Goal: Task Accomplishment & Management: Manage account settings

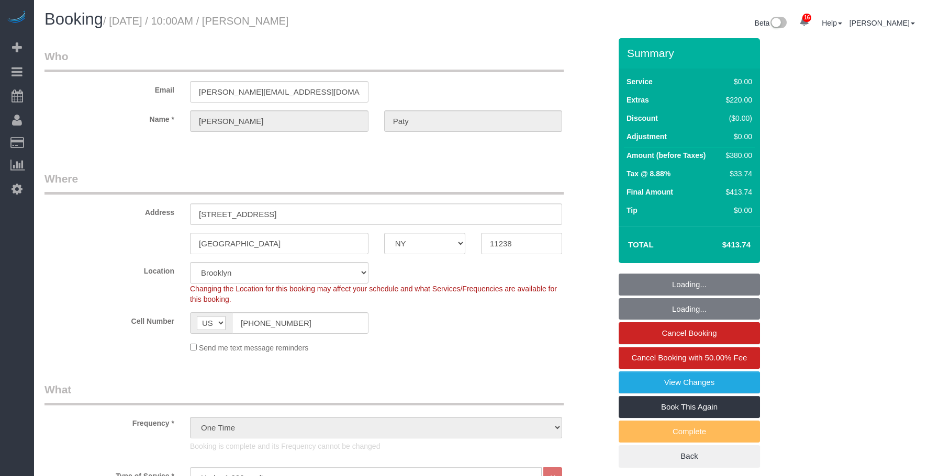
select select "NY"
select select "1"
select select "spot1"
select select "number:89"
select select "number:90"
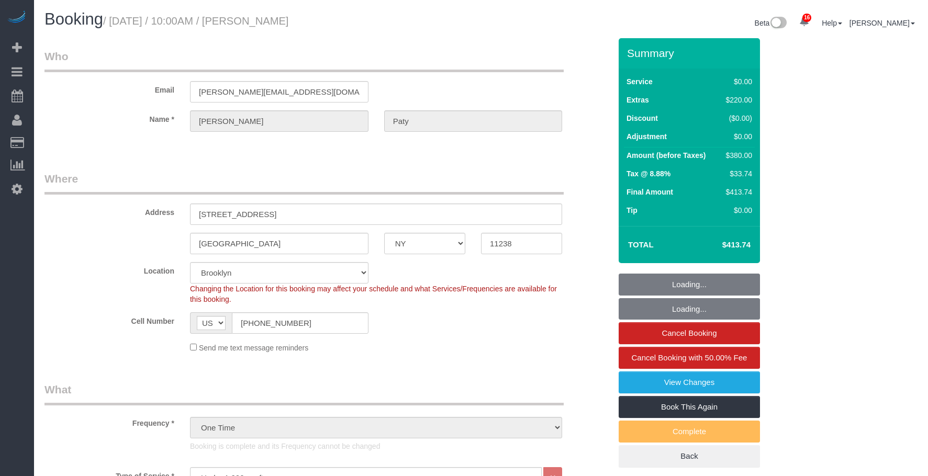
select select "number:15"
select select "number:5"
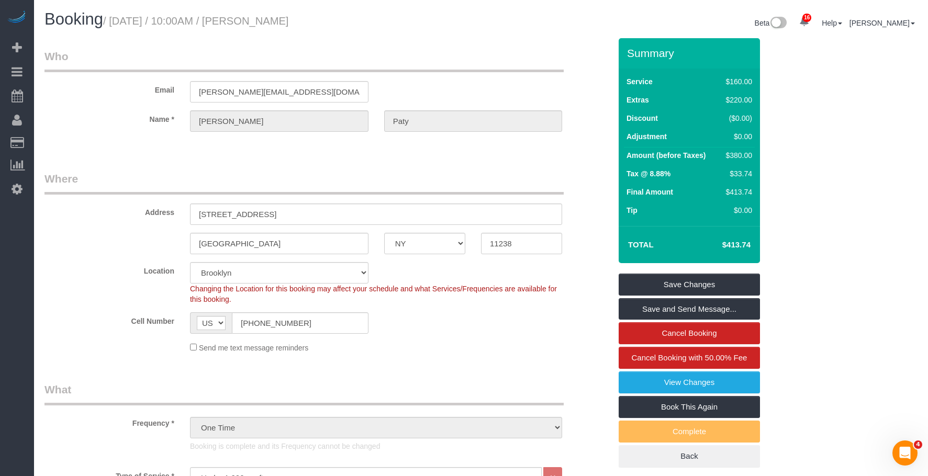
click at [75, 93] on link "Active Bookings" at bounding box center [99, 94] width 131 height 21
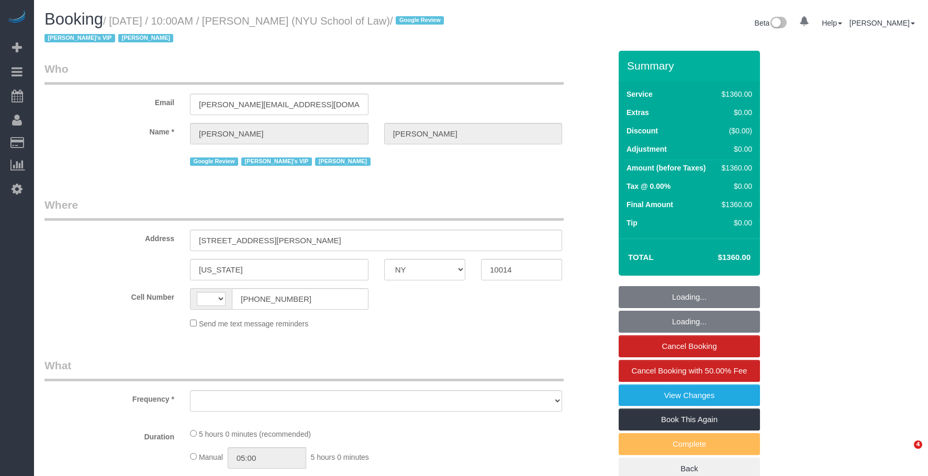
select select "NY"
select select "string:US"
select select "object:760"
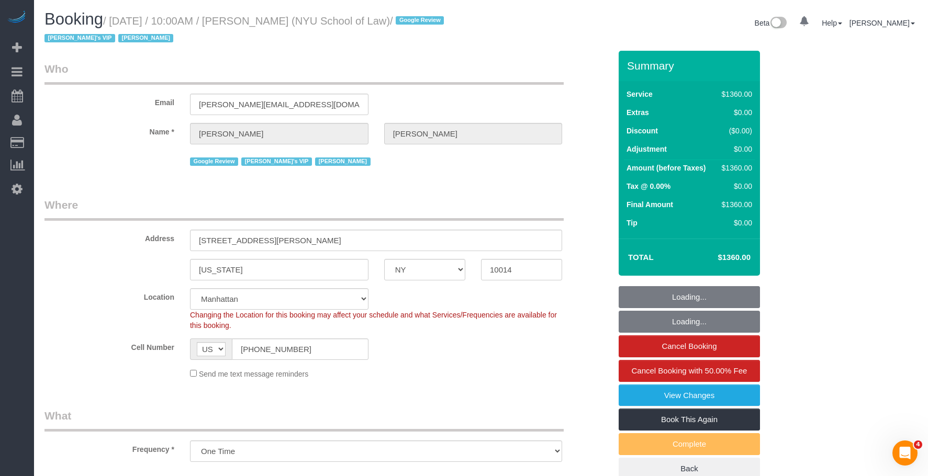
select select "4"
select select "300"
select select "spot1"
select select "number:89"
select select "number:90"
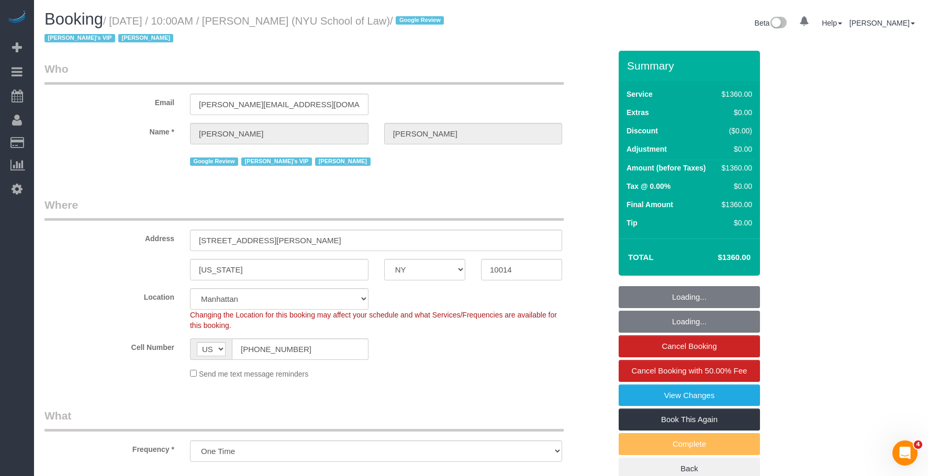
select select "number:15"
select select "number:7"
select select "object:1231"
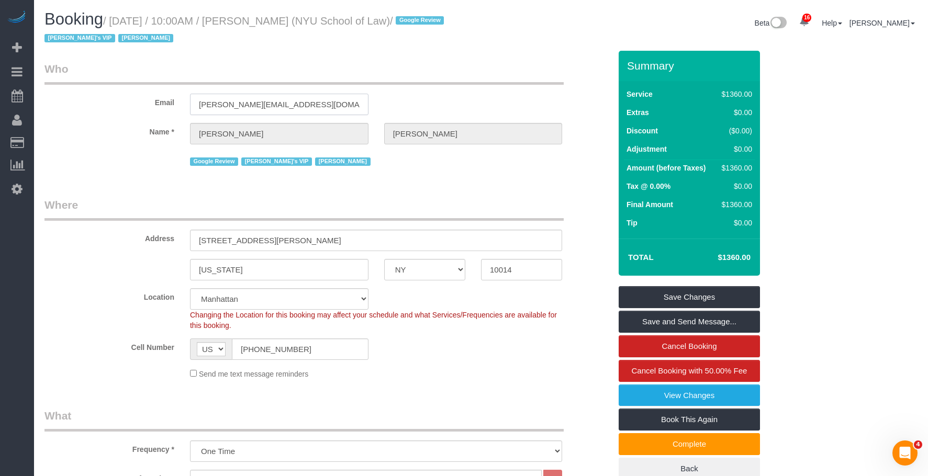
drag, startPoint x: 278, startPoint y: 103, endPoint x: 121, endPoint y: 92, distance: 157.4
click at [121, 92] on div "Email lizleon@nyu.edu" at bounding box center [328, 88] width 582 height 54
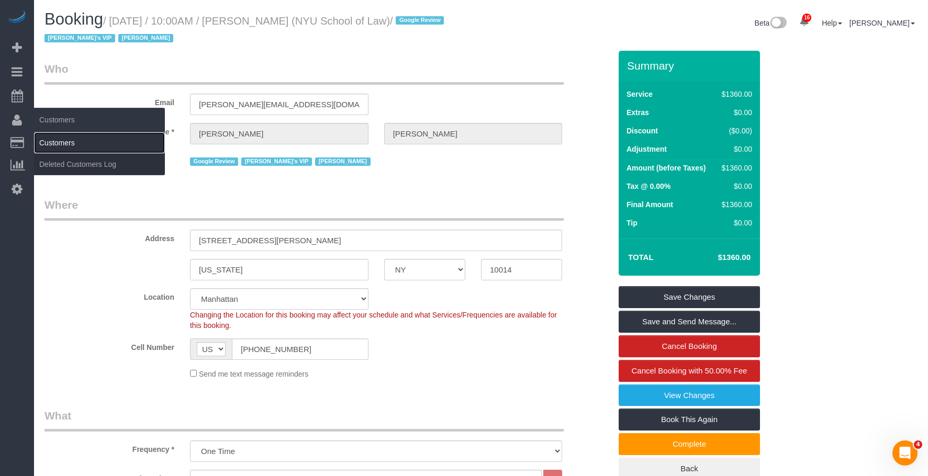
click at [70, 140] on link "Customers" at bounding box center [99, 142] width 131 height 21
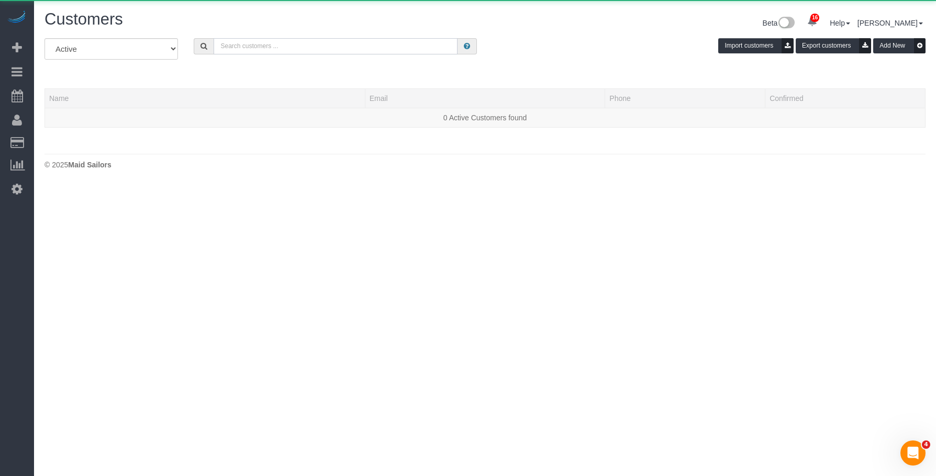
click at [377, 48] on input "text" at bounding box center [336, 46] width 244 height 16
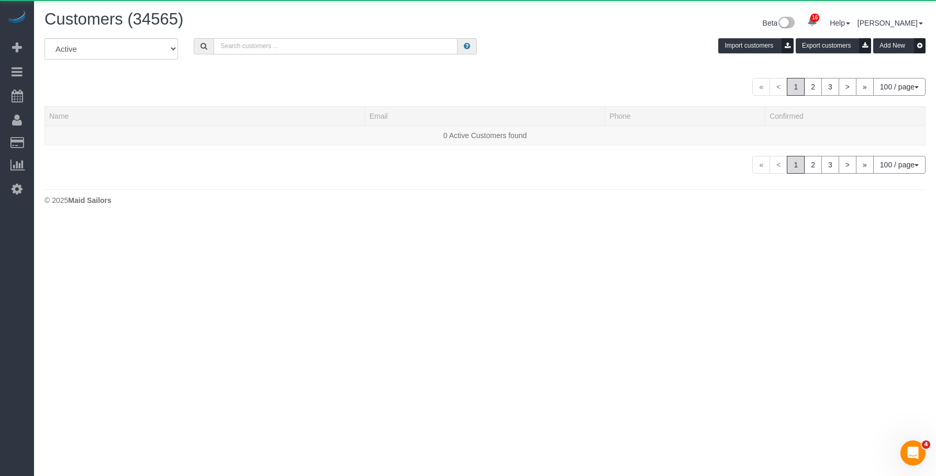
paste input "lizleon@nyu.edu"
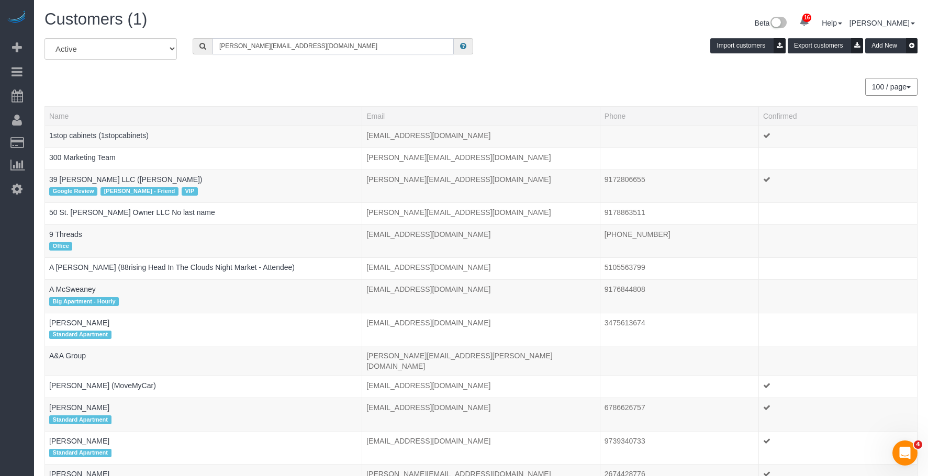
click at [297, 47] on input "lizleon@nyu.edu" at bounding box center [333, 46] width 241 height 16
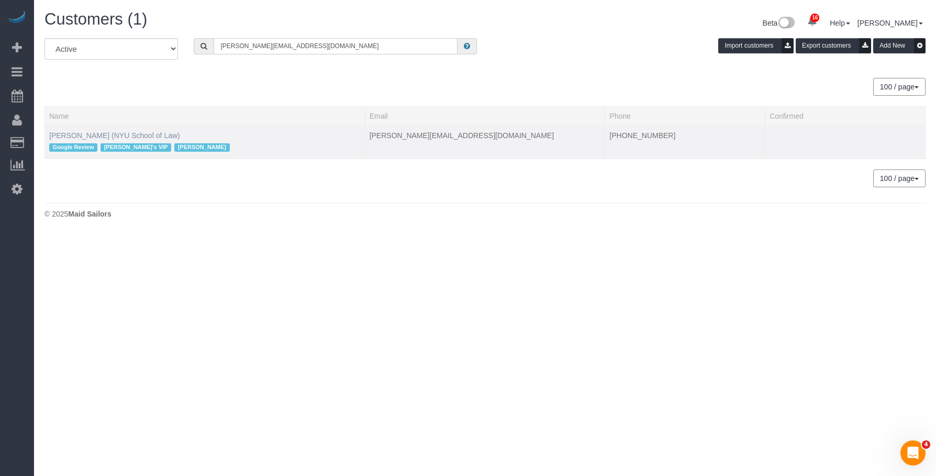
type input "lizleon@nyu.edu"
click at [123, 134] on link "Liz Leon (NYU School of Law)" at bounding box center [114, 135] width 131 height 8
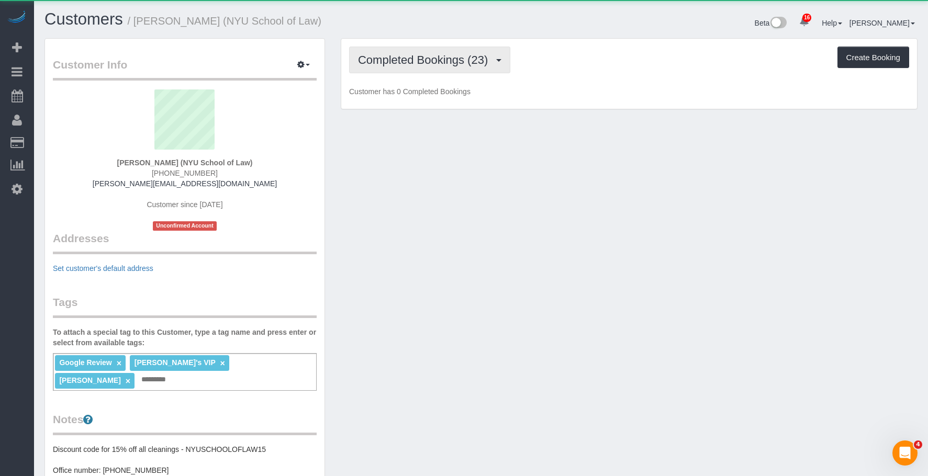
click at [421, 58] on span "Completed Bookings (23)" at bounding box center [425, 59] width 135 height 13
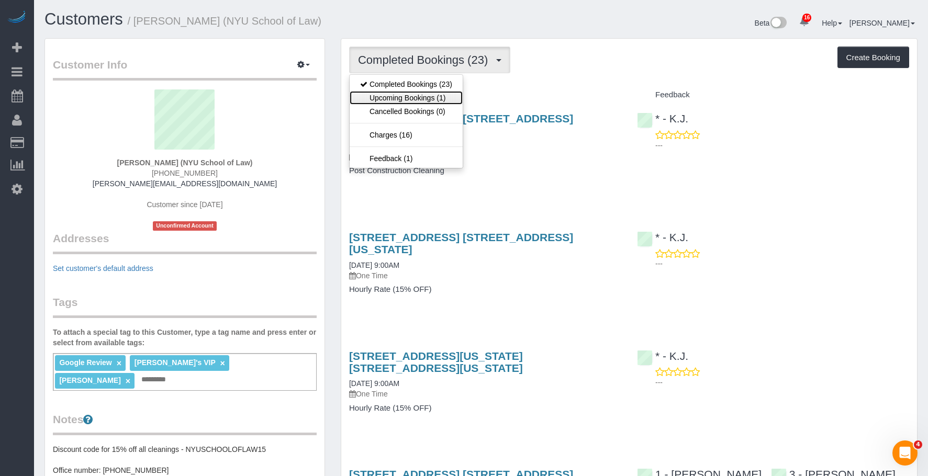
click at [424, 100] on link "Upcoming Bookings (1)" at bounding box center [406, 98] width 113 height 14
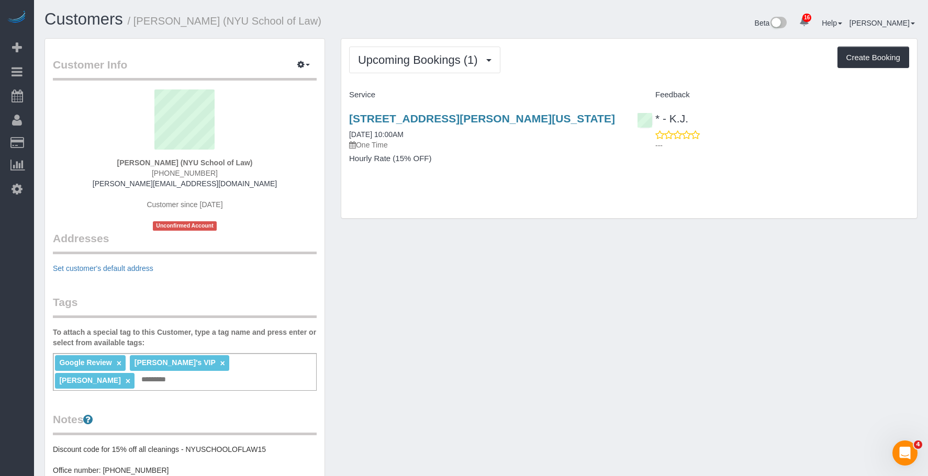
drag, startPoint x: 346, startPoint y: 114, endPoint x: 564, endPoint y: 110, distance: 218.3
click at [564, 110] on div "65 Charles Street, New York, NY 10014 09/11/2025 10:00AM One Time Hourly Rate (…" at bounding box center [485, 144] width 288 height 81
copy link "65 Charles Street, New York, NY 10014"
click at [487, 251] on div "Customer Info Edit Contact Info Send Message Email Preferences Special Sales Ta…" at bounding box center [481, 401] width 889 height 726
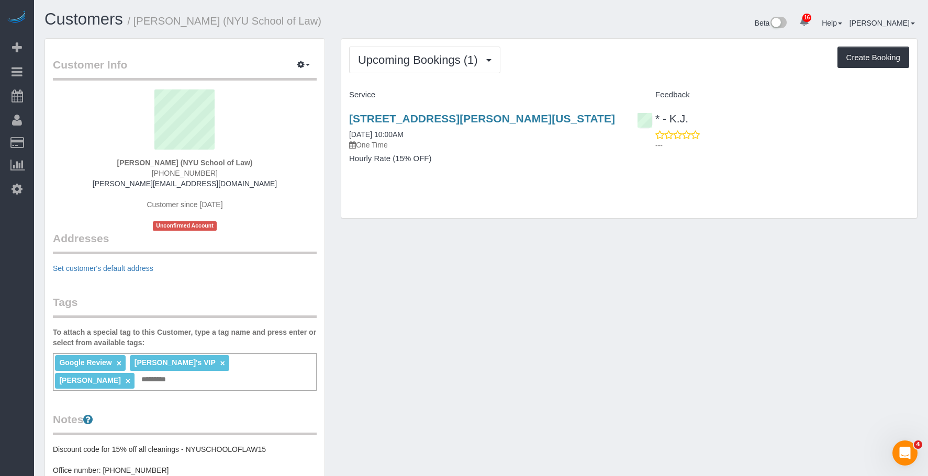
click at [584, 77] on div "Upcoming Bookings (1) Completed Bookings (23) Upcoming Bookings (1) Cancelled B…" at bounding box center [629, 129] width 576 height 180
click at [494, 205] on div "Upcoming Bookings (1) Completed Bookings (23) Upcoming Bookings (1) Cancelled B…" at bounding box center [629, 129] width 576 height 180
click at [326, 10] on div "Customers / Liz Leon (NYU School of Law) Beta 16 Your Notifications You have 0 …" at bounding box center [481, 400] width 894 height 800
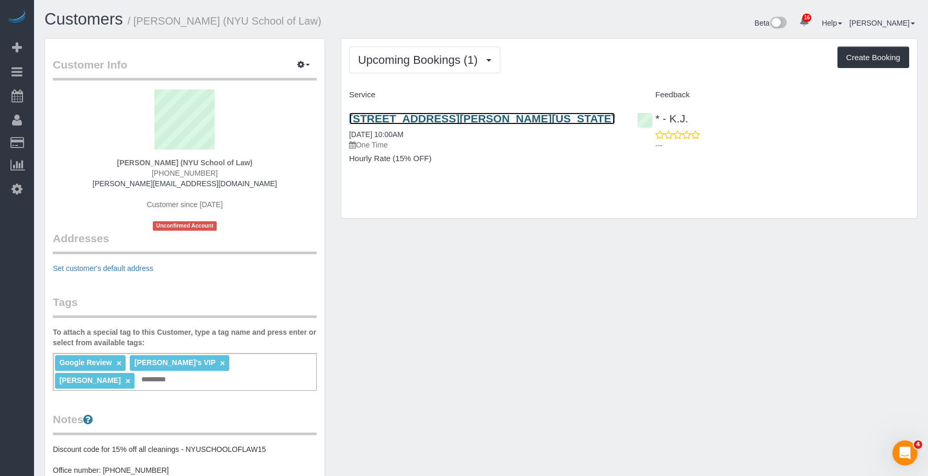
click at [430, 119] on link "65 Charles Street, New York, NY 10014" at bounding box center [482, 119] width 266 height 12
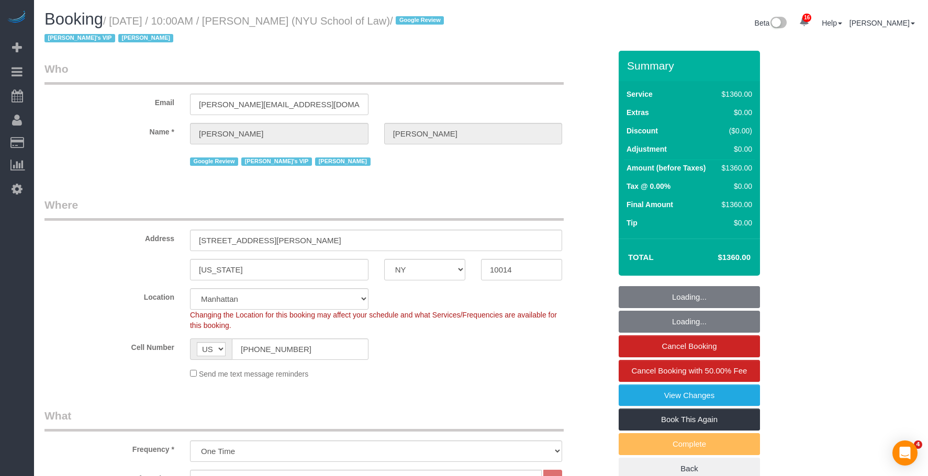
select select "NY"
select select "4"
select select "300"
select select "spot1"
select select "number:89"
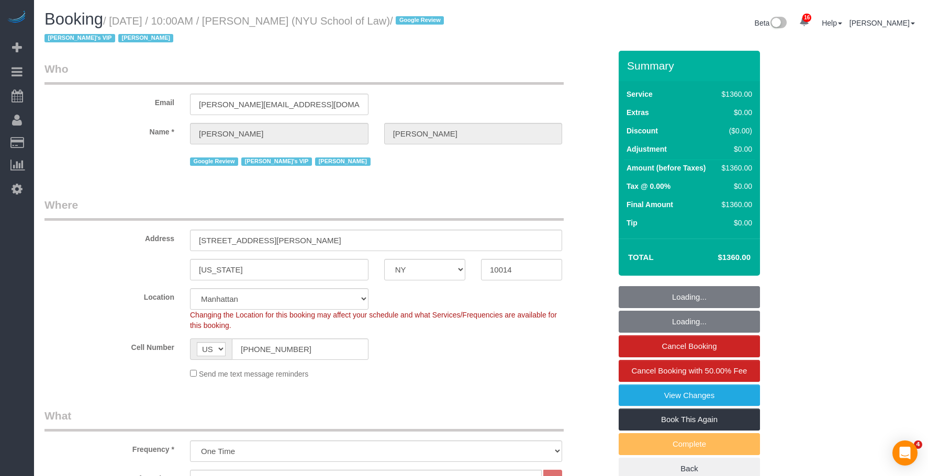
select select "number:90"
select select "number:15"
select select "number:7"
select select "spot41"
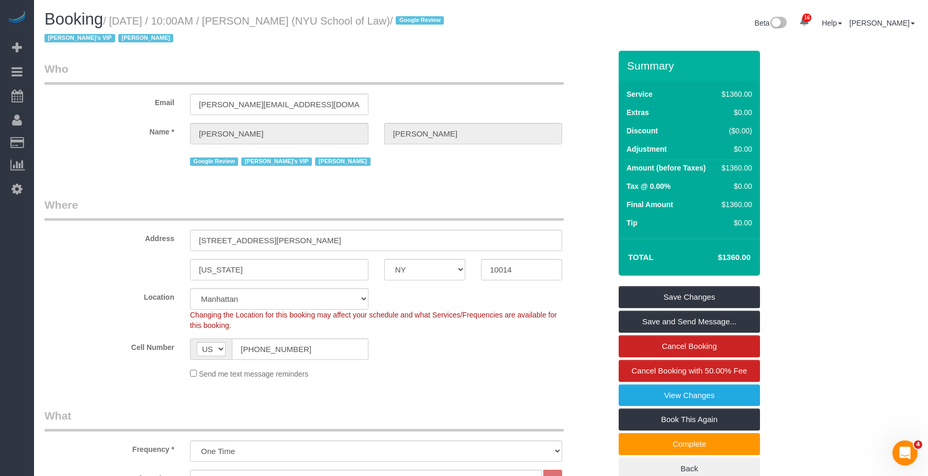
drag, startPoint x: 406, startPoint y: 194, endPoint x: 375, endPoint y: 161, distance: 44.4
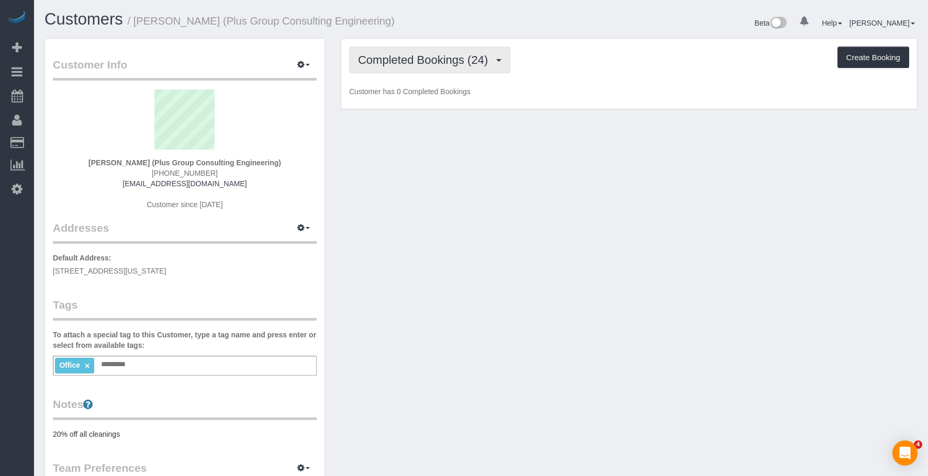
click at [442, 53] on span "Completed Bookings (24)" at bounding box center [425, 59] width 135 height 13
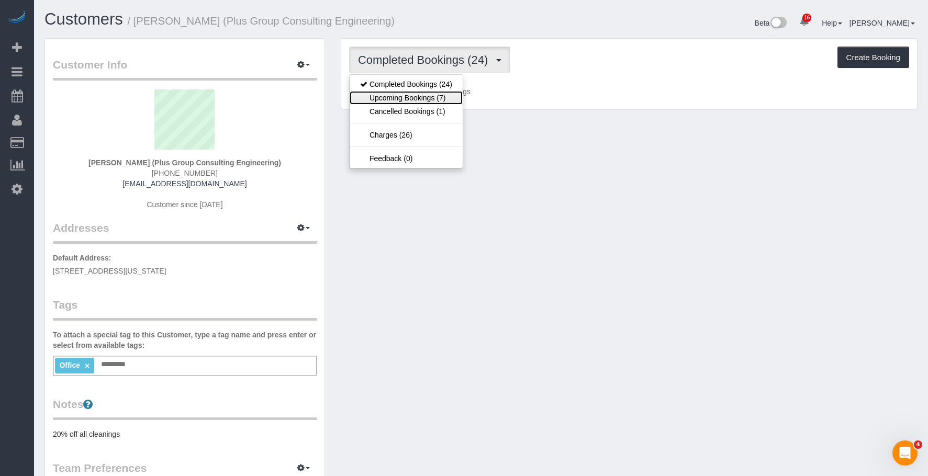
click at [428, 97] on link "Upcoming Bookings (7)" at bounding box center [406, 98] width 113 height 14
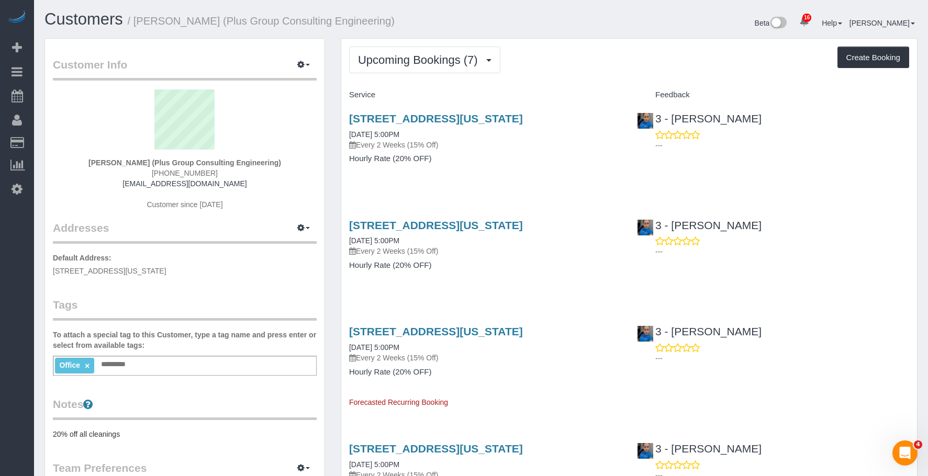
click at [494, 157] on h4 "Hourly Rate (20% OFF)" at bounding box center [485, 158] width 272 height 9
click at [415, 67] on button "Upcoming Bookings (7)" at bounding box center [424, 60] width 151 height 27
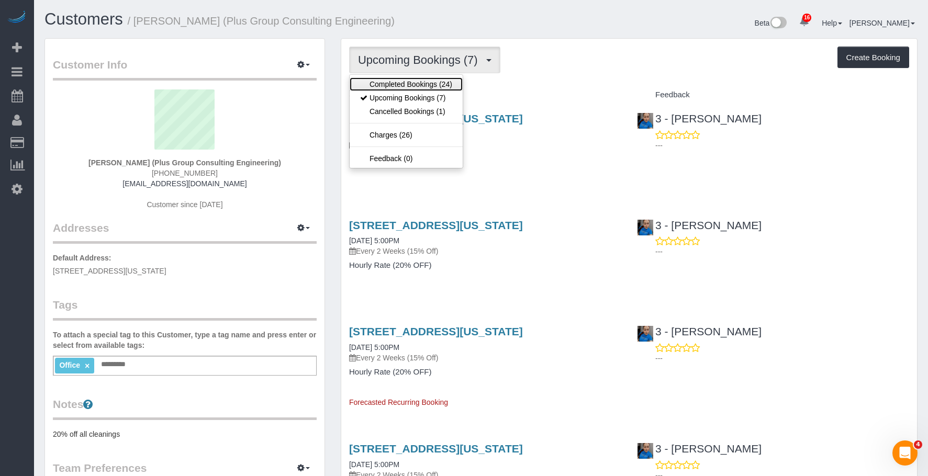
click at [404, 82] on link "Completed Bookings (24)" at bounding box center [406, 84] width 113 height 14
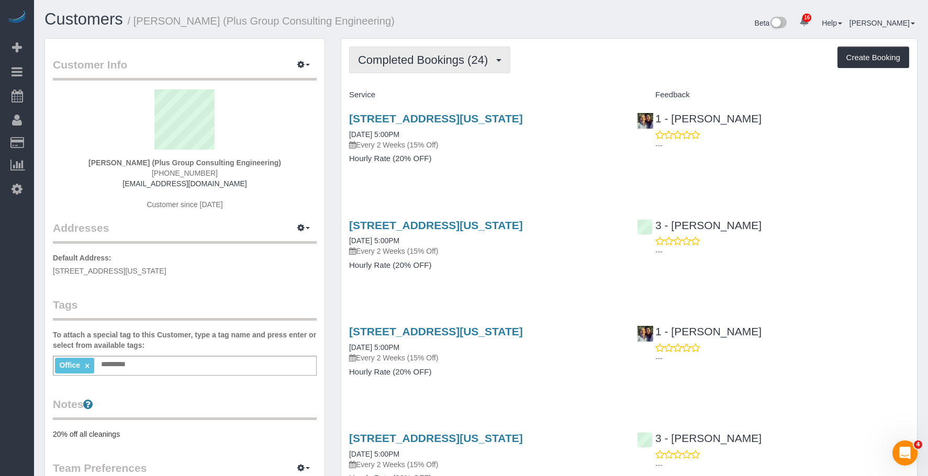
click at [420, 63] on span "Completed Bookings (24)" at bounding box center [425, 59] width 135 height 13
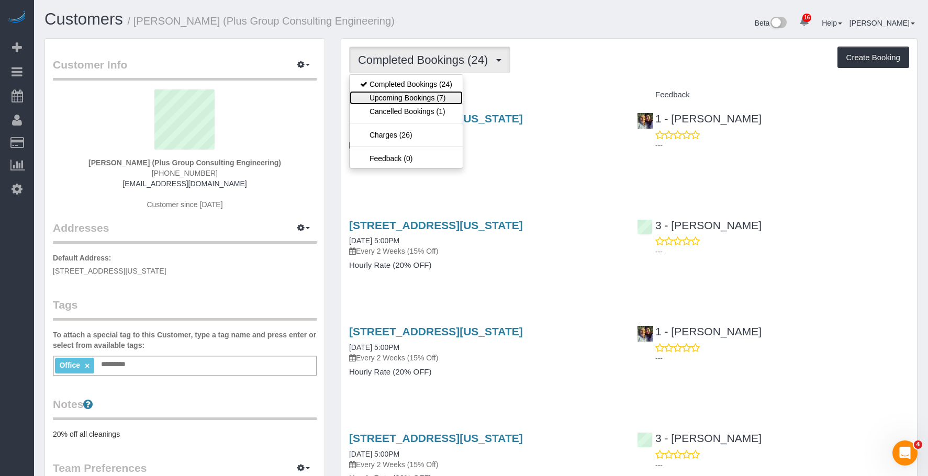
drag, startPoint x: 403, startPoint y: 99, endPoint x: 429, endPoint y: 107, distance: 27.0
click at [403, 99] on link "Upcoming Bookings (7)" at bounding box center [406, 98] width 113 height 14
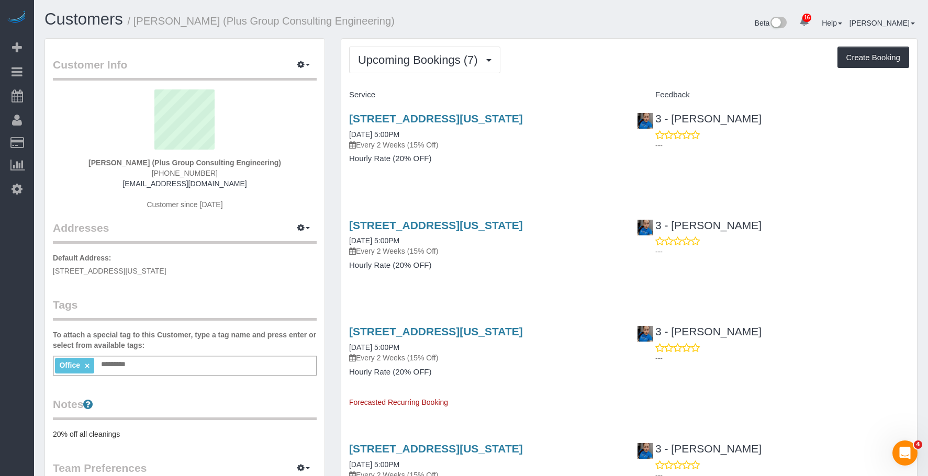
click at [485, 147] on p "Every 2 Weeks (15% Off)" at bounding box center [485, 145] width 272 height 10
click at [506, 116] on link "333 West 39th Street, Suite 401, New York, NY 10018" at bounding box center [436, 119] width 174 height 12
click at [386, 60] on span "Upcoming Bookings (7)" at bounding box center [420, 59] width 125 height 13
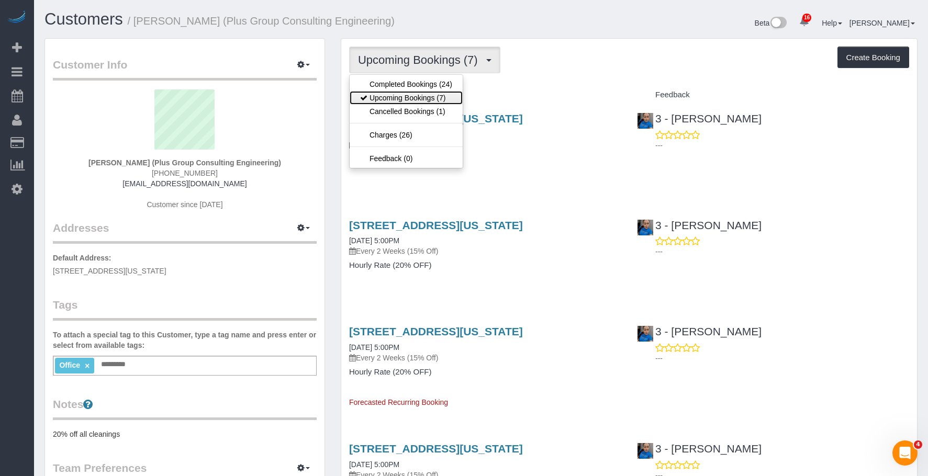
click at [391, 96] on link "Upcoming Bookings (7)" at bounding box center [406, 98] width 113 height 14
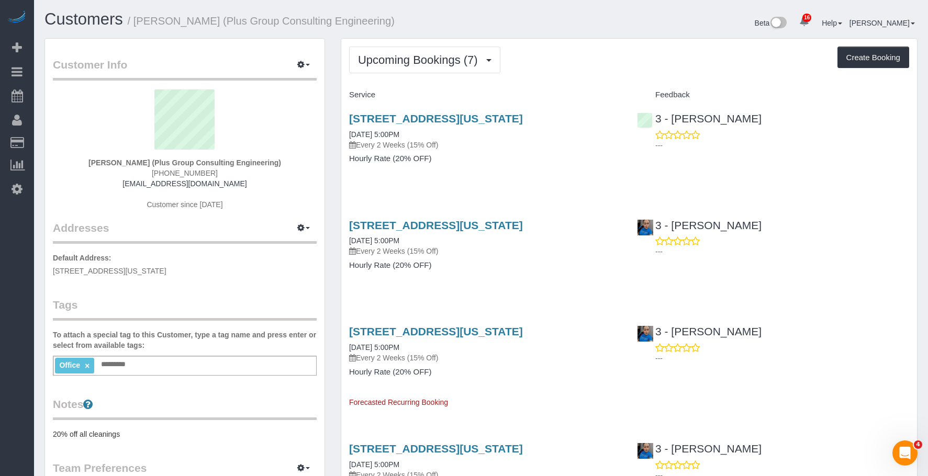
click at [520, 158] on h4 "Hourly Rate (20% OFF)" at bounding box center [485, 158] width 272 height 9
click at [517, 118] on link "333 West 39th Street, Suite 401, New York, NY 10018" at bounding box center [436, 119] width 174 height 12
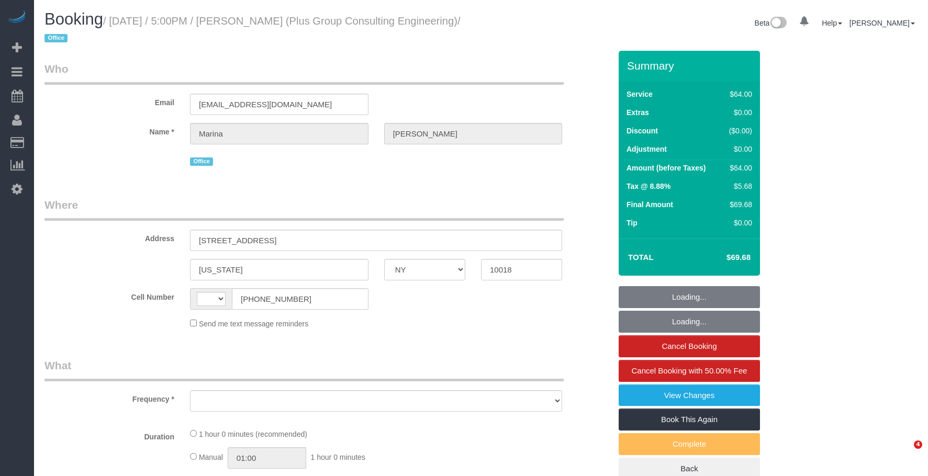
select select "NY"
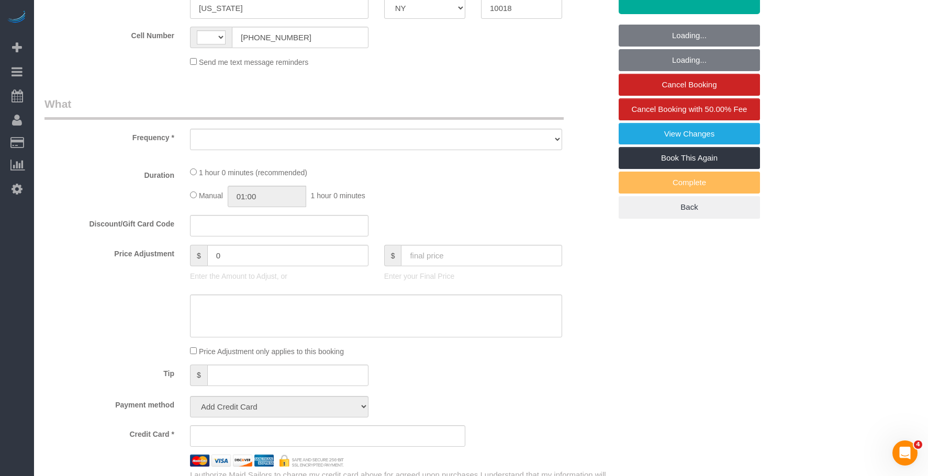
select select "string:[GEOGRAPHIC_DATA]"
select select "object:768"
select select "number:89"
select select "number:90"
select select "number:15"
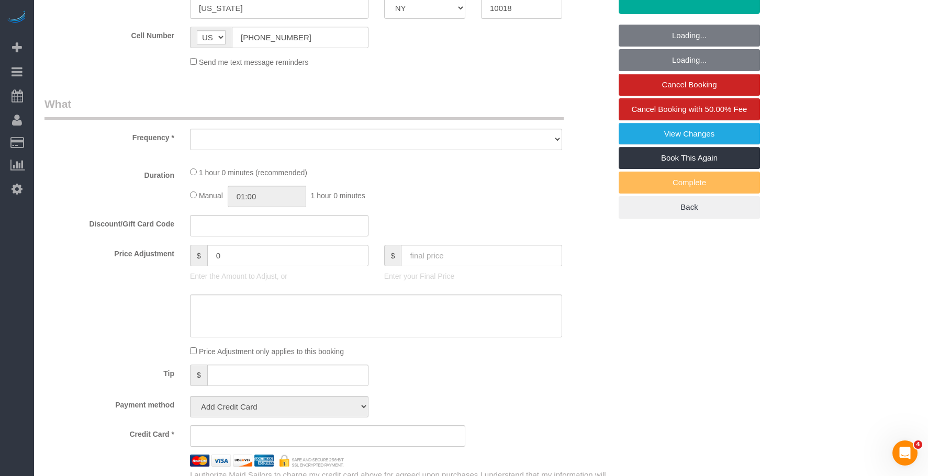
select select "number:5"
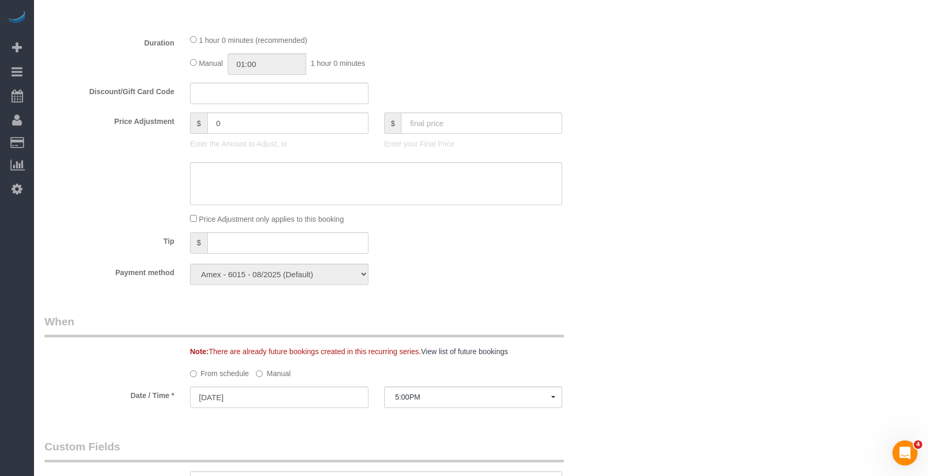
select select "string:stripe-pm_1QD6Ot4VGloSiKo7JaeKjUAM"
select select "spot1"
select select "object:1495"
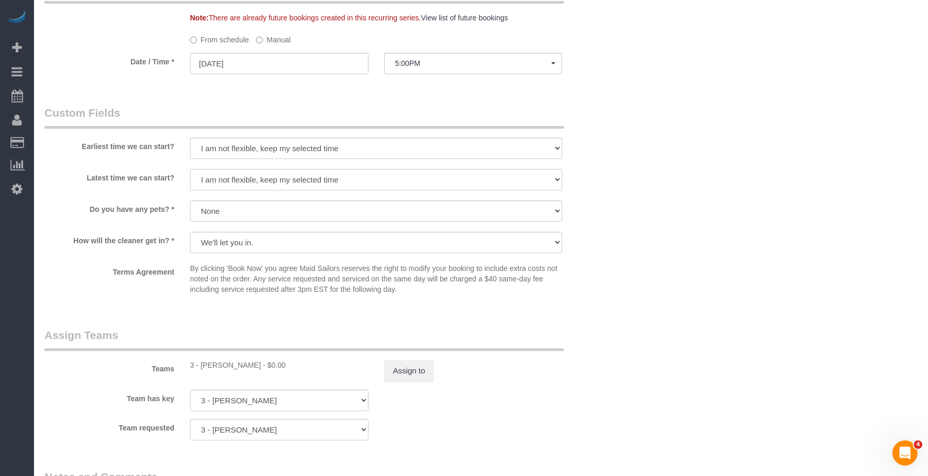
scroll to position [772, 0]
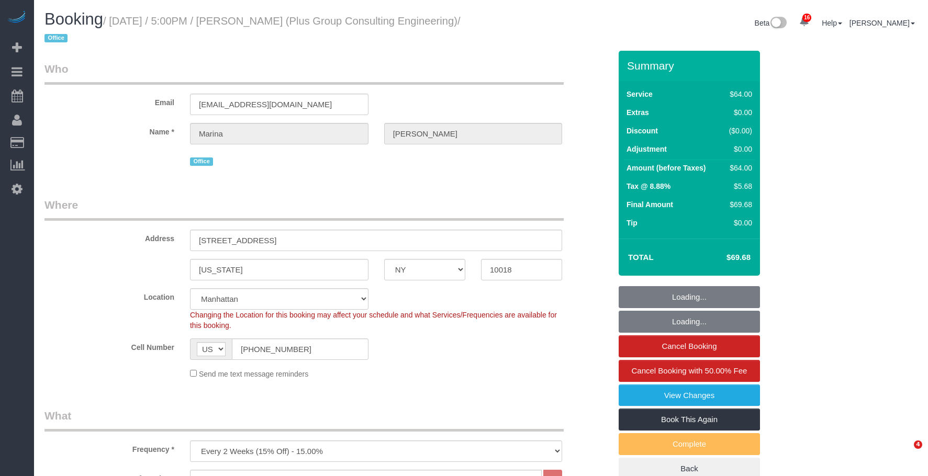
select select "NY"
select select "spot1"
select select "number:89"
select select "number:90"
select select "number:15"
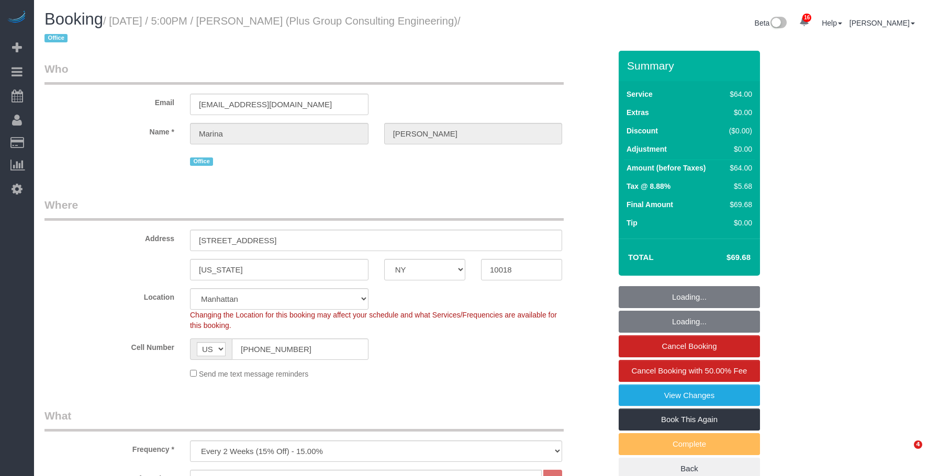
select select "number:5"
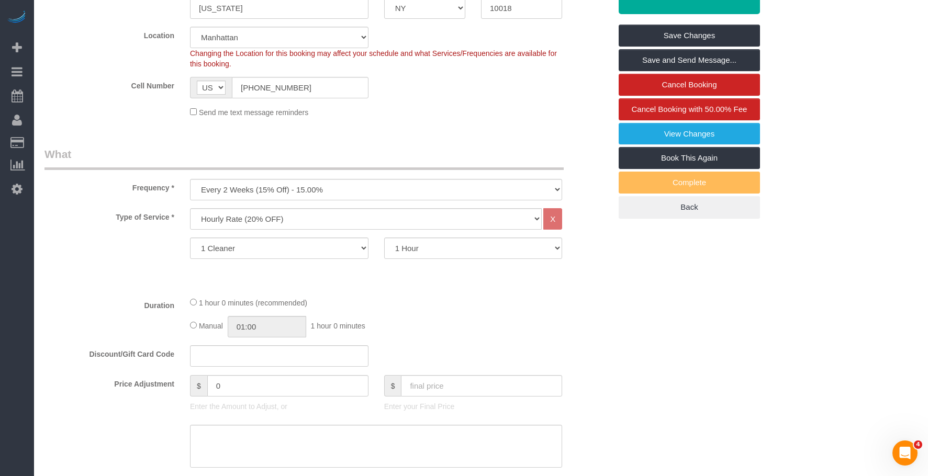
scroll to position [471, 0]
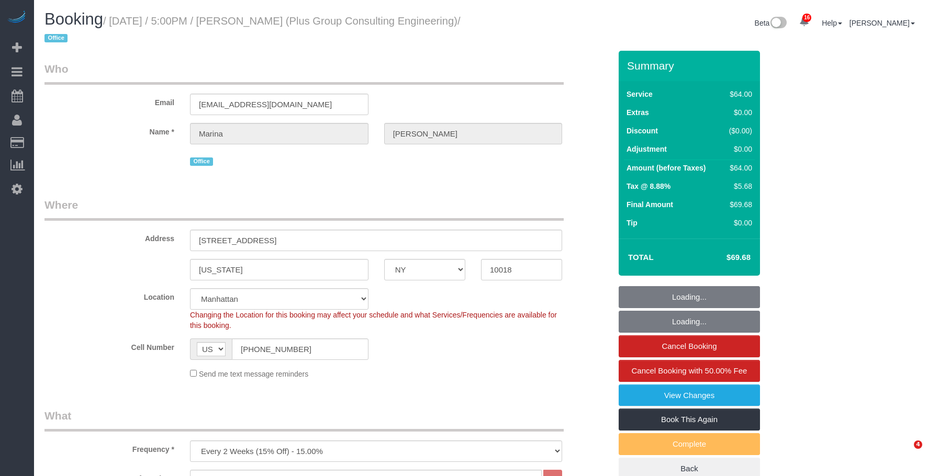
select select "NY"
select select "number:89"
select select "number:90"
select select "number:15"
select select "number:5"
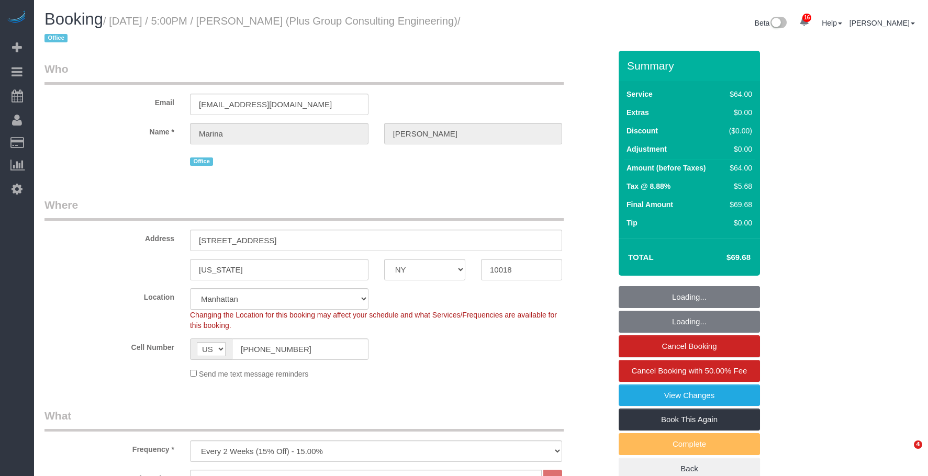
select select "object:1495"
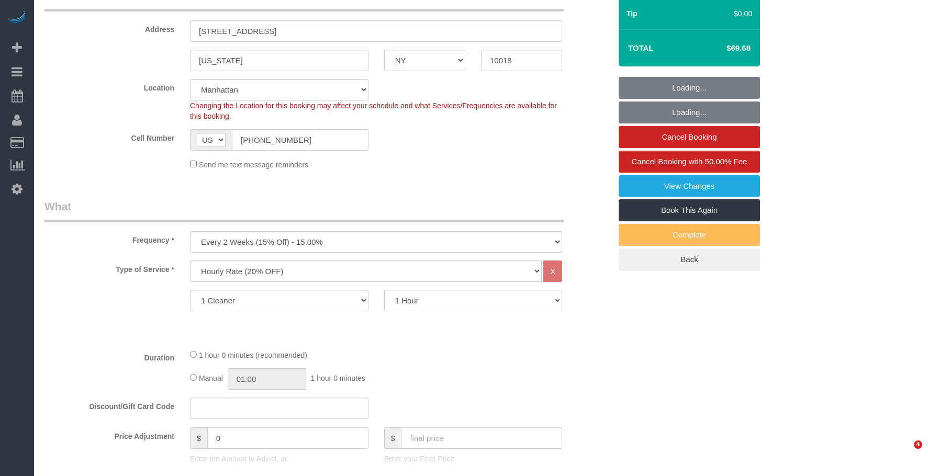
select select "spot1"
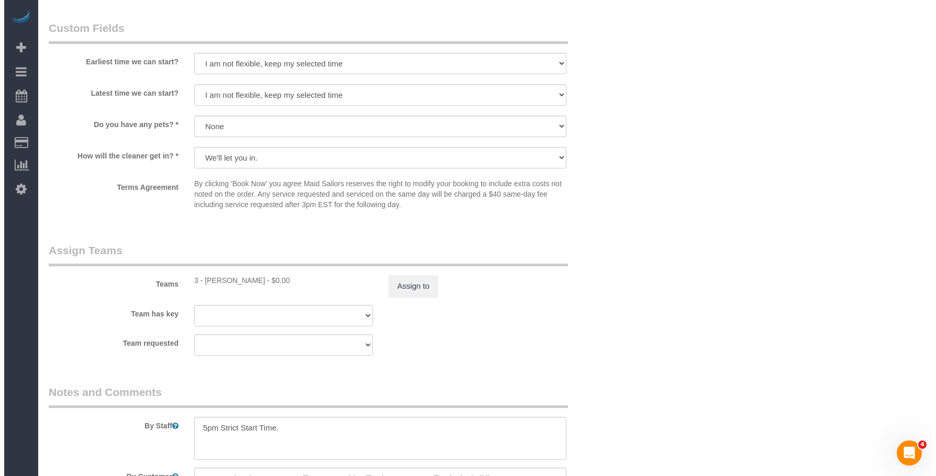
scroll to position [995, 0]
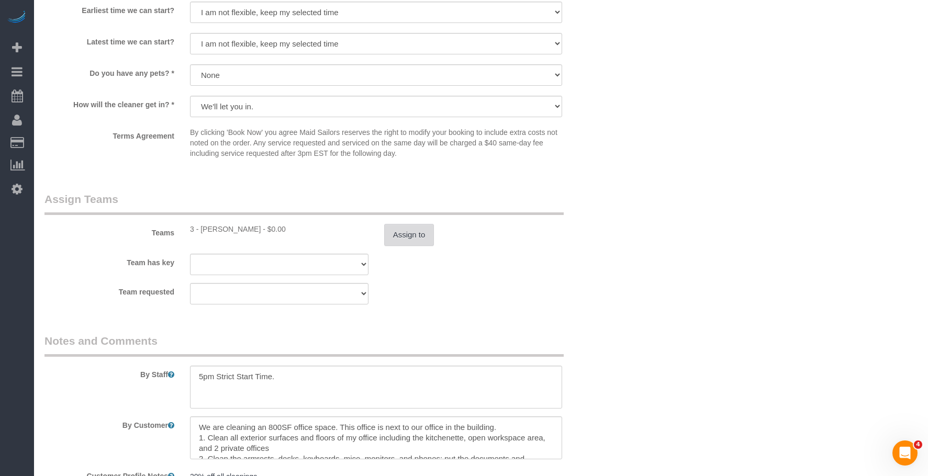
click at [422, 239] on button "Assign to" at bounding box center [409, 235] width 50 height 22
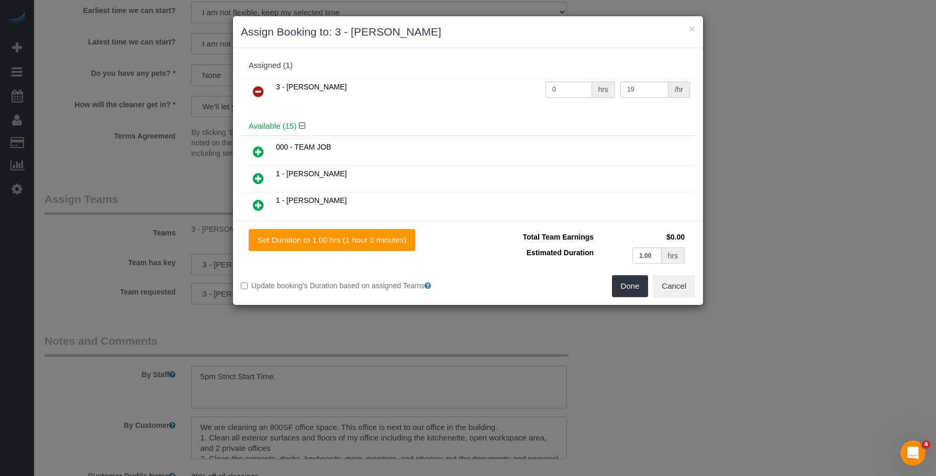
drag, startPoint x: 260, startPoint y: 91, endPoint x: 301, endPoint y: 126, distance: 53.9
click at [260, 91] on icon at bounding box center [258, 91] width 11 height 13
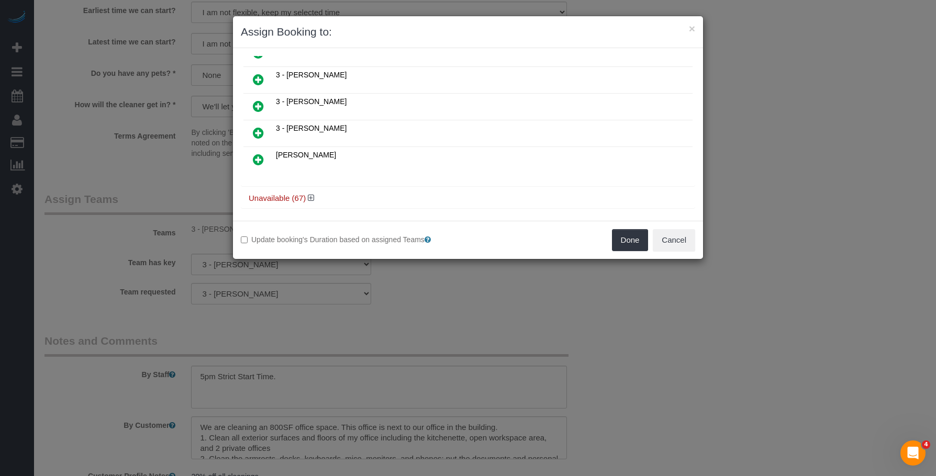
scroll to position [374, 0]
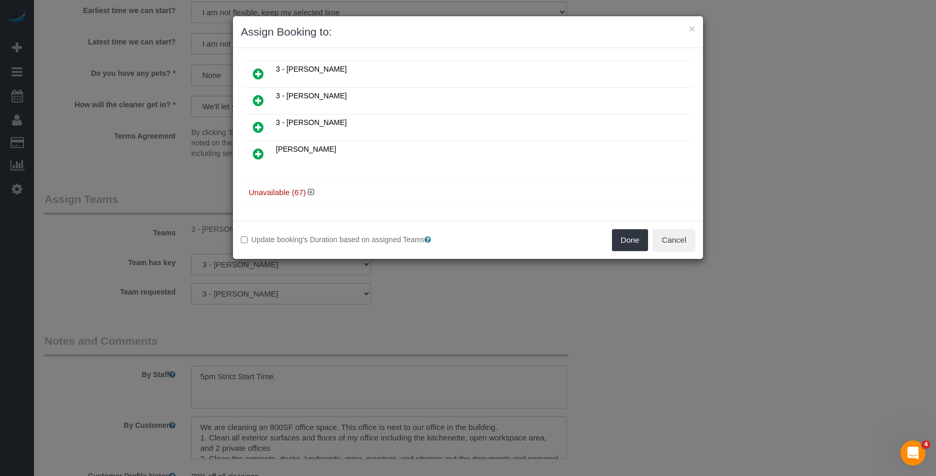
click at [259, 126] on icon at bounding box center [258, 127] width 11 height 13
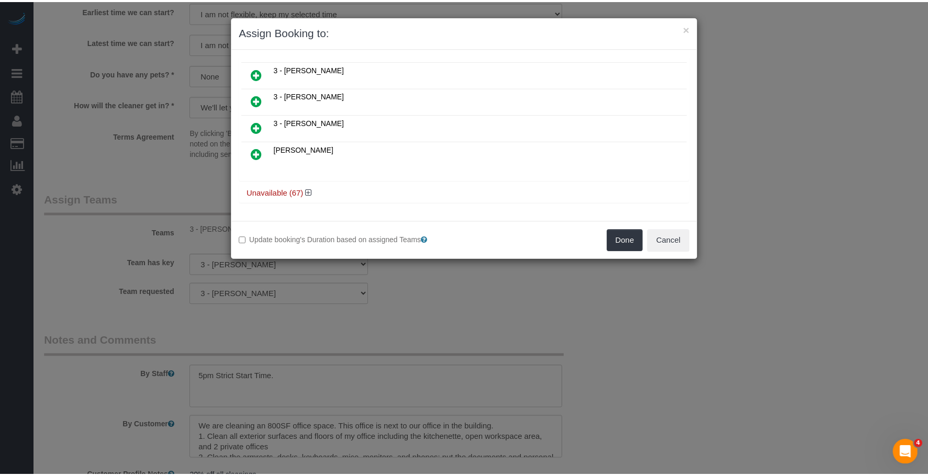
scroll to position [373, 0]
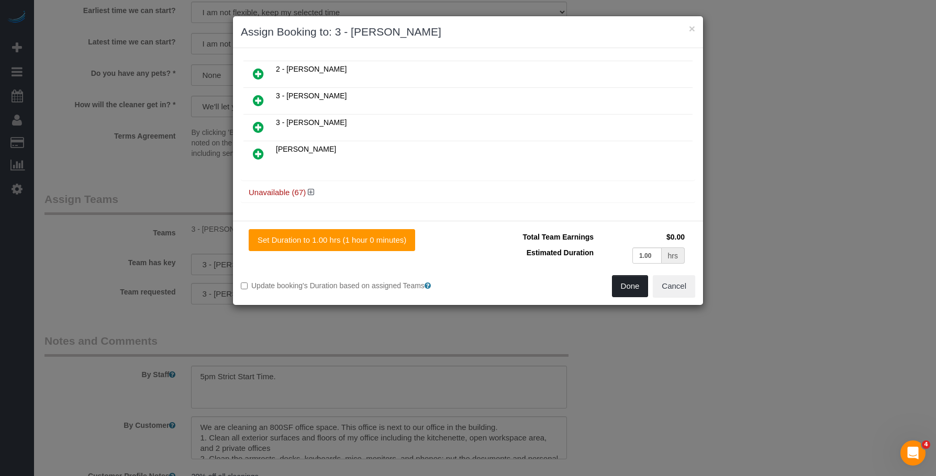
click at [627, 287] on button "Done" at bounding box center [630, 286] width 37 height 22
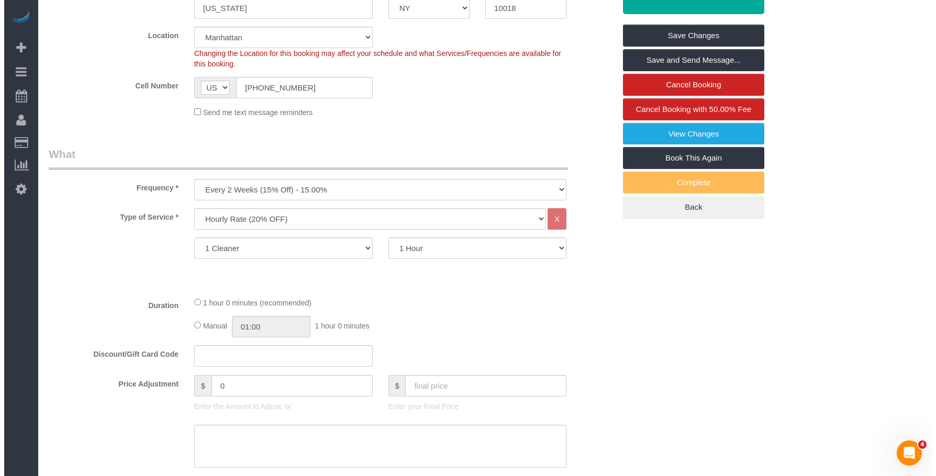
scroll to position [0, 0]
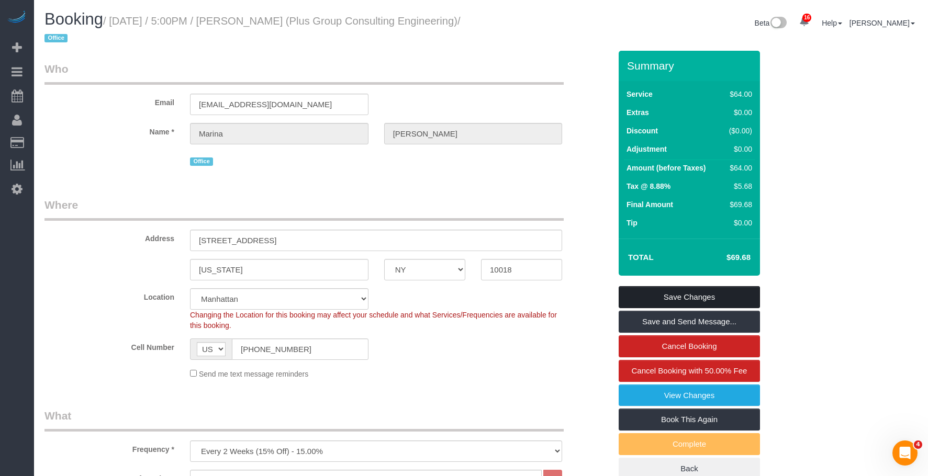
click at [733, 298] on link "Save Changes" at bounding box center [689, 297] width 141 height 22
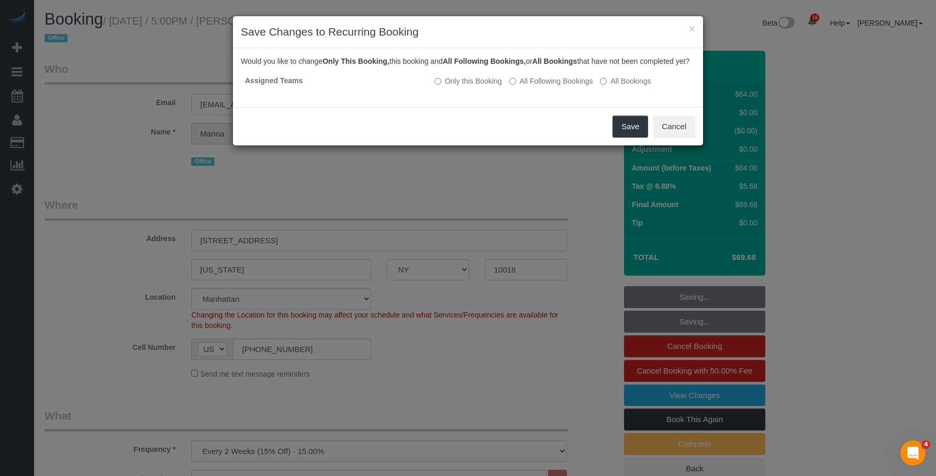
click at [475, 131] on div "Save Cancel" at bounding box center [468, 126] width 470 height 38
click at [629, 138] on button "Save" at bounding box center [631, 127] width 36 height 22
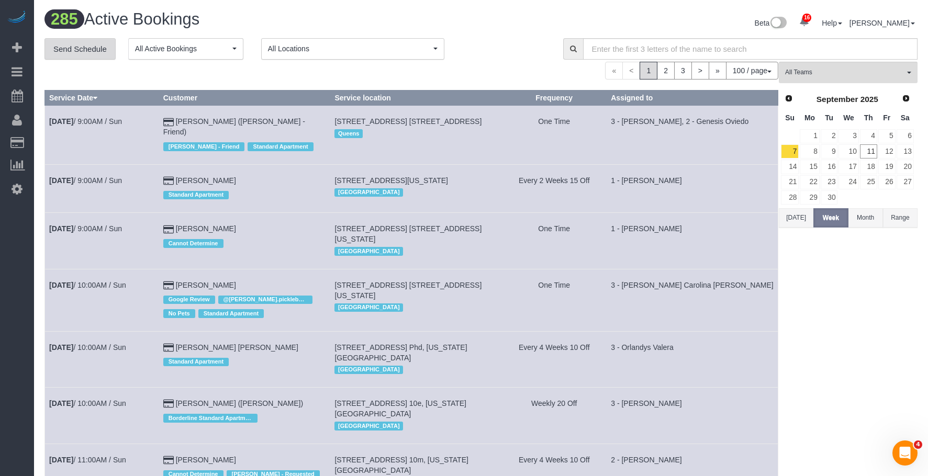
click at [87, 47] on link "Send Schedule" at bounding box center [80, 49] width 71 height 22
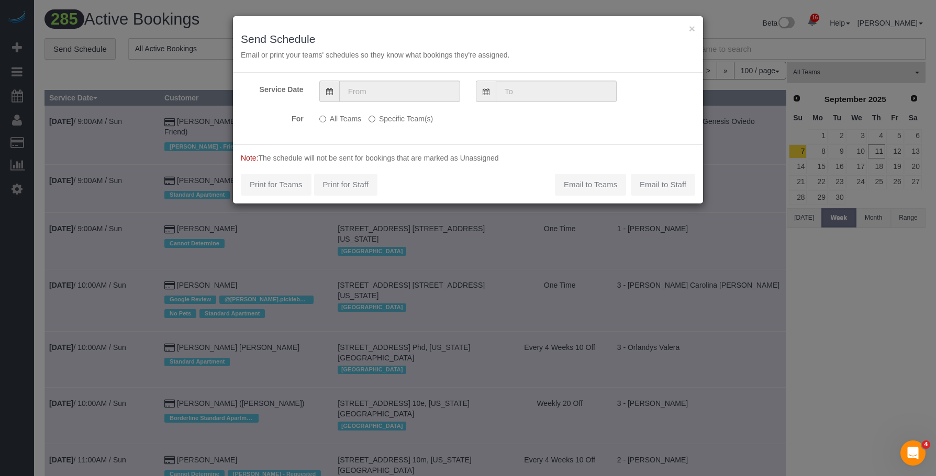
click at [419, 79] on div "Service Date For All Teams Specific Team(s) Choose Team(s) * - K.J. *Irene Flor…" at bounding box center [468, 109] width 470 height 72
click at [436, 98] on input "text" at bounding box center [399, 91] width 121 height 21
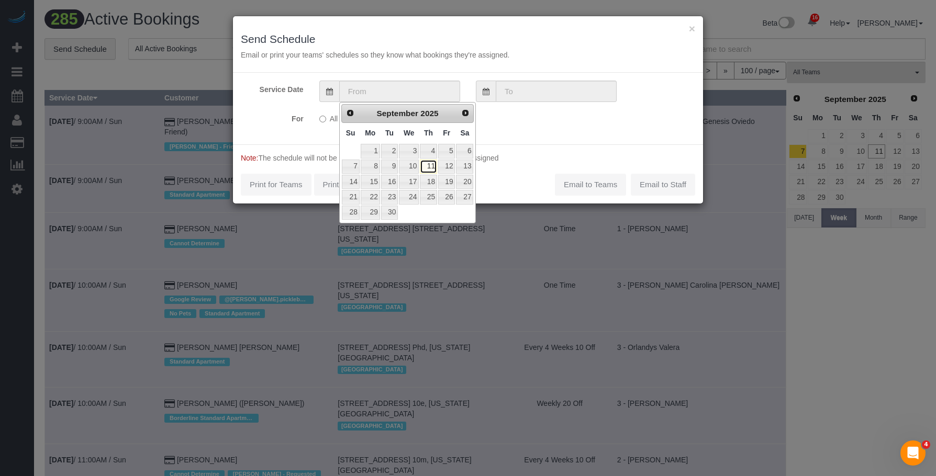
click at [433, 165] on link "11" at bounding box center [428, 167] width 17 height 14
type input "09/11/2025"
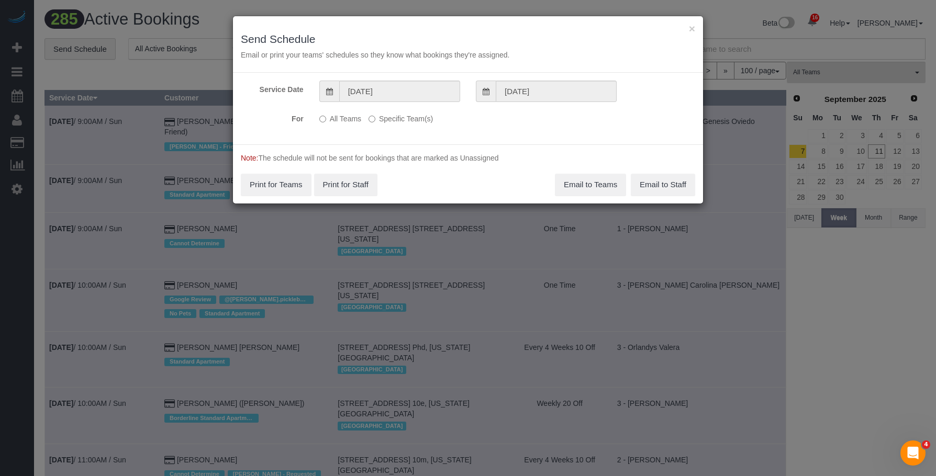
click at [419, 119] on label "Specific Team(s)" at bounding box center [401, 117] width 64 height 14
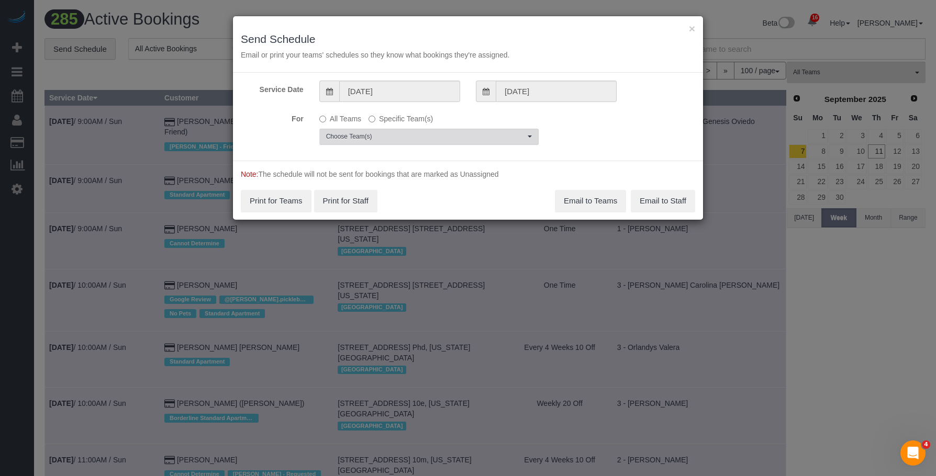
click at [462, 139] on span "Choose Team(s)" at bounding box center [425, 136] width 199 height 9
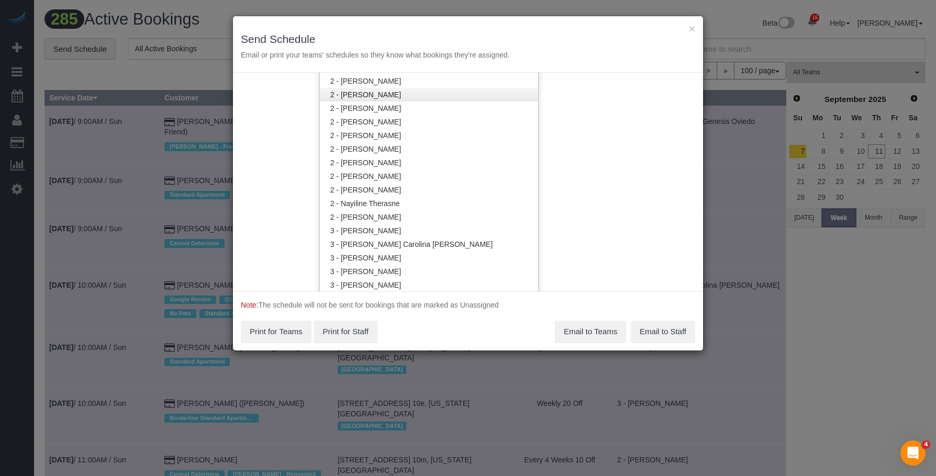
scroll to position [787, 0]
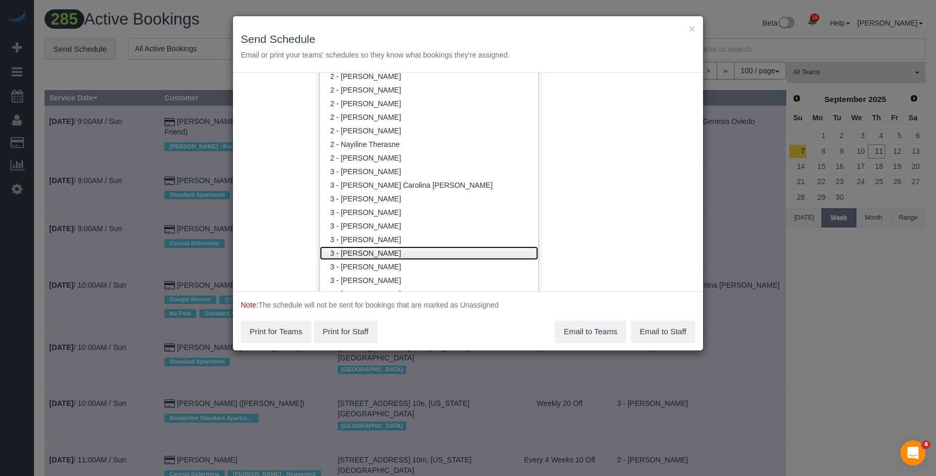
click at [403, 255] on link "3 - [PERSON_NAME]" at bounding box center [429, 254] width 218 height 14
click at [443, 29] on div "× Send Schedule Email or print your teams' schedules so they know what bookings…" at bounding box center [468, 44] width 470 height 57
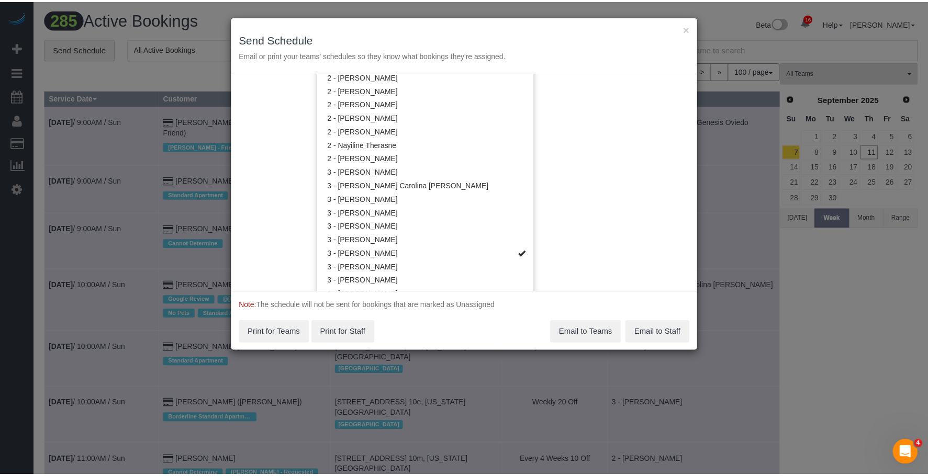
scroll to position [0, 0]
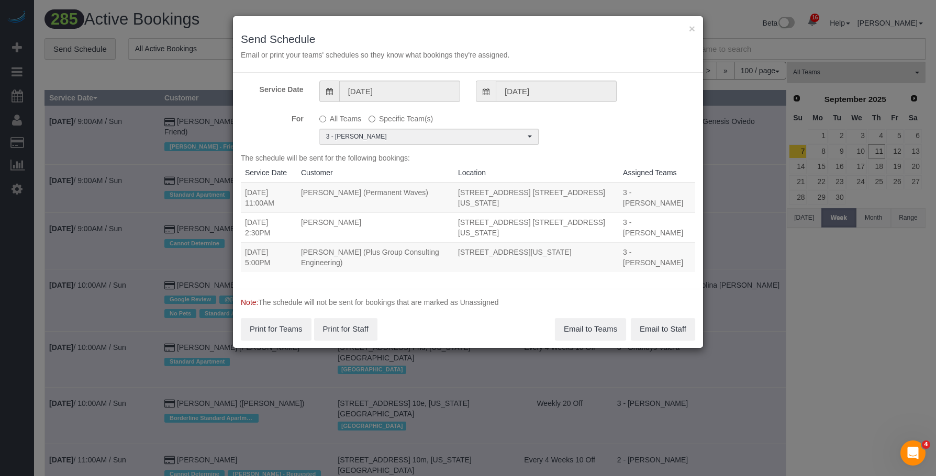
drag, startPoint x: 247, startPoint y: 253, endPoint x: 521, endPoint y: 266, distance: 274.1
click at [521, 266] on tr "09/11/2025 5:00PM Marina Solovchuk (Plus Group Consulting Engineering) 333 West…" at bounding box center [468, 257] width 454 height 30
click at [316, 258] on td "Marina Solovchuk (Plus Group Consulting Engineering)" at bounding box center [375, 257] width 157 height 30
drag, startPoint x: 246, startPoint y: 254, endPoint x: 539, endPoint y: 264, distance: 293.9
click at [539, 264] on tr "09/11/2025 5:00PM Marina Solovchuk (Plus Group Consulting Engineering) 333 West…" at bounding box center [468, 257] width 454 height 30
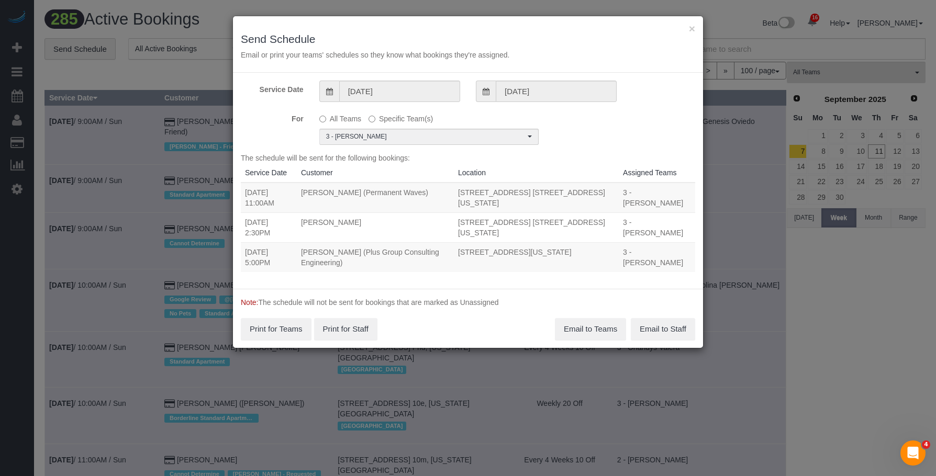
copy tr "09/11/2025 5:00PM Marina Solovchuk (Plus Group Consulting Engineering) 333 West…"
click at [574, 328] on button "Email to Teams" at bounding box center [590, 329] width 71 height 22
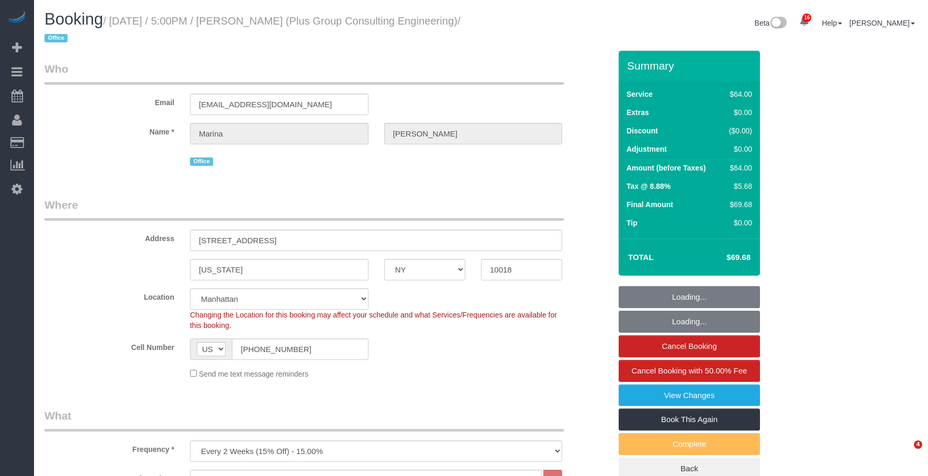
select select "NY"
select select "number:89"
select select "number:90"
select select "number:15"
select select "number:5"
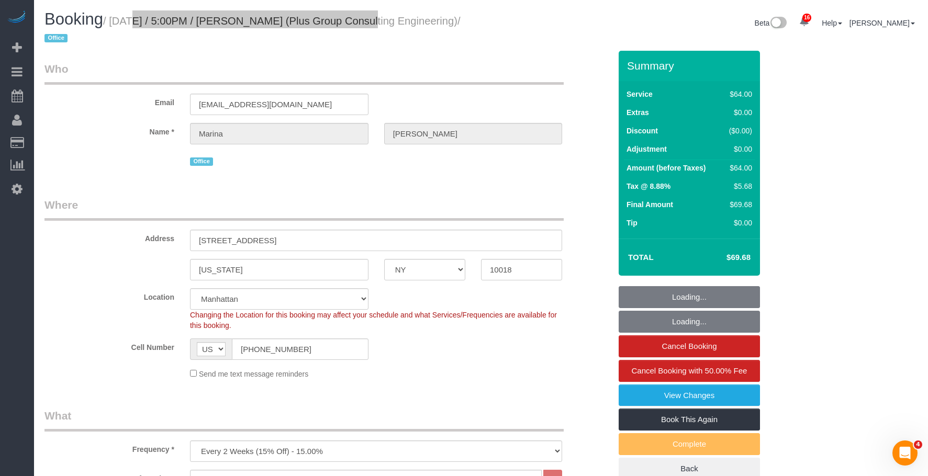
select select "spot1"
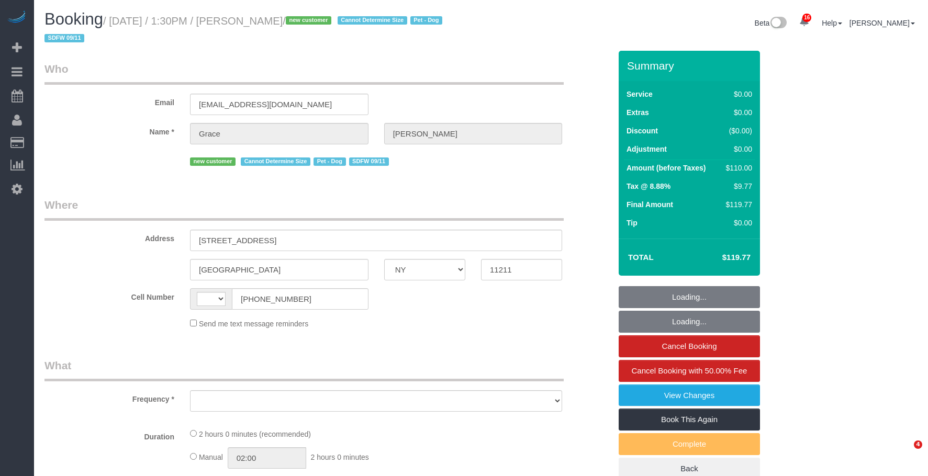
select select "NY"
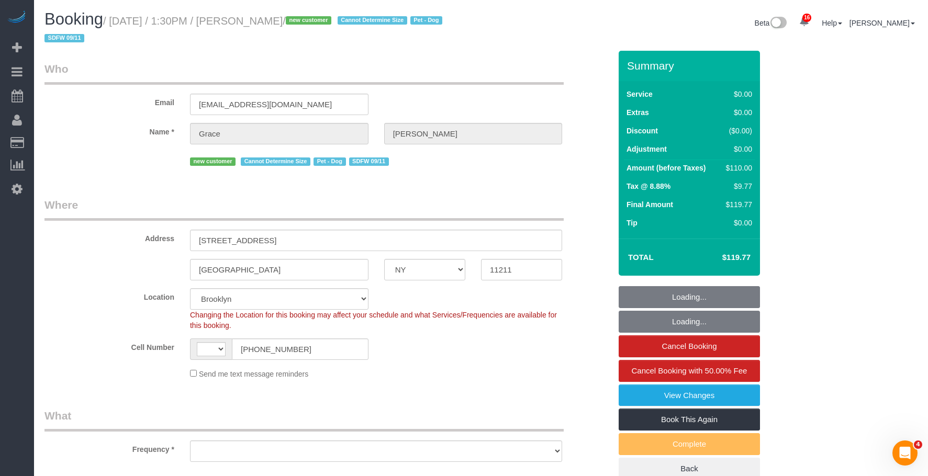
select select "string:[GEOGRAPHIC_DATA]"
select select "object:927"
select select "string:stripe-pm_1S6Coa4VGloSiKo7HcFPUnNZ"
select select "number:89"
select select "number:90"
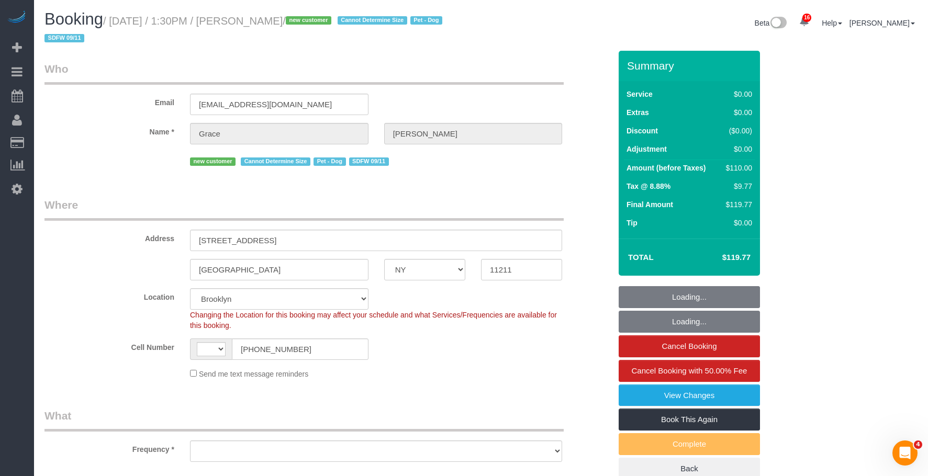
select select "number:13"
select select "number:5"
select select "1"
select select "object:1048"
click at [473, 213] on legend "Where" at bounding box center [304, 209] width 519 height 24
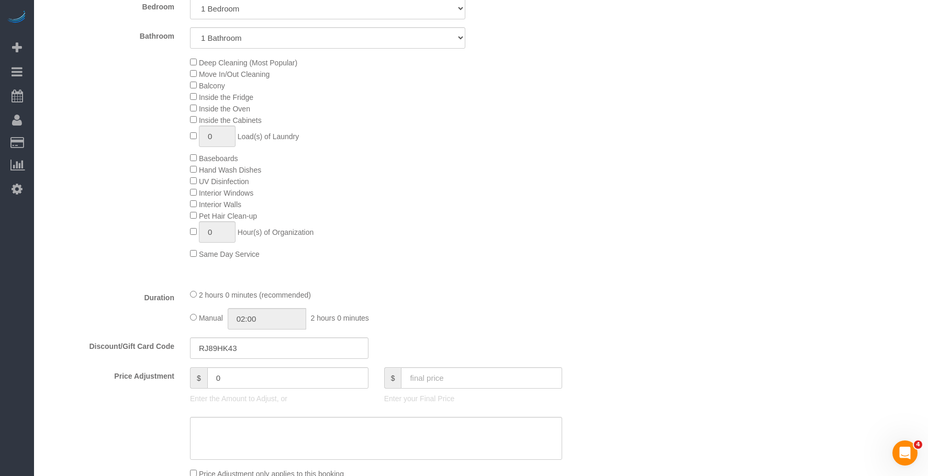
select select "1"
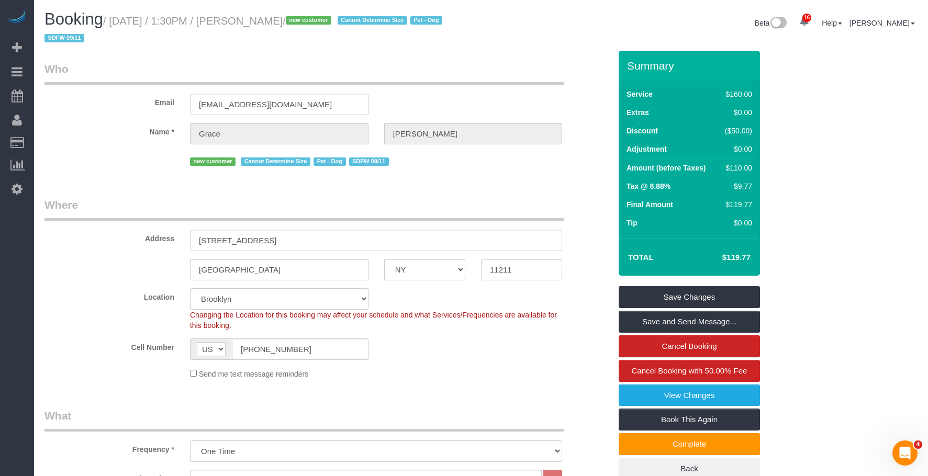
drag, startPoint x: 114, startPoint y: 19, endPoint x: 689, endPoint y: 104, distance: 581.6
click at [313, 27] on h1 "Booking / [DATE] / 1:30PM / [PERSON_NAME] / new customer Cannot Determine Size …" at bounding box center [259, 28] width 429 height 36
copy small "September 11, 2025 / 1:30PM / Grace Kim"
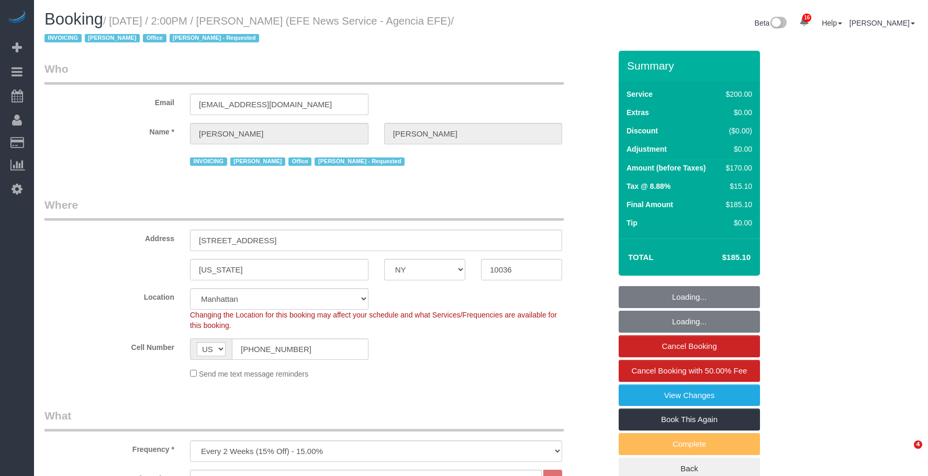
select select "NY"
select select "150"
select select "string:paypal"
select select "spot1"
select select "number:89"
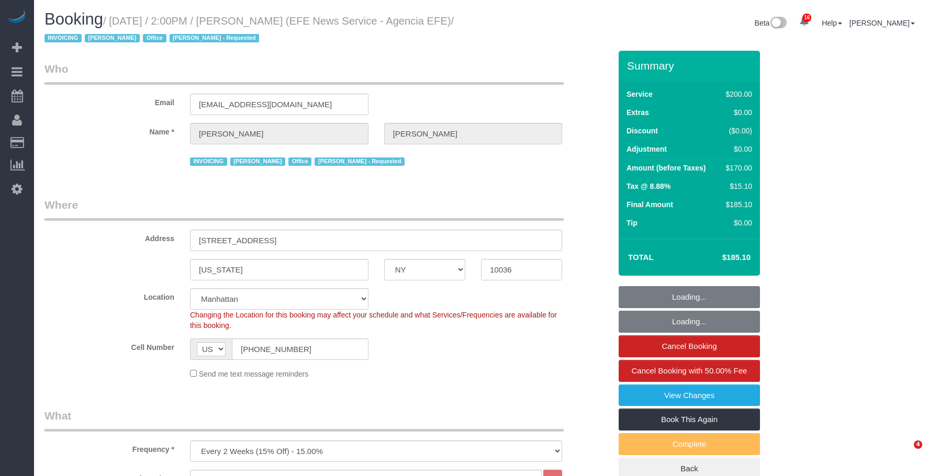
select select "number:90"
select select "number:15"
select select "number:7"
select select "34507"
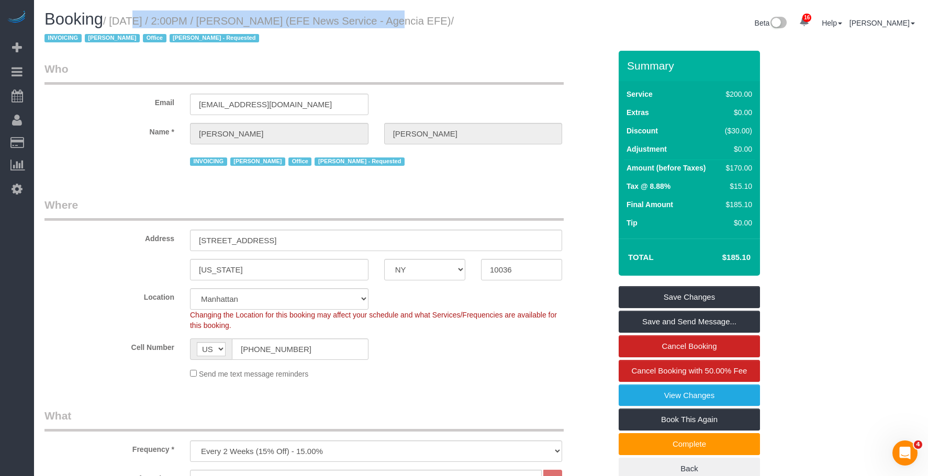
drag, startPoint x: 116, startPoint y: 19, endPoint x: 365, endPoint y: 21, distance: 249.2
click at [365, 21] on small "/ September 11, 2025 / 2:00PM / Aurora Torres Barbosa (EFE News Service - Agenc…" at bounding box center [249, 29] width 409 height 29
copy small "September 11, 2025 / 2:00PM / Aurora Torres Barbosa"
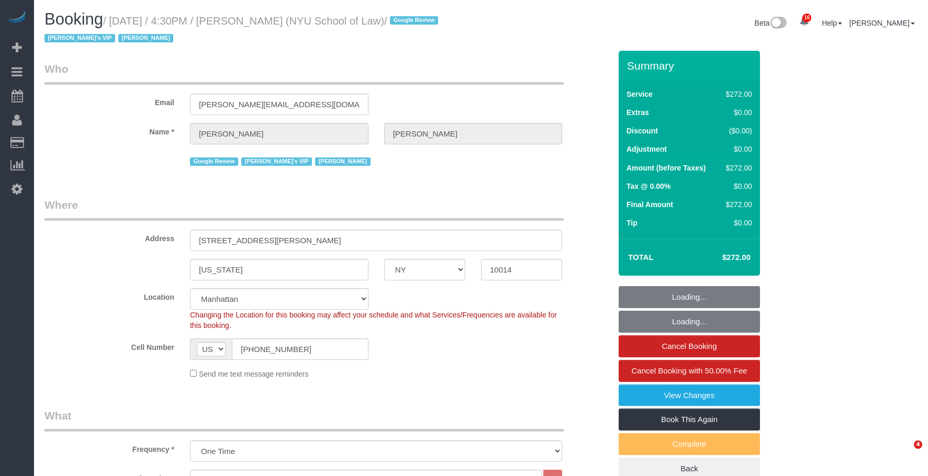
select select "NY"
select select "2"
select select "120"
select select "number:89"
select select "number:90"
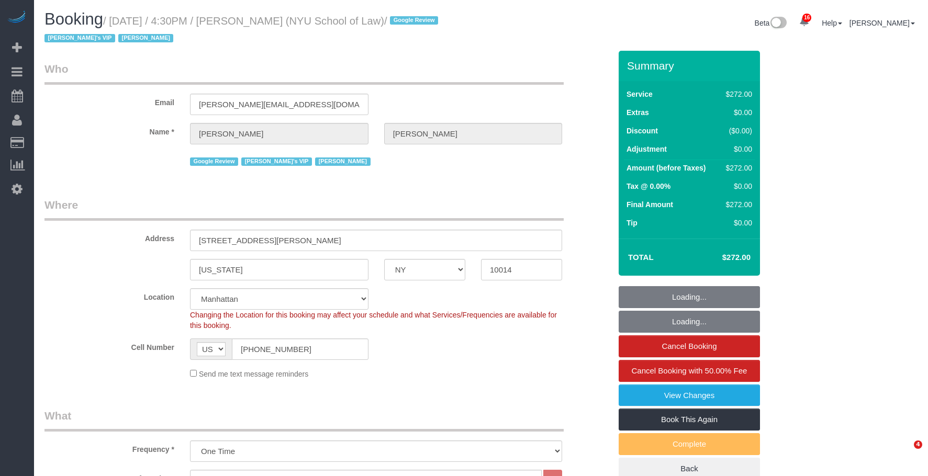
select select "number:15"
select select "number:7"
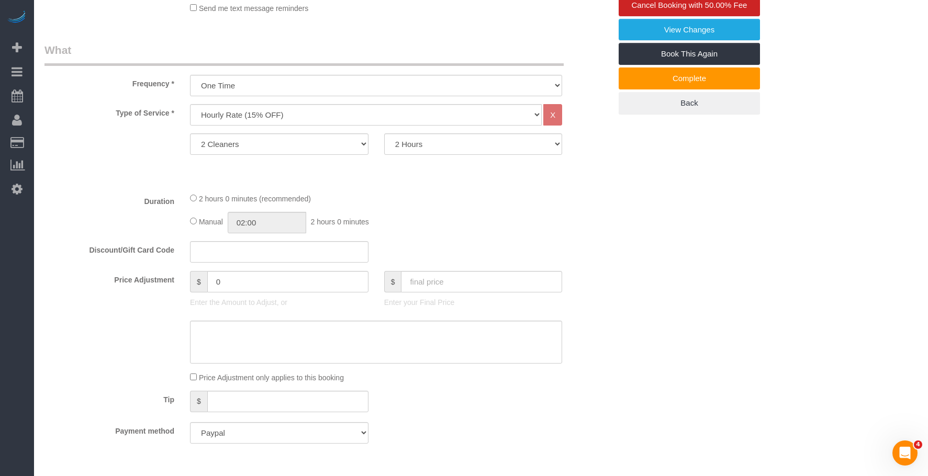
scroll to position [366, 0]
click at [264, 145] on select "1 Cleaner 2 Cleaners 3 Cleaners 4 Cleaners 5 Cleaners 6 Cleaners 7 Cleaners 8 C…" at bounding box center [279, 143] width 179 height 21
select select "3"
click at [190, 133] on select "1 Cleaner 2 Cleaners 3 Cleaners 4 Cleaners 5 Cleaners 6 Cleaners 7 Cleaners 8 C…" at bounding box center [279, 143] width 179 height 21
click at [477, 195] on div "2 hours 0 minutes (recommended)" at bounding box center [376, 198] width 372 height 12
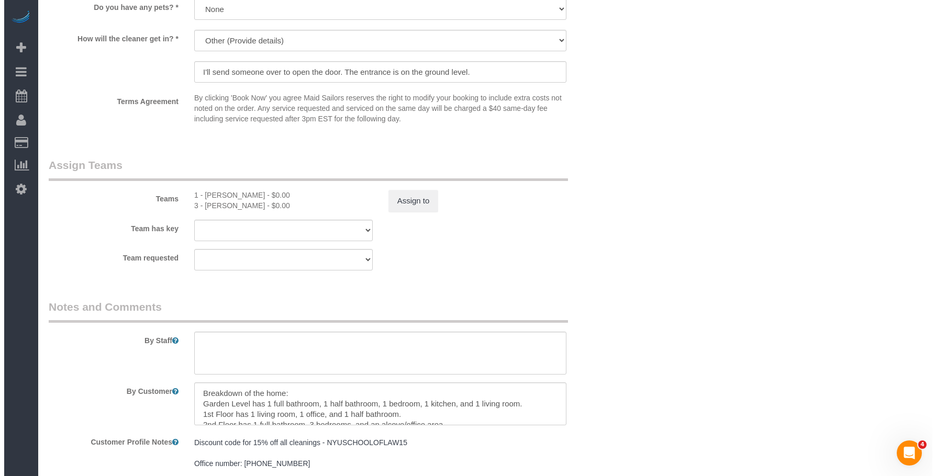
scroll to position [1152, 0]
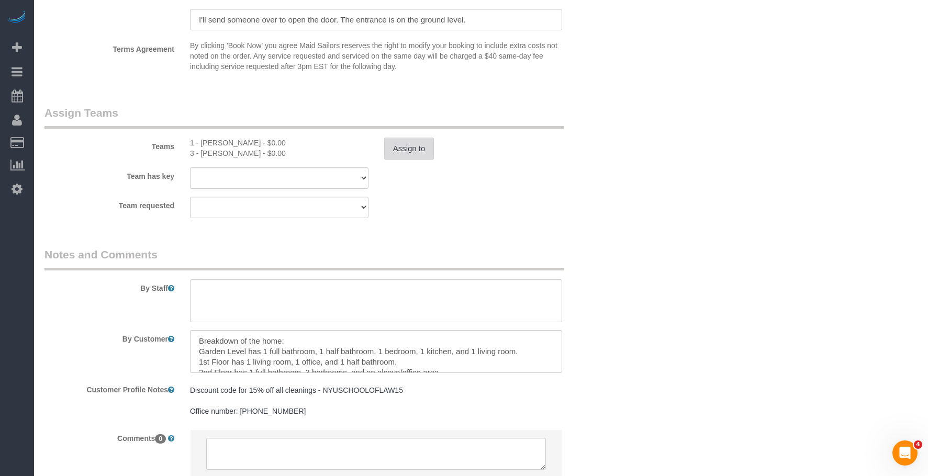
click at [414, 149] on button "Assign to" at bounding box center [409, 149] width 50 height 22
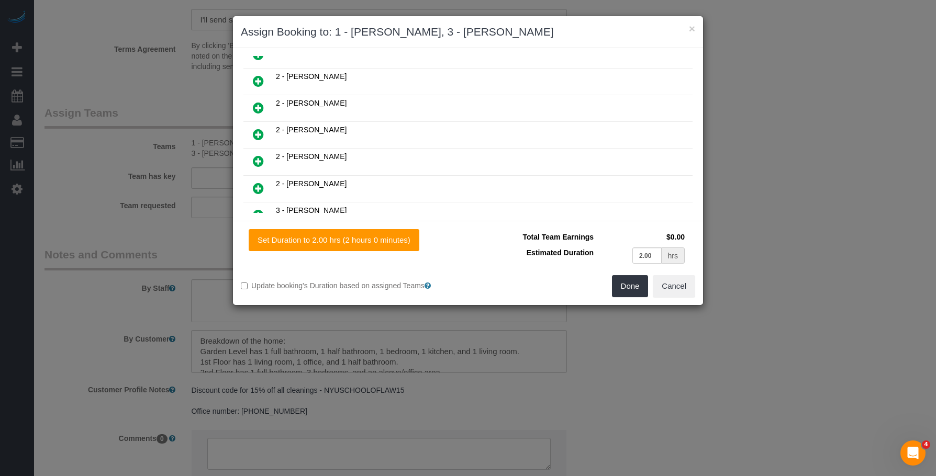
click at [257, 82] on icon at bounding box center [258, 81] width 11 height 13
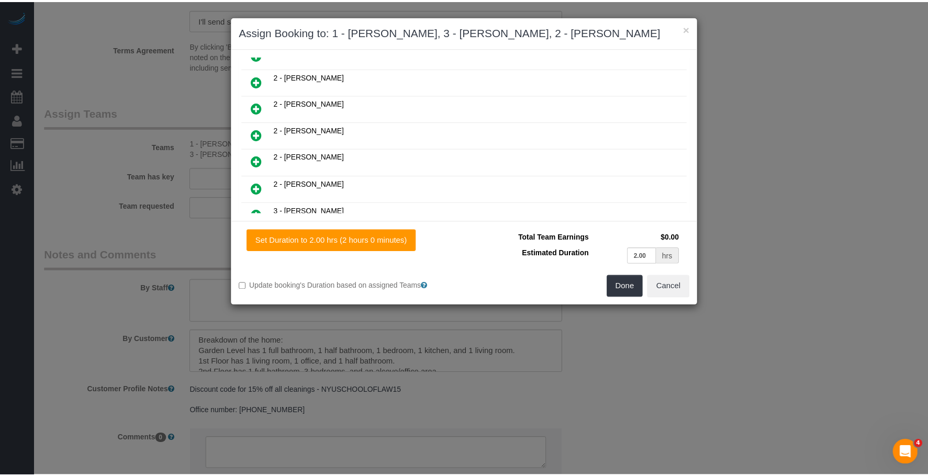
scroll to position [446, 0]
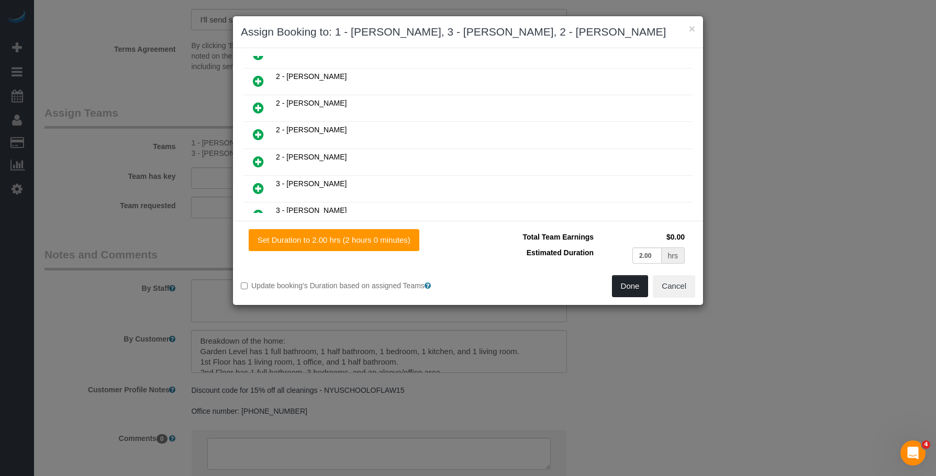
click at [636, 293] on button "Done" at bounding box center [630, 286] width 37 height 22
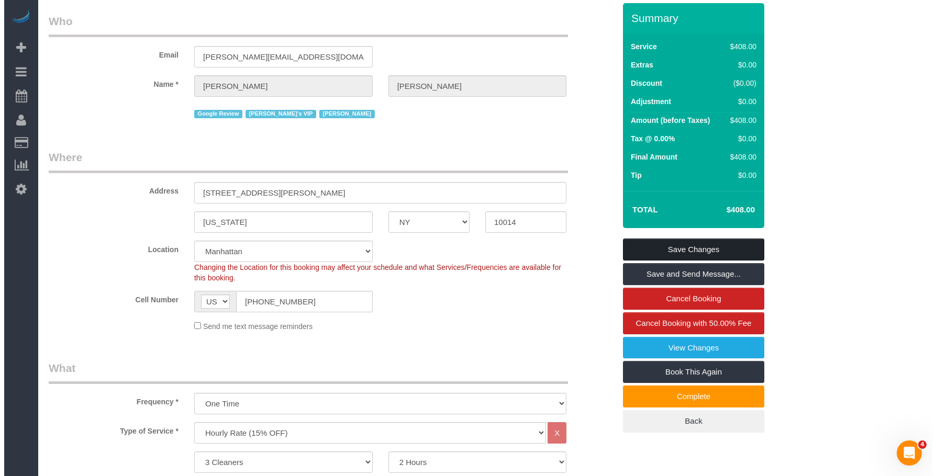
scroll to position [0, 0]
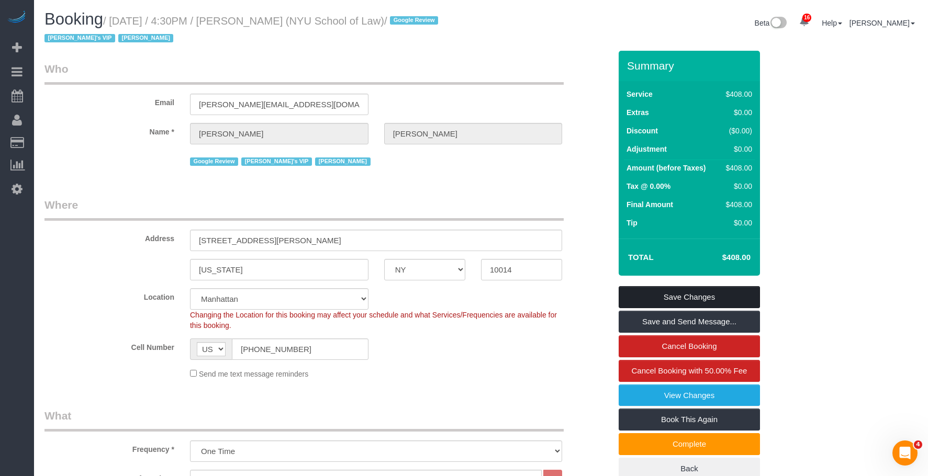
click at [709, 292] on link "Save Changes" at bounding box center [689, 297] width 141 height 22
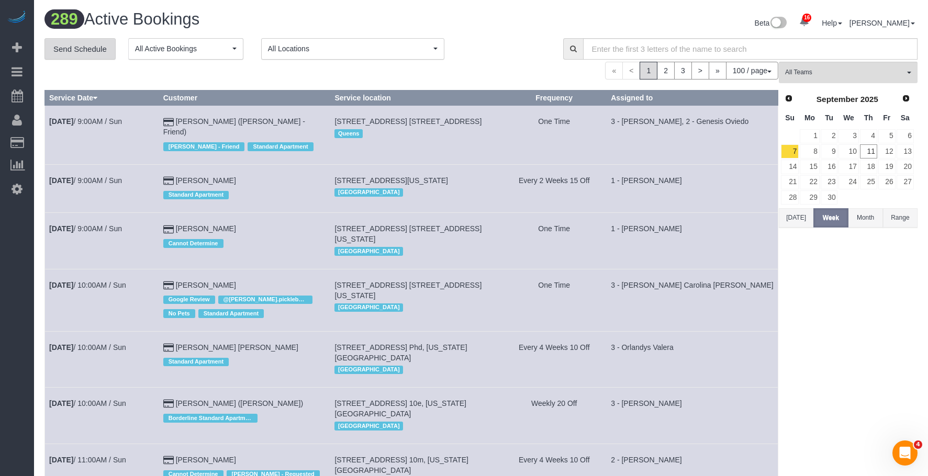
click at [88, 51] on link "Send Schedule" at bounding box center [80, 49] width 71 height 22
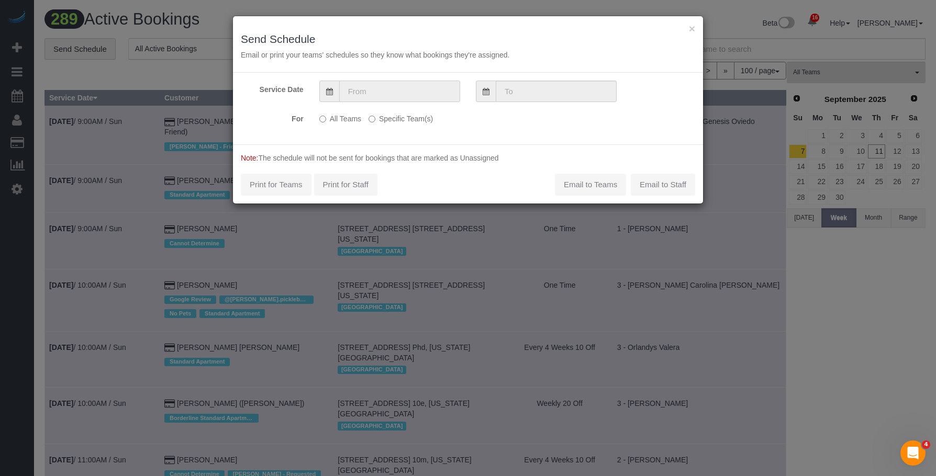
click at [372, 92] on input "text" at bounding box center [399, 91] width 121 height 21
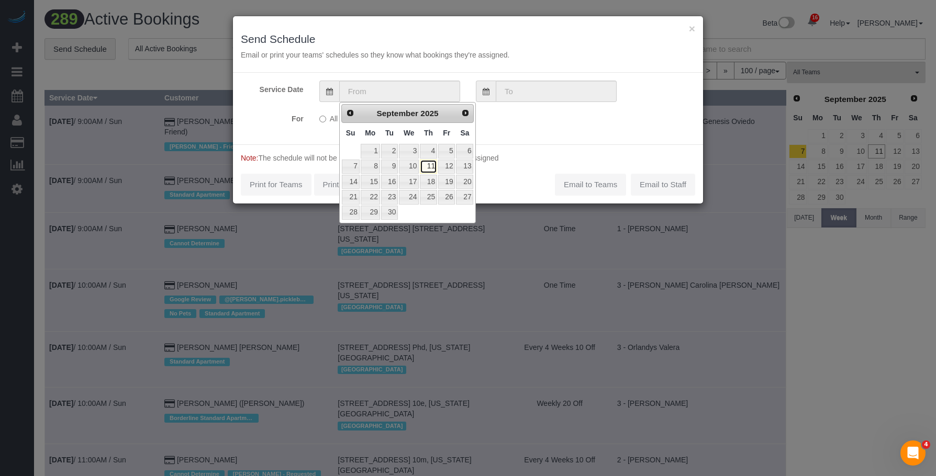
click at [431, 167] on link "11" at bounding box center [428, 167] width 17 height 14
type input "09/11/2025"
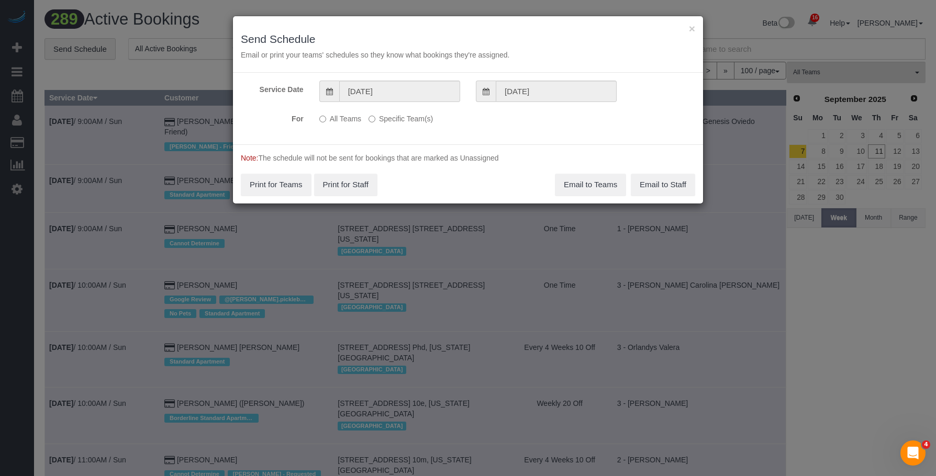
click at [406, 109] on div "Service Date 09/11/2025 09/11/2025 For All Teams Specific Team(s) Choose Team(s…" at bounding box center [468, 109] width 470 height 72
click at [409, 116] on label "Specific Team(s)" at bounding box center [401, 117] width 64 height 14
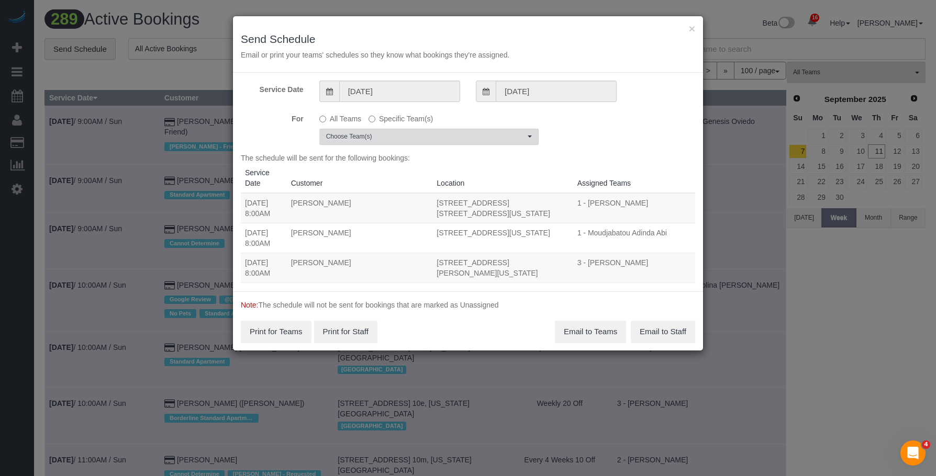
click at [454, 132] on button "Choose Team(s)" at bounding box center [428, 137] width 219 height 16
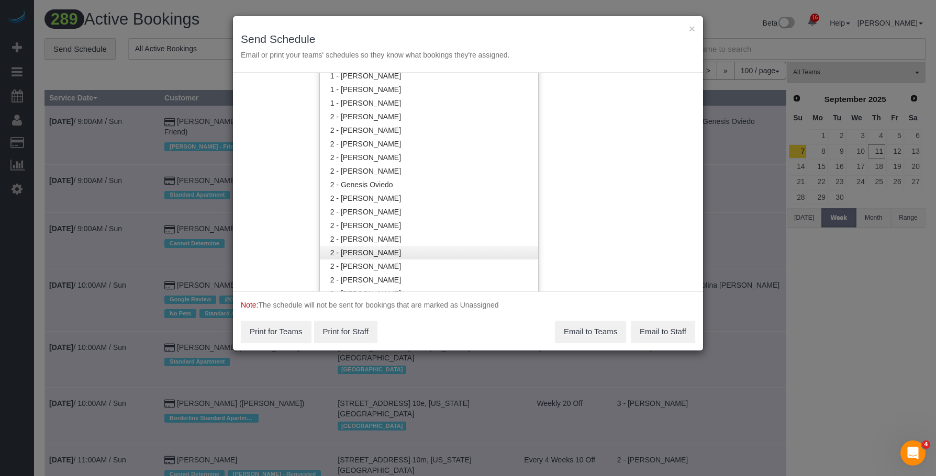
scroll to position [628, 0]
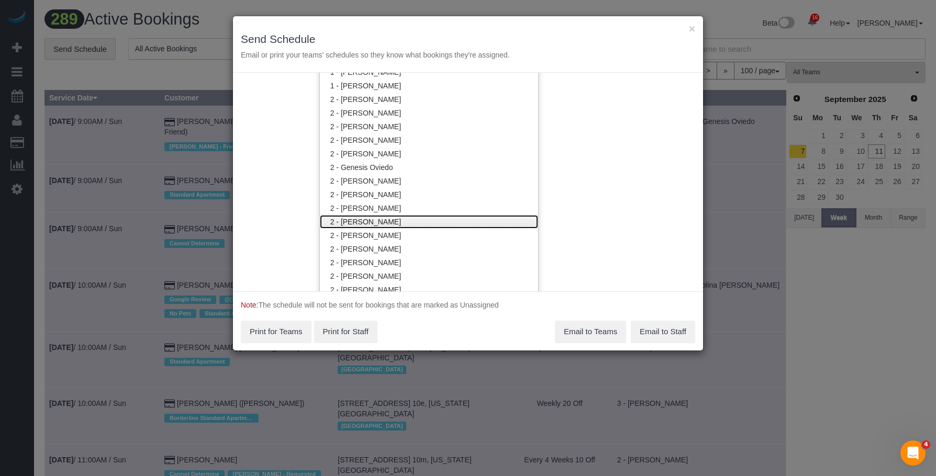
click at [411, 224] on link "2 - [PERSON_NAME]" at bounding box center [429, 222] width 218 height 14
click at [479, 37] on h3 "Send Schedule" at bounding box center [468, 39] width 454 height 12
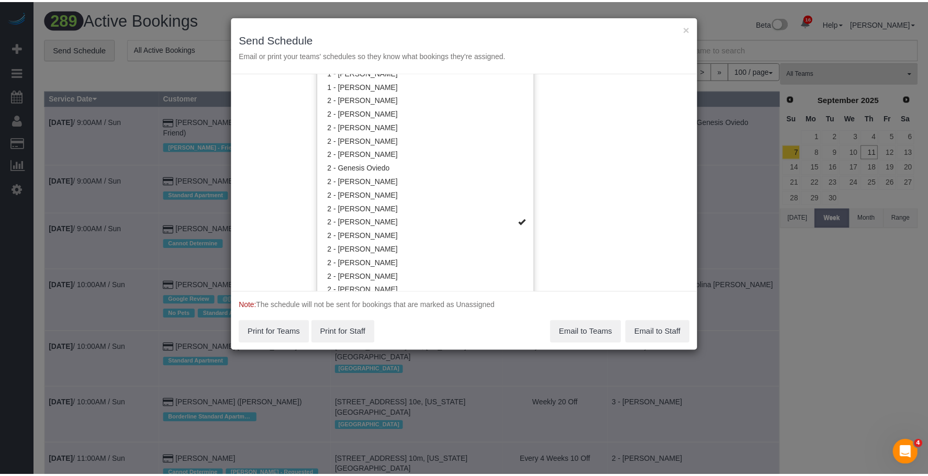
scroll to position [0, 0]
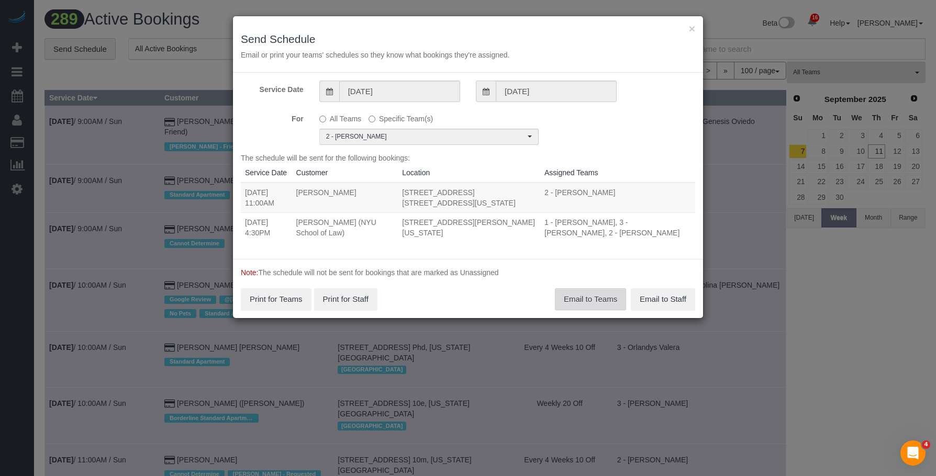
click at [575, 303] on button "Email to Teams" at bounding box center [590, 299] width 71 height 22
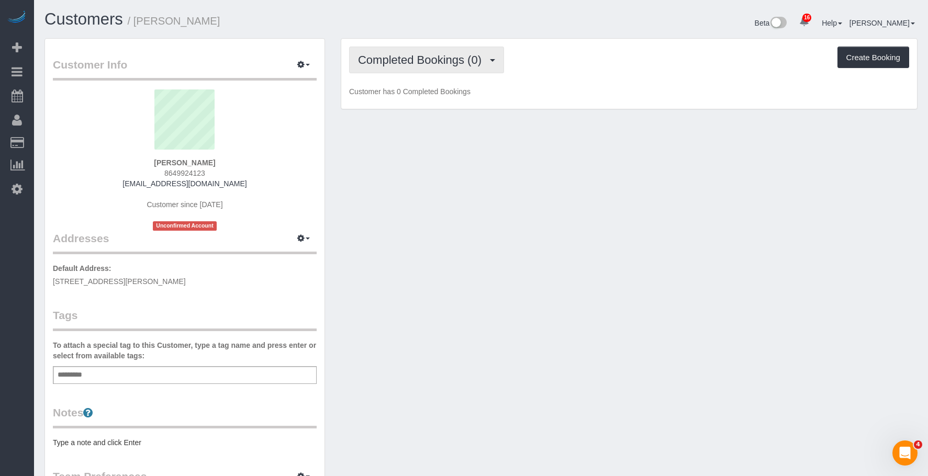
drag, startPoint x: 431, startPoint y: 58, endPoint x: 420, endPoint y: 76, distance: 21.4
click at [430, 59] on span "Completed Bookings (0)" at bounding box center [422, 59] width 129 height 13
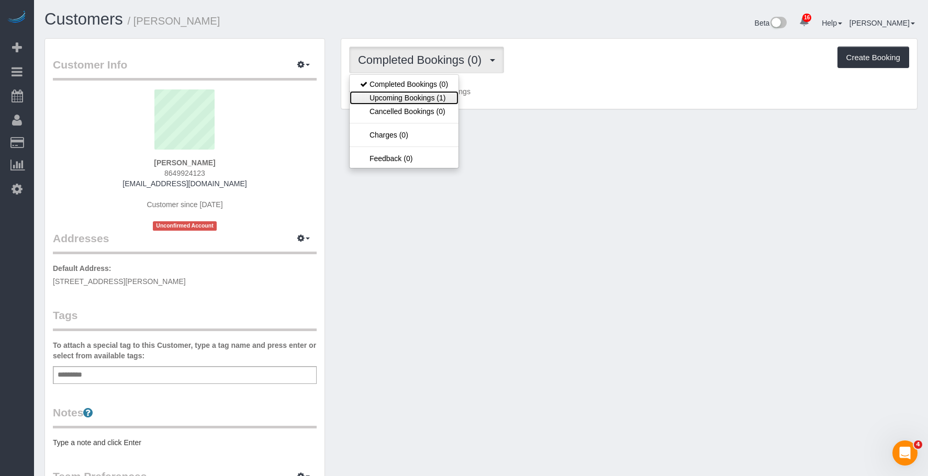
click at [405, 96] on link "Upcoming Bookings (1)" at bounding box center [404, 98] width 109 height 14
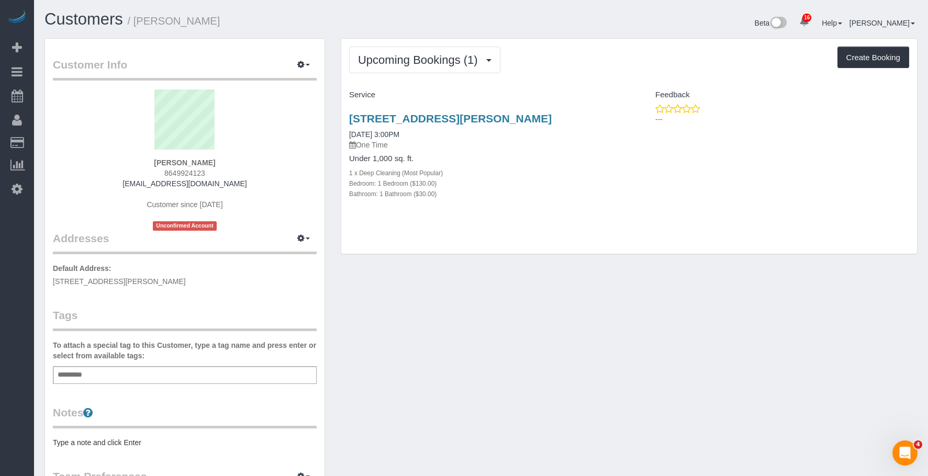
click at [541, 176] on div "1 x Deep Cleaning (Most Popular)" at bounding box center [485, 173] width 272 height 10
click at [450, 116] on link "[STREET_ADDRESS][PERSON_NAME]" at bounding box center [450, 119] width 203 height 12
click at [541, 173] on div "1 x Deep Cleaning (Most Popular)" at bounding box center [485, 173] width 272 height 10
drag, startPoint x: 340, startPoint y: 106, endPoint x: 555, endPoint y: 115, distance: 215.9
click at [555, 115] on div "Upcoming Bookings (1) Completed Bookings (0) Upcoming Bookings (1) Cancelled Bo…" at bounding box center [629, 151] width 593 height 227
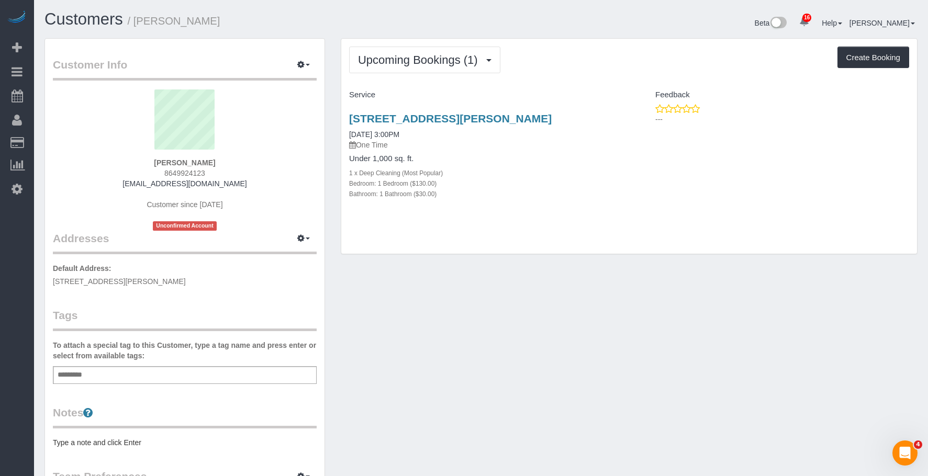
copy link "[STREET_ADDRESS][PERSON_NAME]"
click at [591, 34] on div "Beta 16 Your Notifications You have 0 alerts × You have 4 to charge for 09/10/2…" at bounding box center [703, 24] width 444 height 28
click at [281, 19] on h1 "Customers / Evan Brewer" at bounding box center [259, 19] width 429 height 18
click at [542, 40] on div "Upcoming Bookings (1) Completed Bookings (0) Upcoming Bookings (1) Cancelled Bo…" at bounding box center [629, 147] width 576 height 216
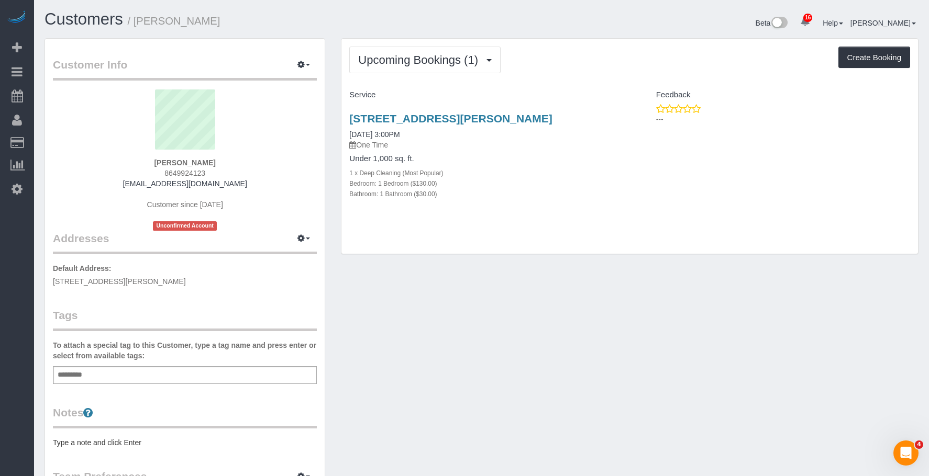
click at [557, 210] on div "8504 67th Ave, 2, Rego Park, NY 11374 09/14/2025 3:00PM One Time Under 1,000 sq…" at bounding box center [485, 162] width 288 height 116
click at [700, 211] on div "8504 67th Ave, 2, Rego Park, NY 11374 09/14/2025 3:00PM One Time Under 1,000 sq…" at bounding box center [629, 162] width 576 height 116
click at [483, 216] on div "8504 67th Ave, 2, Rego Park, NY 11374 09/14/2025 3:00PM One Time Under 1,000 sq…" at bounding box center [485, 162] width 288 height 116
drag, startPoint x: 343, startPoint y: 114, endPoint x: 564, endPoint y: 116, distance: 220.9
click at [564, 116] on div "8504 67th Ave, 2, Rego Park, NY 11374 09/14/2025 3:00PM One Time Under 1,000 sq…" at bounding box center [485, 162] width 288 height 116
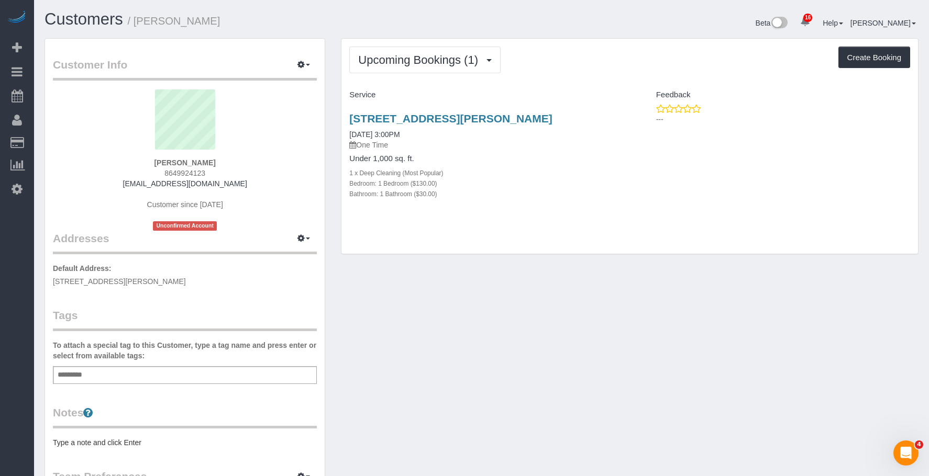
copy link "8504 67th Ave, 2, Rego Park, NY 11374"
click at [304, 63] on icon "button" at bounding box center [300, 64] width 7 height 6
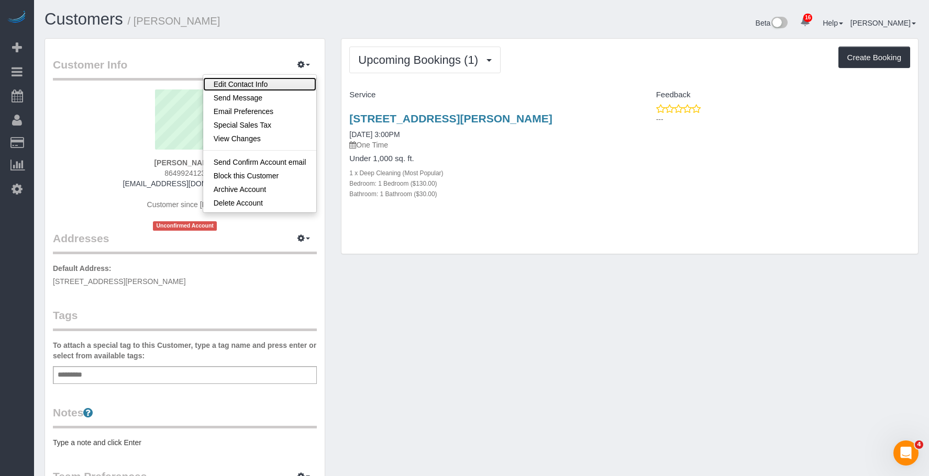
click at [287, 82] on link "Edit Contact Info" at bounding box center [260, 84] width 114 height 14
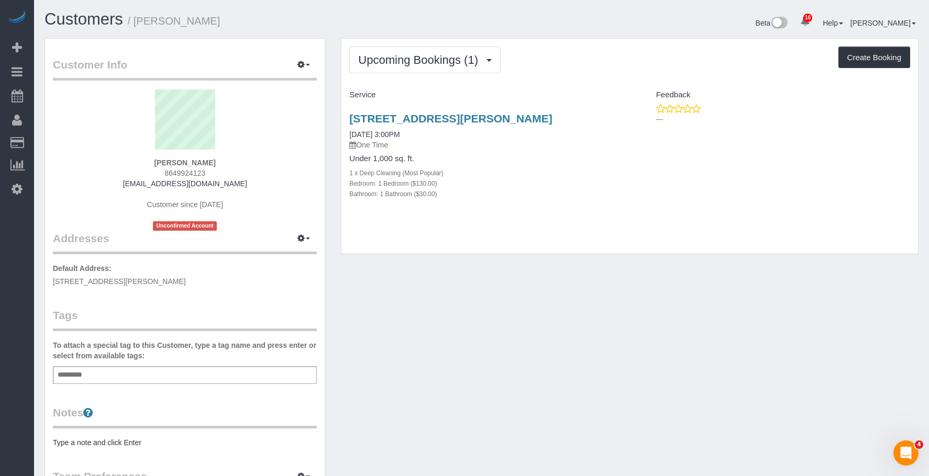
select select "NY"
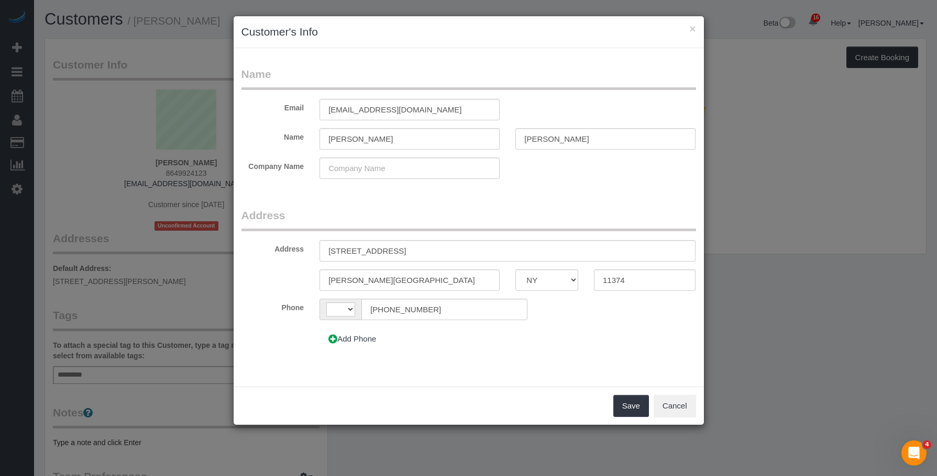
select select "string:US"
drag, startPoint x: 339, startPoint y: 250, endPoint x: 342, endPoint y: 257, distance: 7.8
click at [339, 250] on input "[STREET_ADDRESS]" at bounding box center [507, 250] width 376 height 21
click at [385, 250] on input "85-04 67th Ave, 2" at bounding box center [507, 250] width 376 height 21
type input "85-04 67th Ave, Apt. 2"
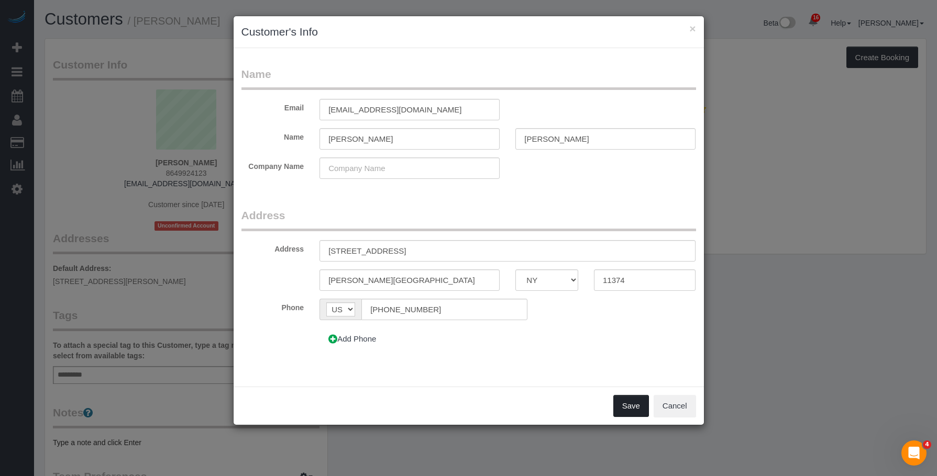
drag, startPoint x: 625, startPoint y: 399, endPoint x: 564, endPoint y: 332, distance: 90.4
click at [624, 400] on button "Save" at bounding box center [631, 406] width 36 height 22
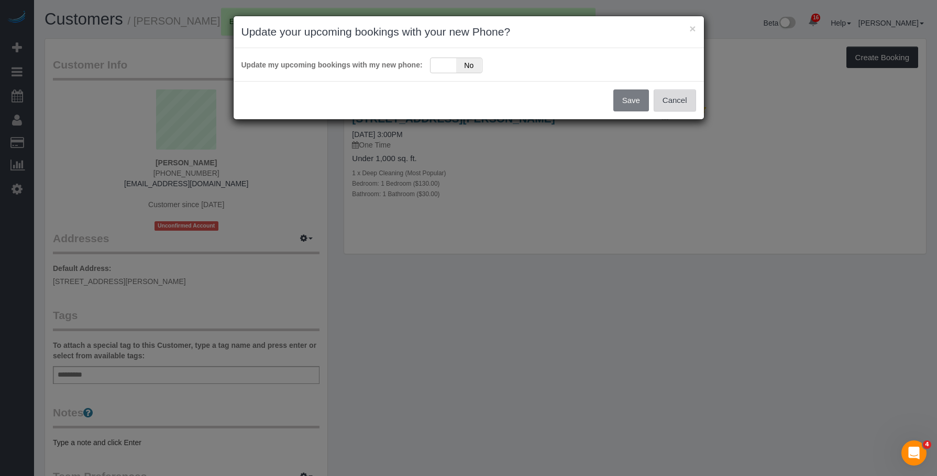
click at [673, 101] on button "Cancel" at bounding box center [674, 101] width 42 height 22
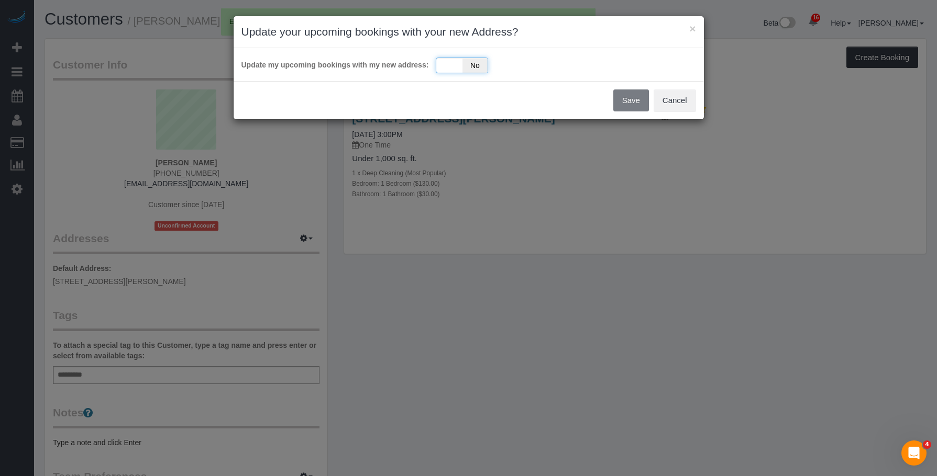
click at [450, 63] on div "Yes No" at bounding box center [462, 66] width 52 height 16
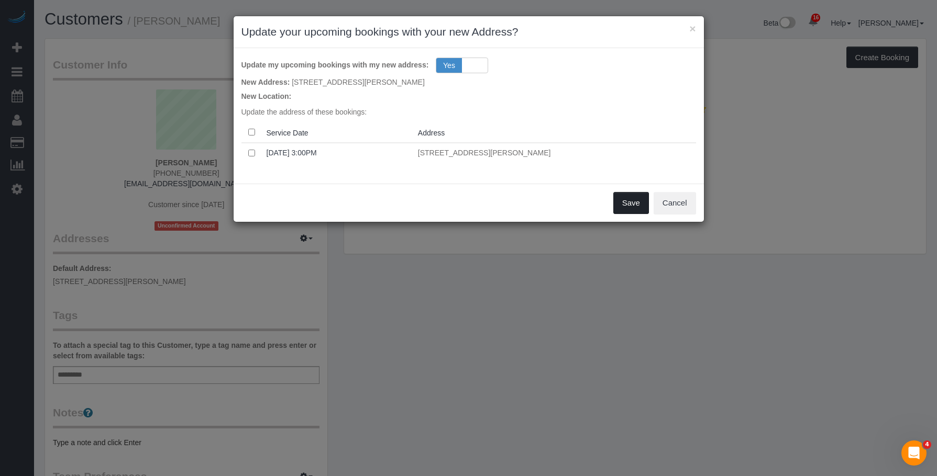
click at [627, 202] on button "Save" at bounding box center [631, 203] width 36 height 22
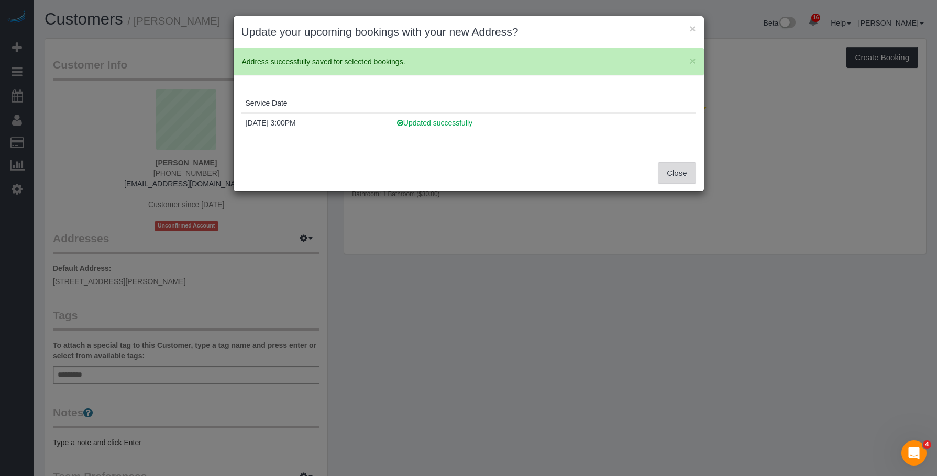
drag, startPoint x: 689, startPoint y: 176, endPoint x: 520, endPoint y: 201, distance: 170.9
click at [688, 176] on button "Close" at bounding box center [677, 173] width 38 height 22
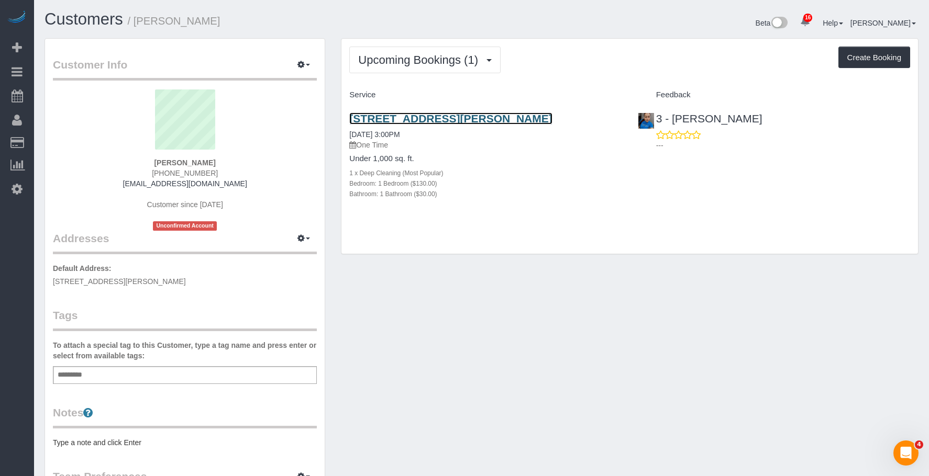
click at [425, 113] on link "85-04 67th Ave, Apt. 2, Rego Park, NY 11374" at bounding box center [450, 119] width 203 height 12
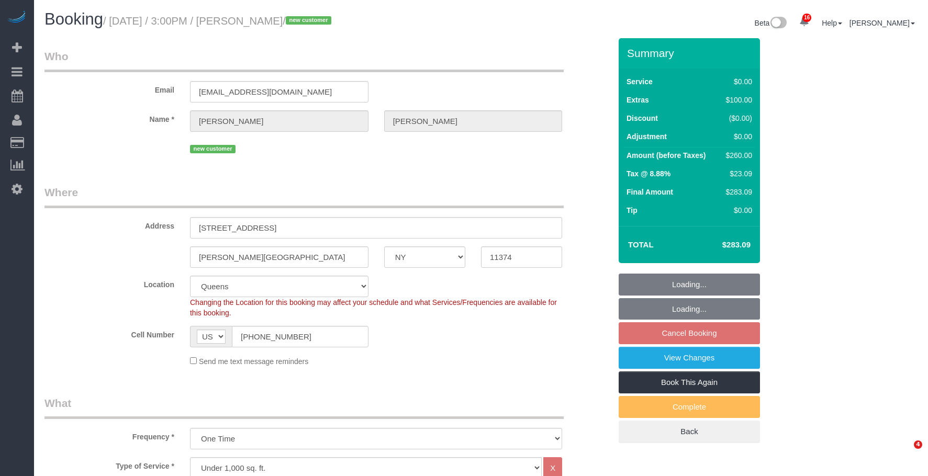
select select "NY"
select select "spot8"
select select "number:63"
select select "number:75"
select select "number:15"
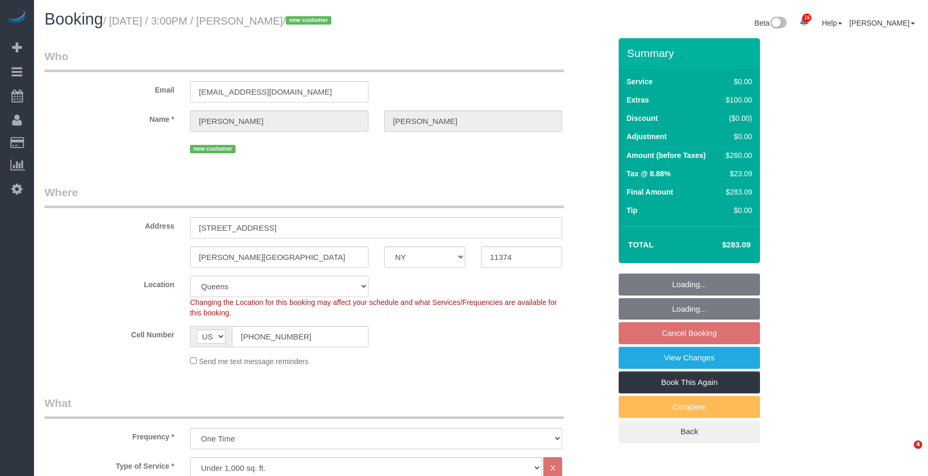
select select "number:5"
select select "object:1398"
select select "1"
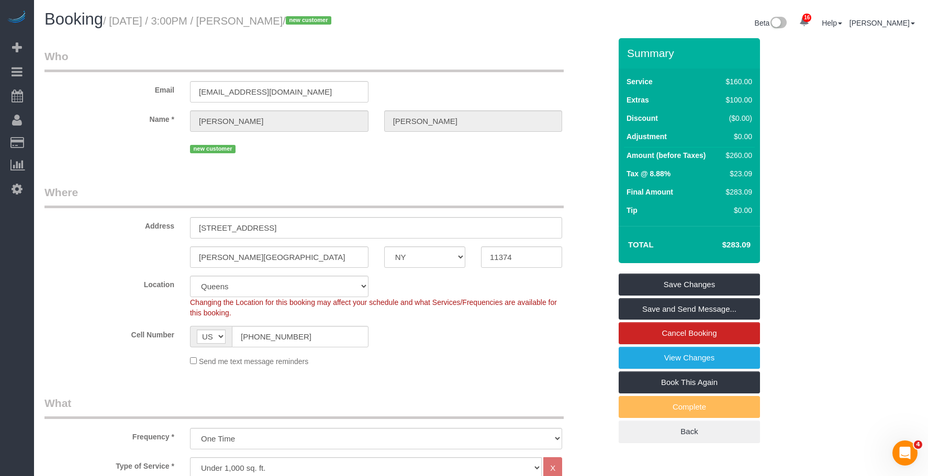
drag, startPoint x: 116, startPoint y: 21, endPoint x: 323, endPoint y: 24, distance: 206.8
click at [323, 24] on small "/ [DATE] / 3:00PM / [PERSON_NAME] / new customer" at bounding box center [218, 21] width 231 height 12
copy small "[DATE] / 3:00PM / [PERSON_NAME]"
click at [497, 63] on legend "Who" at bounding box center [304, 61] width 519 height 24
drag, startPoint x: 315, startPoint y: 346, endPoint x: 265, endPoint y: 317, distance: 57.7
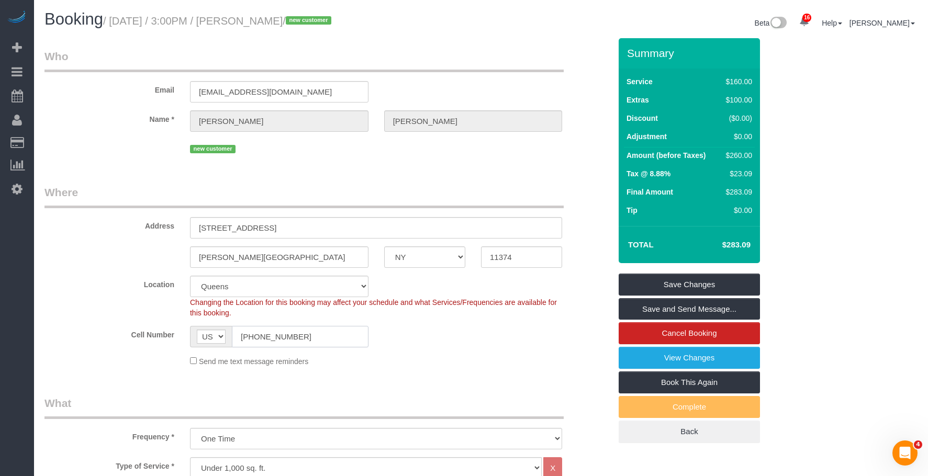
click at [197, 329] on div "AF AL DZ AD AO AI AQ AG AR AM AW AU AT AZ BS BH BD BB BY BE BZ BJ BM BT BO BA B…" at bounding box center [279, 336] width 179 height 21
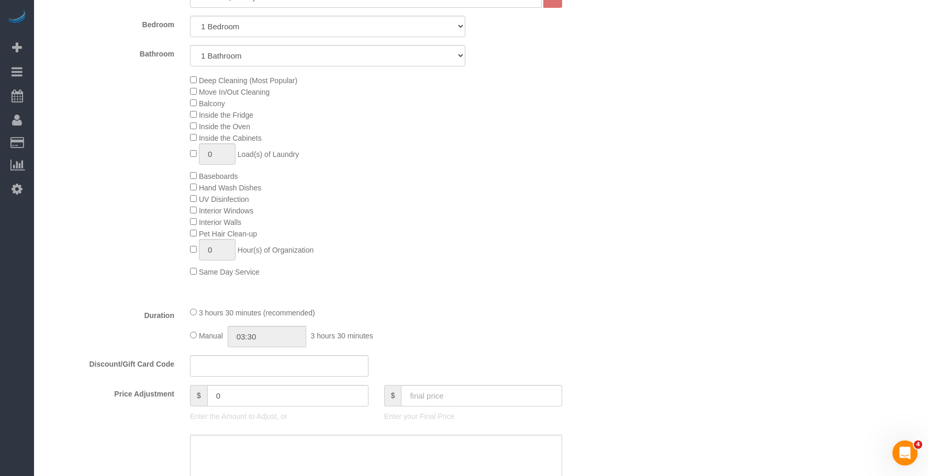
scroll to position [419, 0]
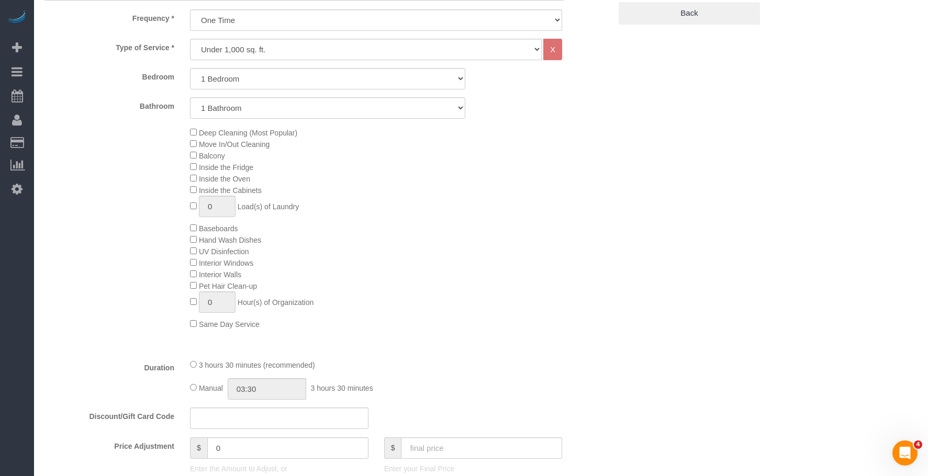
click at [449, 219] on div "Deep Cleaning (Most Popular) Move In/Out Cleaning Balcony Inside the Fridge Ins…" at bounding box center [400, 228] width 437 height 203
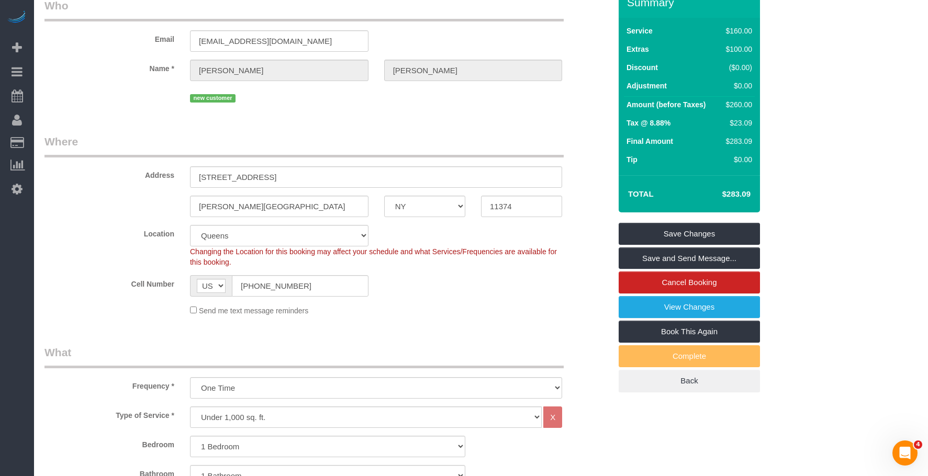
scroll to position [0, 0]
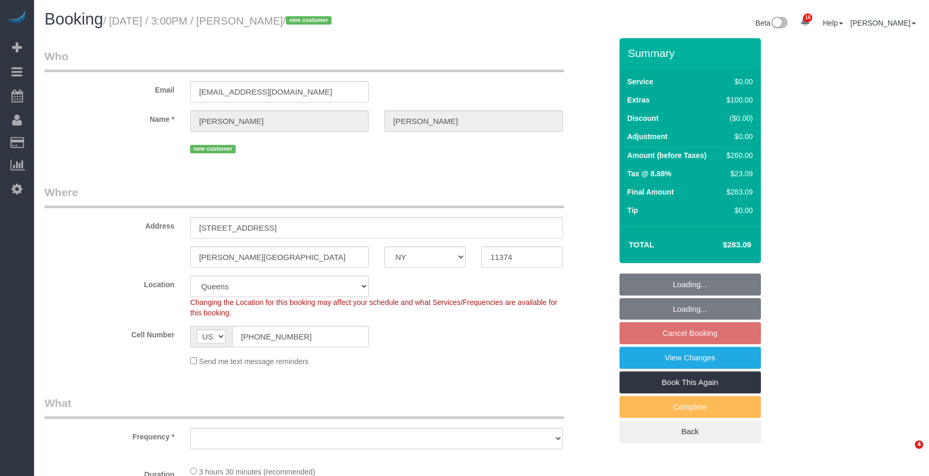
select select "NY"
drag, startPoint x: 0, startPoint y: 0, endPoint x: 439, endPoint y: 40, distance: 440.5
select select "string:stripe-pm_1S6HLo4VGloSiKo74DeqoOUT"
select select "object:766"
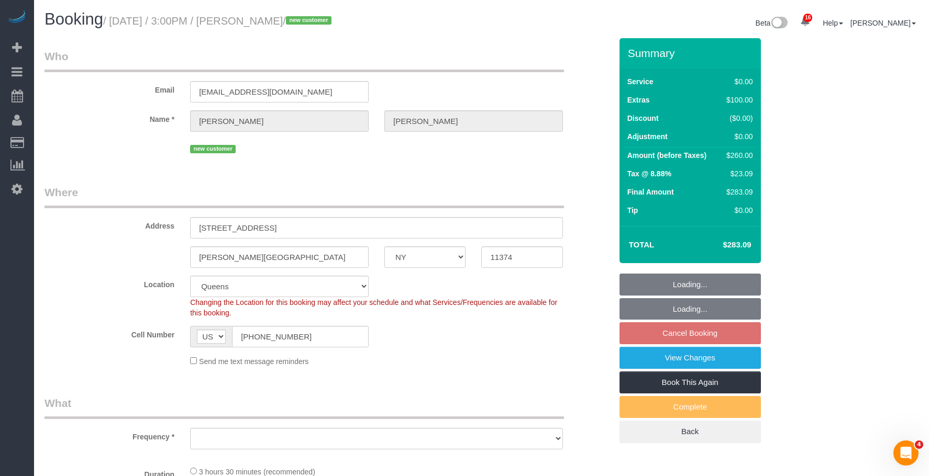
select select "number:63"
select select "number:75"
select select "number:15"
select select "number:5"
select select "1"
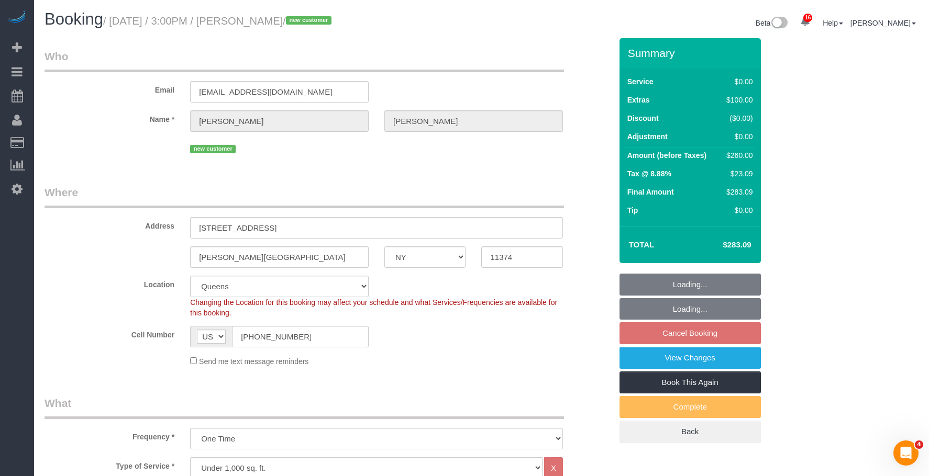
select select "object:1442"
select select "spot8"
click at [652, 364] on link "View Changes" at bounding box center [689, 358] width 141 height 22
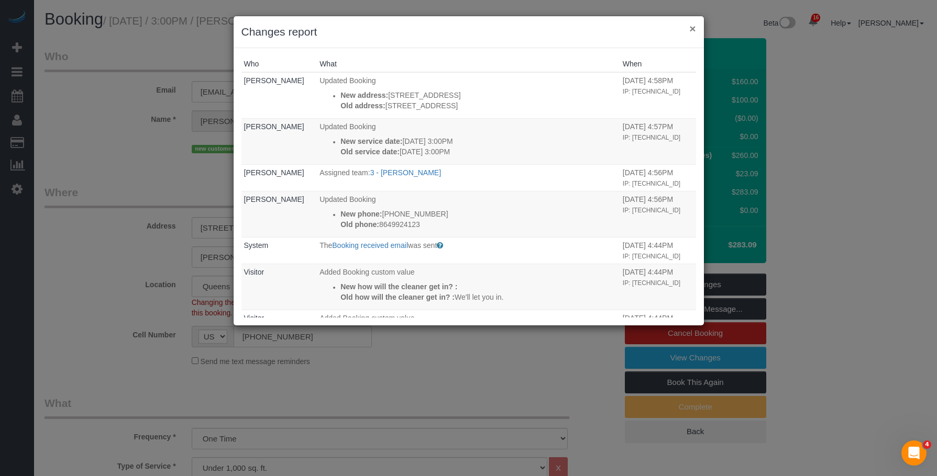
drag, startPoint x: 693, startPoint y: 29, endPoint x: 681, endPoint y: 31, distance: 11.8
click at [693, 29] on button "×" at bounding box center [692, 28] width 6 height 11
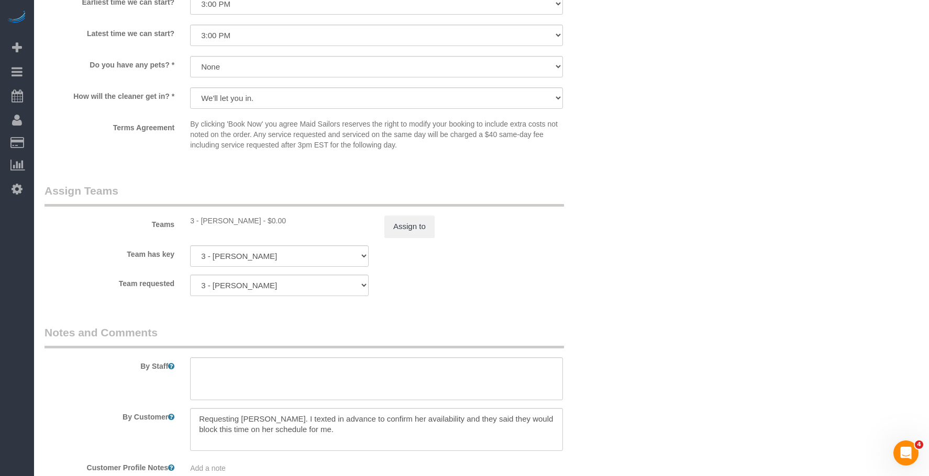
scroll to position [1334, 0]
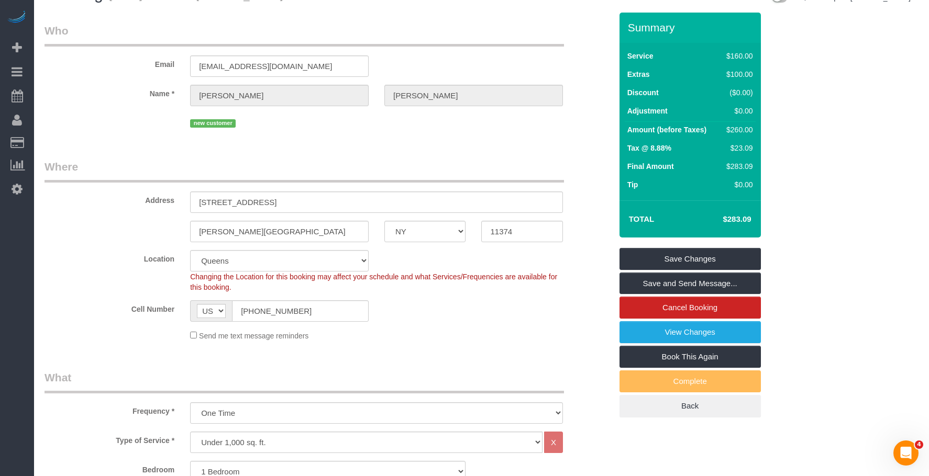
scroll to position [0, 0]
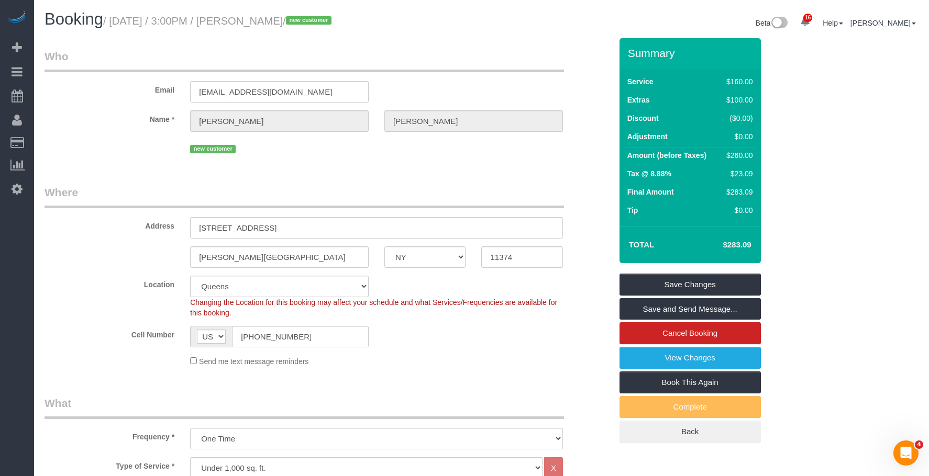
click at [683, 307] on link "Save and Send Message..." at bounding box center [689, 309] width 141 height 22
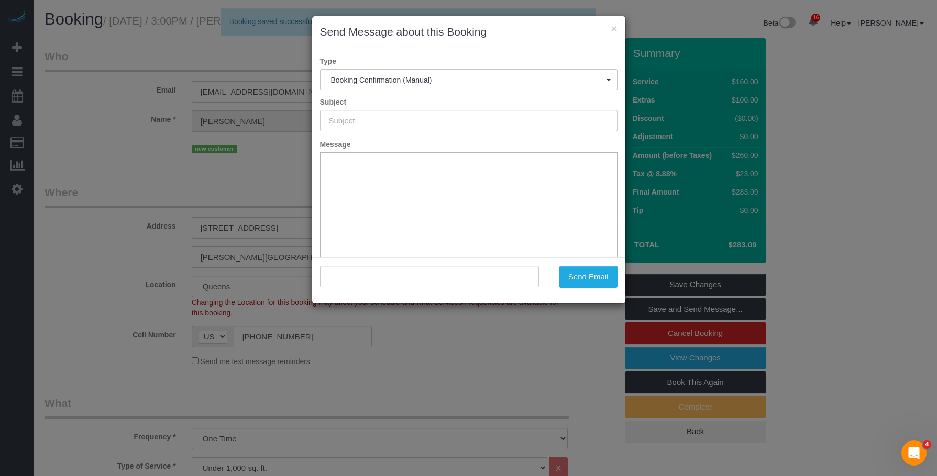
type input "Cleaning Confirmed for 09/13/2025 at 3:00pm"
type input ""Evan Brewer" <evanrbrewer@me.com>"
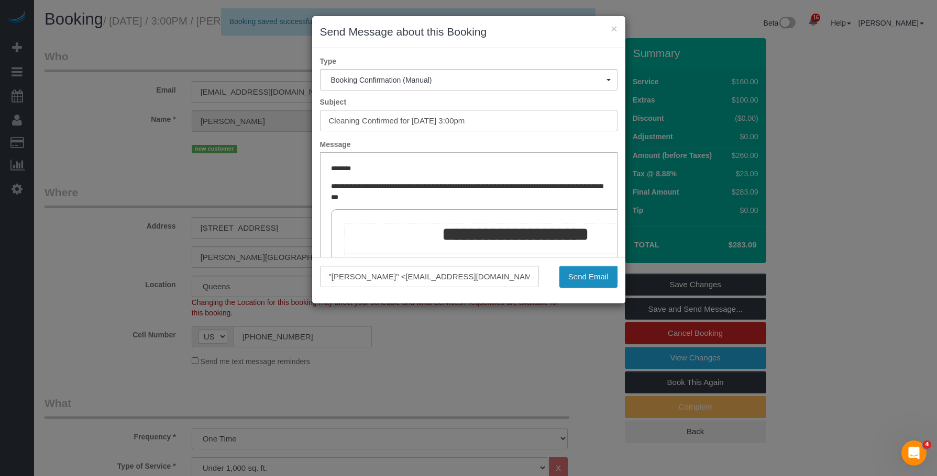
click at [577, 276] on button "Send Email" at bounding box center [588, 277] width 58 height 22
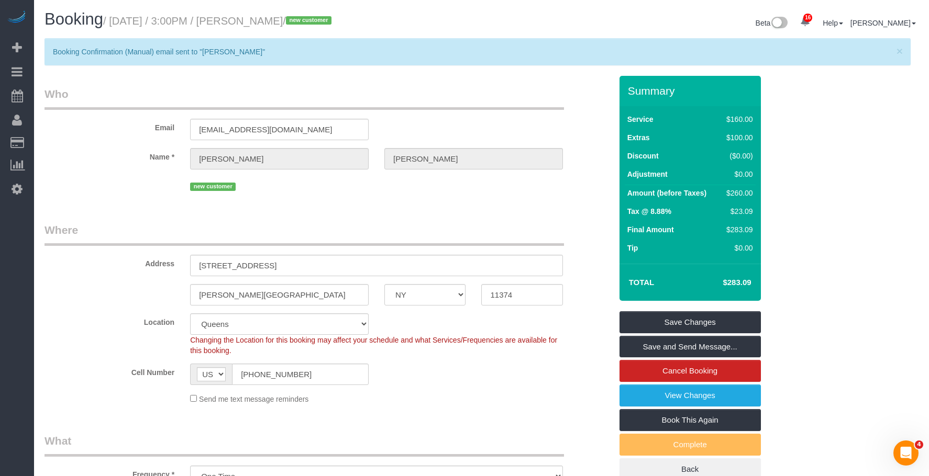
click at [301, 90] on legend "Who" at bounding box center [304, 98] width 519 height 24
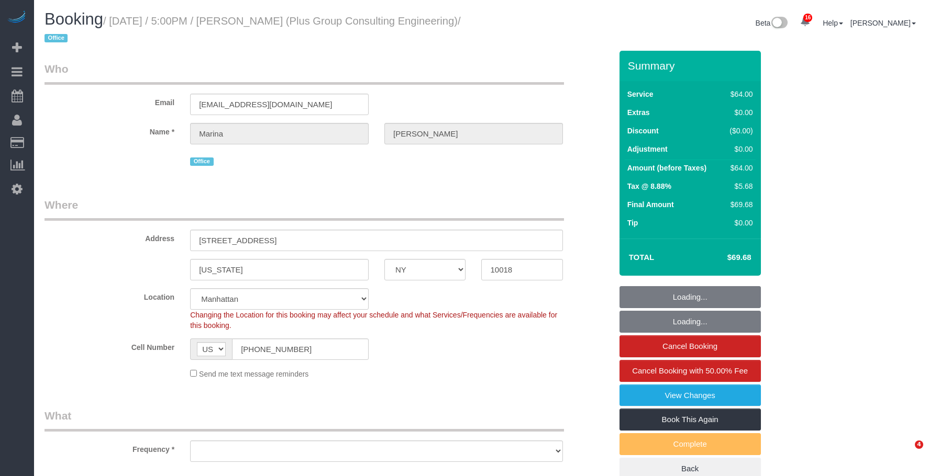
select select "NY"
select select "object:770"
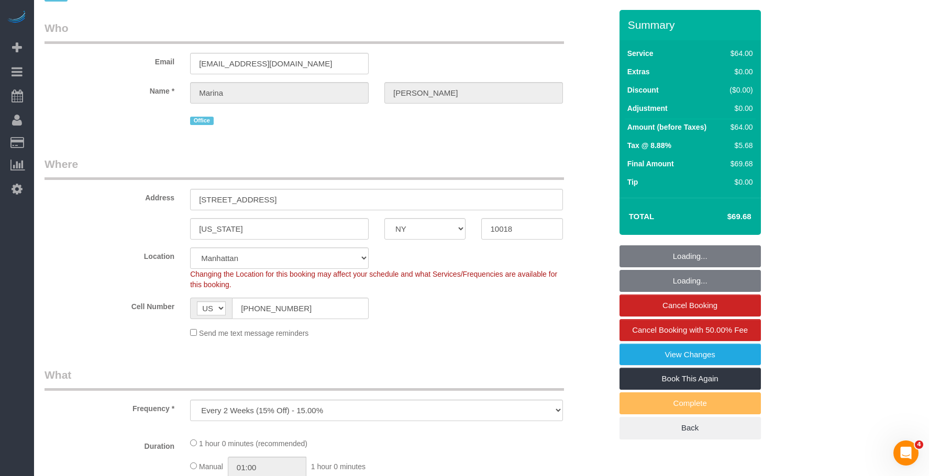
select select "spot1"
select select "number:89"
select select "number:90"
select select "number:15"
select select "number:5"
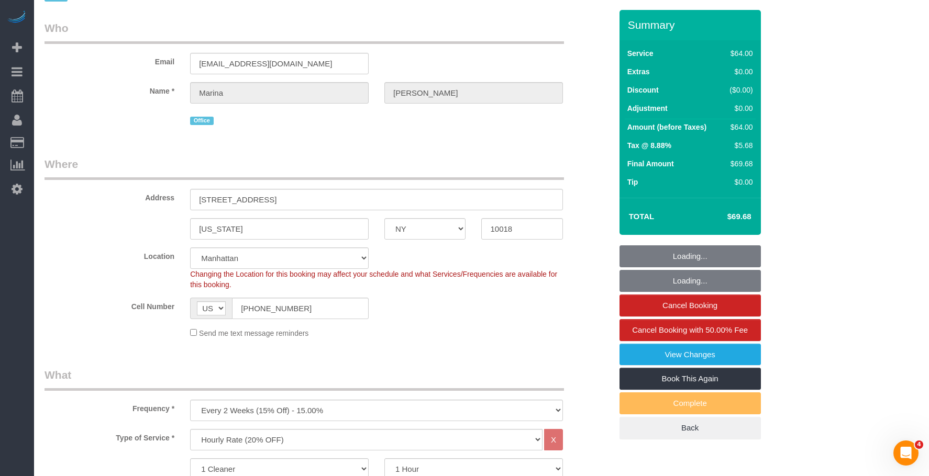
select select "object:927"
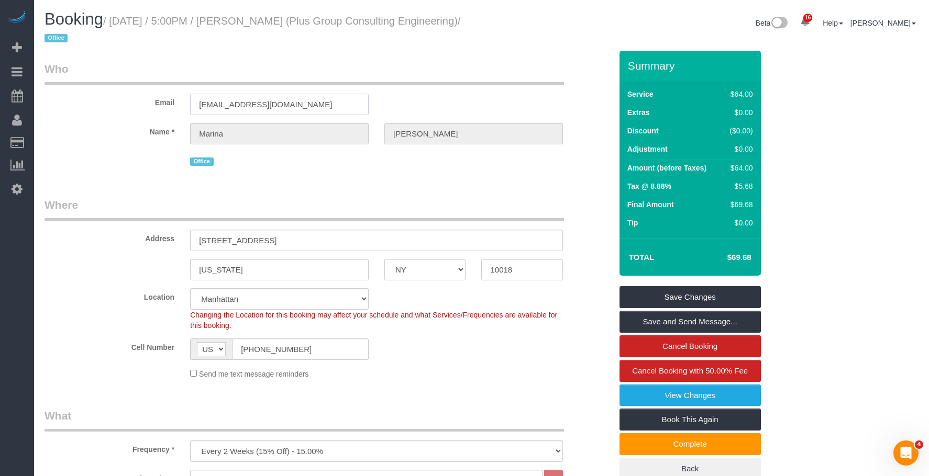
drag, startPoint x: 301, startPoint y: 113, endPoint x: 91, endPoint y: 116, distance: 210.5
click at [117, 109] on div "Email msolovchuk@plusgroupce.com" at bounding box center [328, 88] width 583 height 54
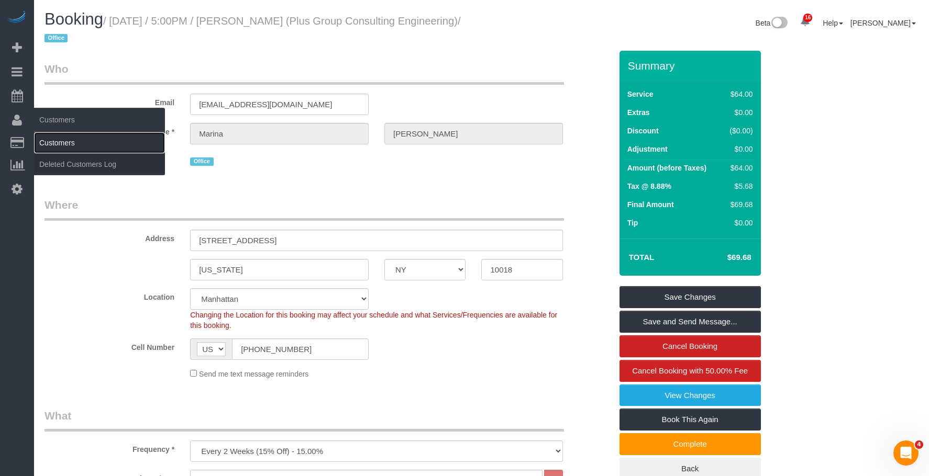
drag, startPoint x: 66, startPoint y: 141, endPoint x: 90, endPoint y: 139, distance: 23.7
click at [66, 141] on link "Customers" at bounding box center [99, 142] width 131 height 21
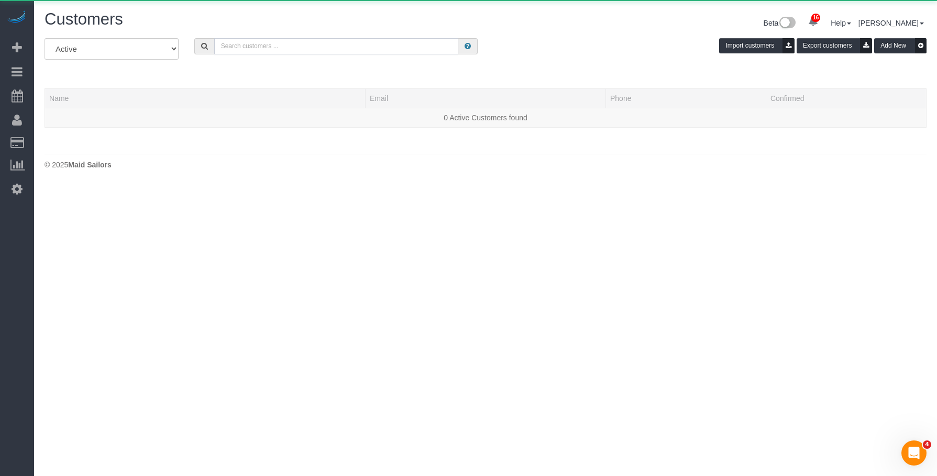
click at [393, 53] on input "text" at bounding box center [336, 46] width 244 height 16
paste input "[EMAIL_ADDRESS][DOMAIN_NAME]"
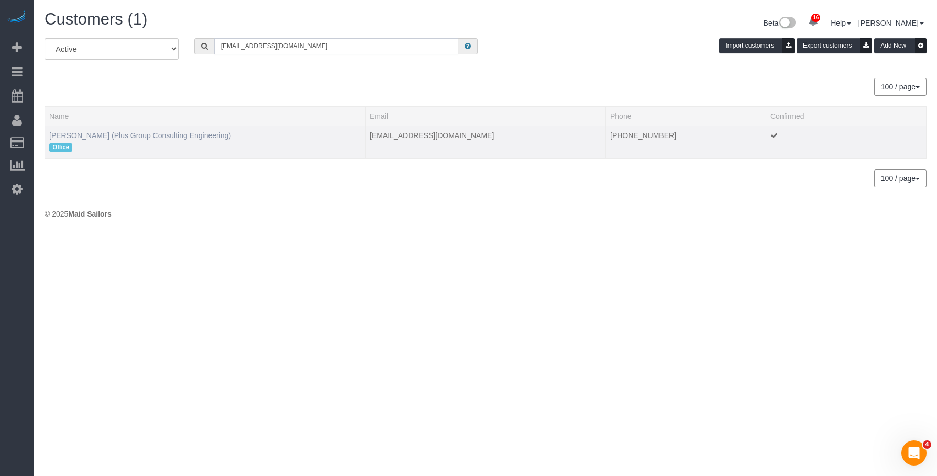
type input "[EMAIL_ADDRESS][DOMAIN_NAME]"
click at [85, 137] on link "Marina Solovchuk (Plus Group Consulting Engineering)" at bounding box center [140, 135] width 182 height 8
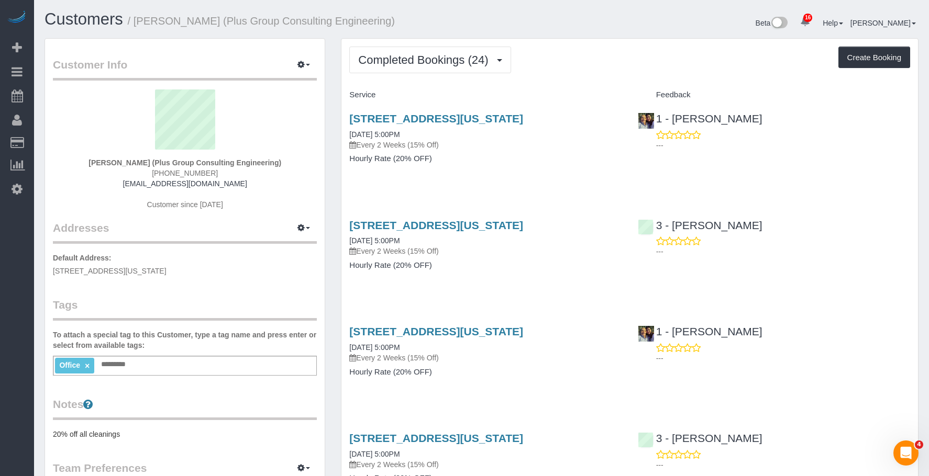
click at [531, 173] on div "333 West 39th Street, Suite 401, New York, NY 10018 08/28/2025 5:00PM Every 2 W…" at bounding box center [485, 144] width 288 height 81
click at [433, 56] on span "Completed Bookings (24)" at bounding box center [425, 59] width 135 height 13
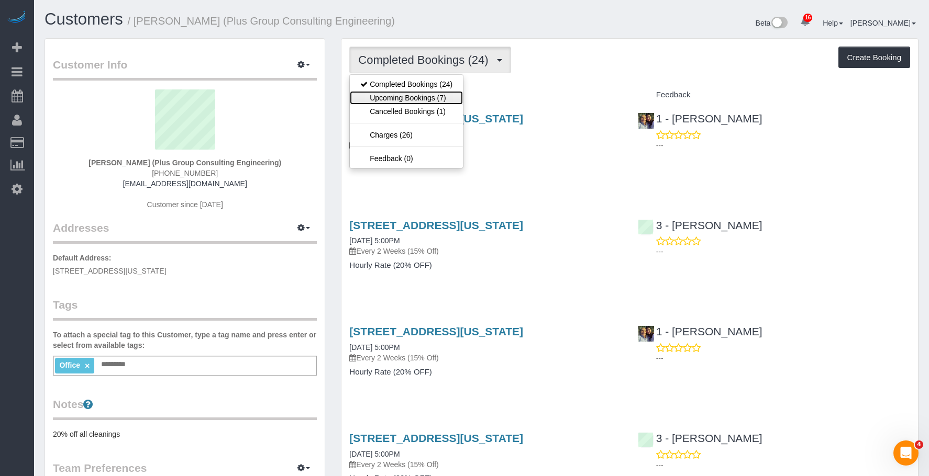
click at [424, 100] on link "Upcoming Bookings (7)" at bounding box center [406, 98] width 113 height 14
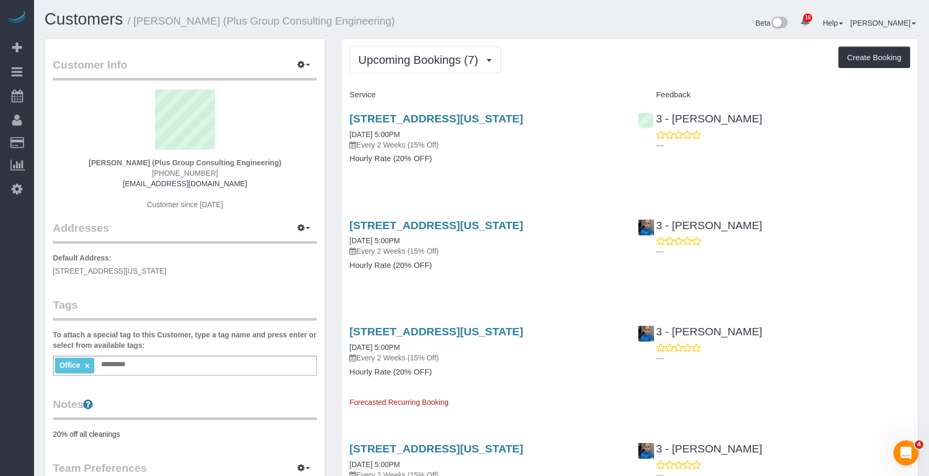
click at [505, 142] on p "Every 2 Weeks (15% Off)" at bounding box center [485, 145] width 272 height 10
click at [420, 66] on button "Upcoming Bookings (7)" at bounding box center [424, 60] width 151 height 27
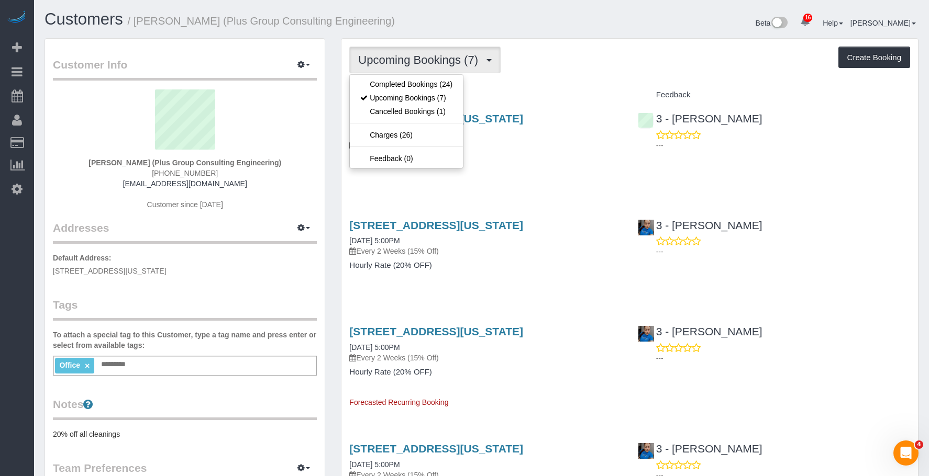
click at [136, 18] on small "/ Marina Solovchuk (Plus Group Consulting Engineering)" at bounding box center [261, 21] width 267 height 12
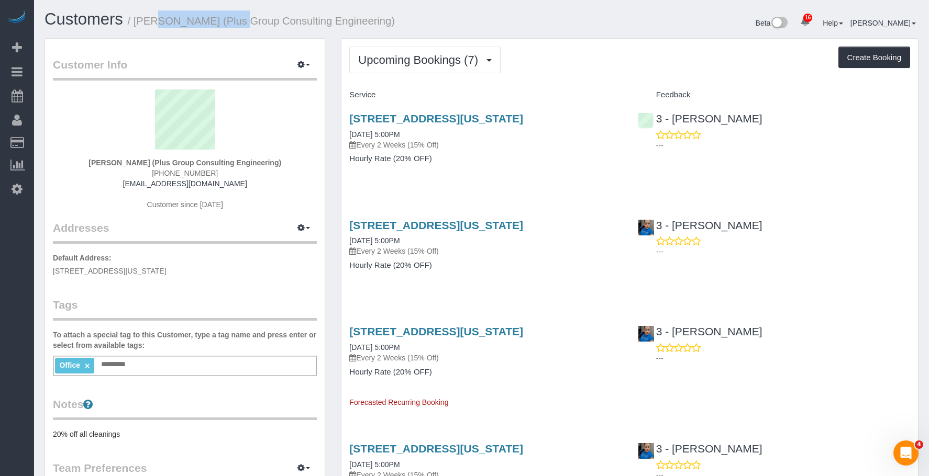
drag, startPoint x: 138, startPoint y: 20, endPoint x: 218, endPoint y: 20, distance: 80.6
click at [218, 20] on small "/ Marina Solovchuk (Plus Group Consulting Engineering)" at bounding box center [261, 21] width 267 height 12
copy small "Marina Solovchuk"
click at [390, 62] on span "Upcoming Bookings (7)" at bounding box center [420, 59] width 125 height 13
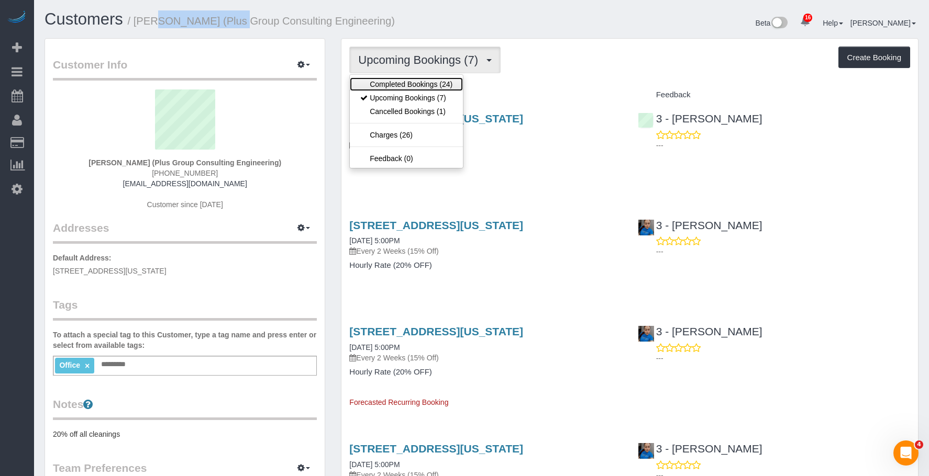
click at [390, 83] on link "Completed Bookings (24)" at bounding box center [406, 84] width 113 height 14
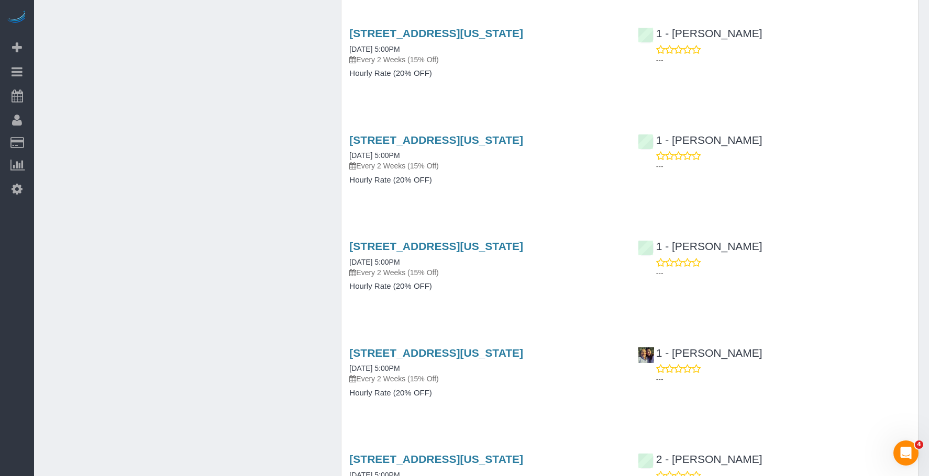
scroll to position [995, 0]
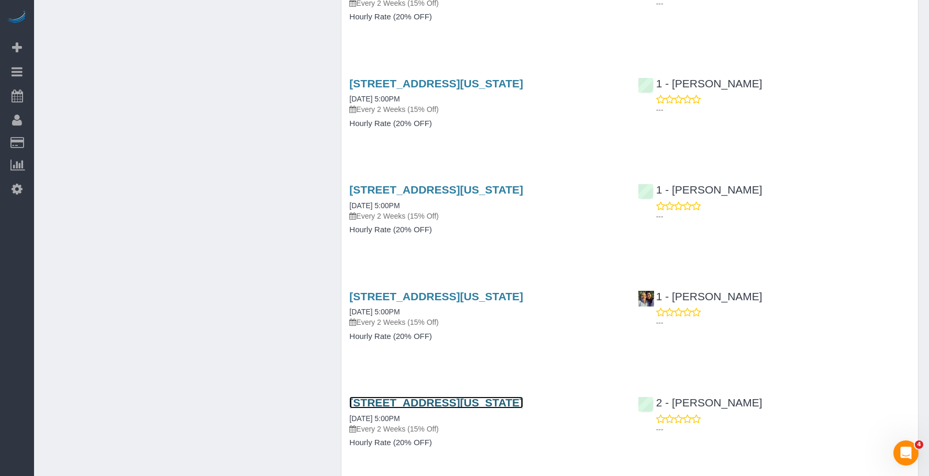
click at [523, 401] on link "333 West 39th Street, Suite 401, New York, NY 10018" at bounding box center [436, 403] width 174 height 12
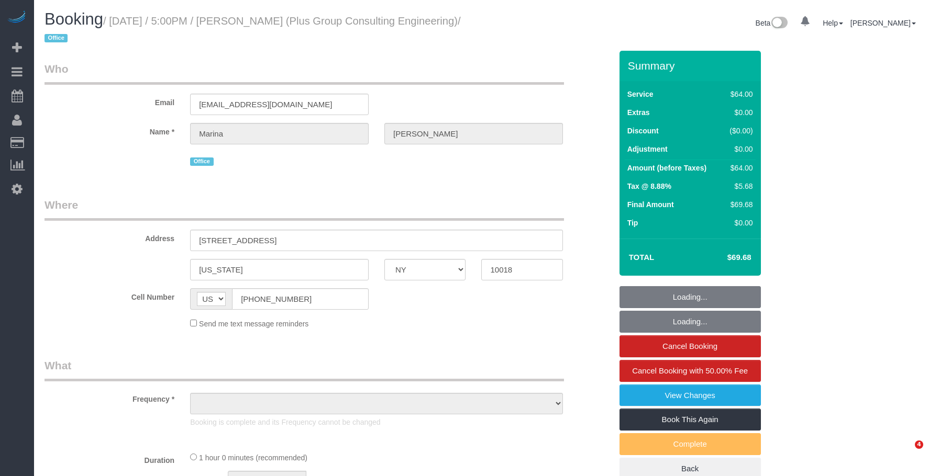
select select "NY"
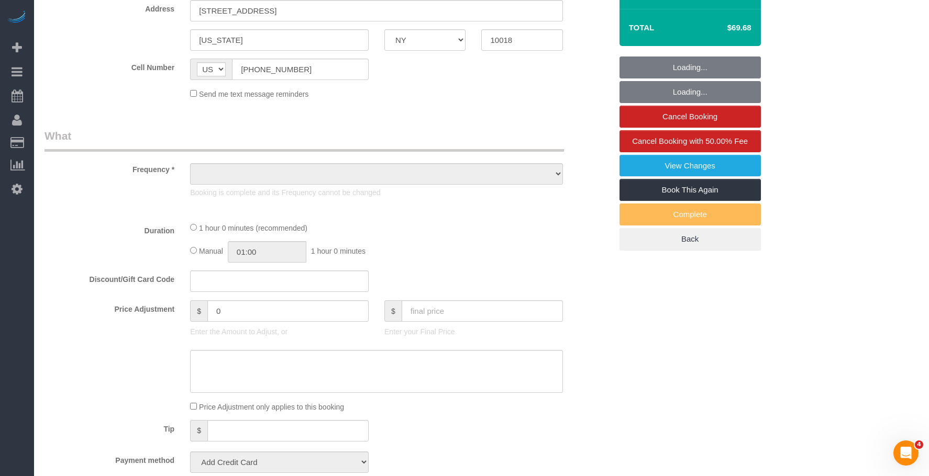
select select "string:stripe-pm_1QD6Ot4VGloSiKo7JaeKjUAM"
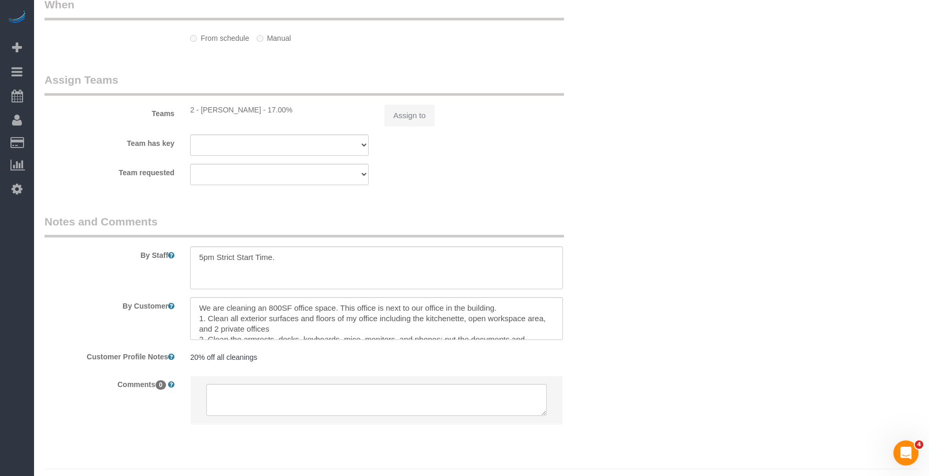
scroll to position [865, 0]
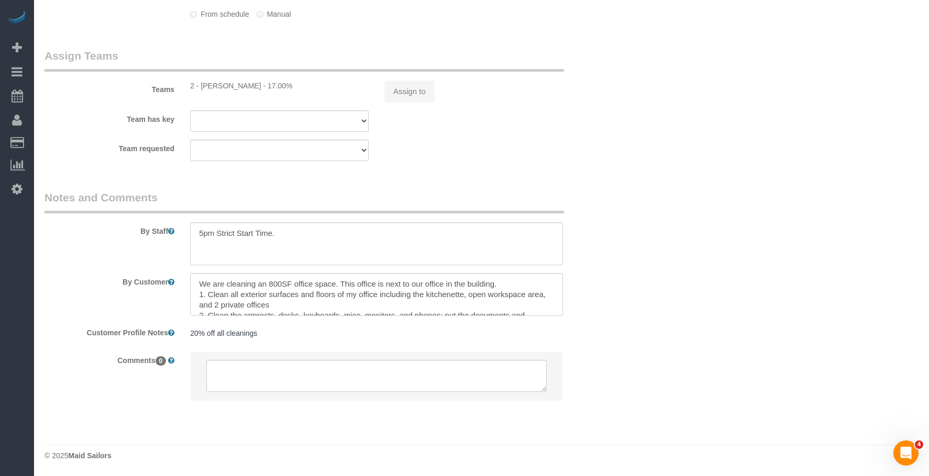
select select "object:927"
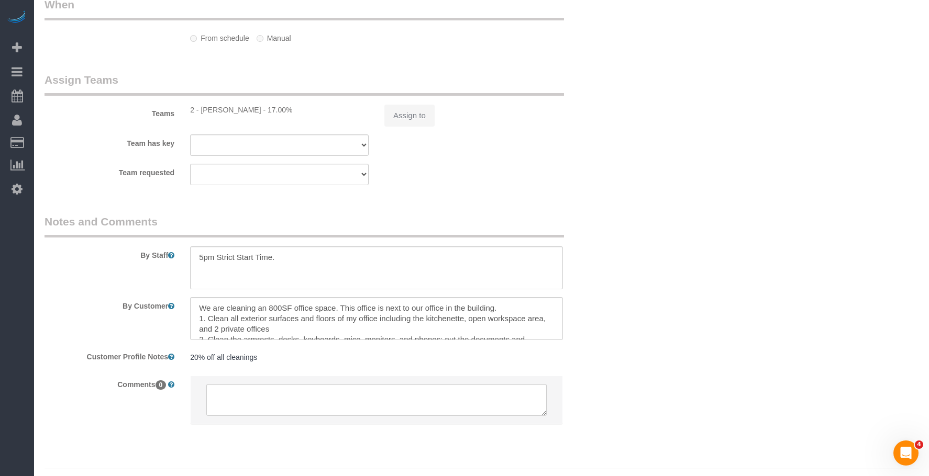
select select "spot1"
select select "number:89"
select select "number:90"
select select "number:15"
select select "number:5"
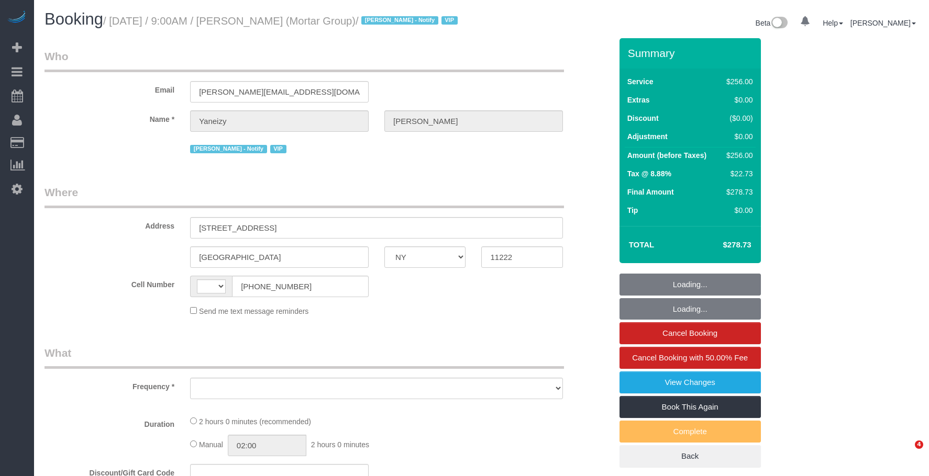
select select "NY"
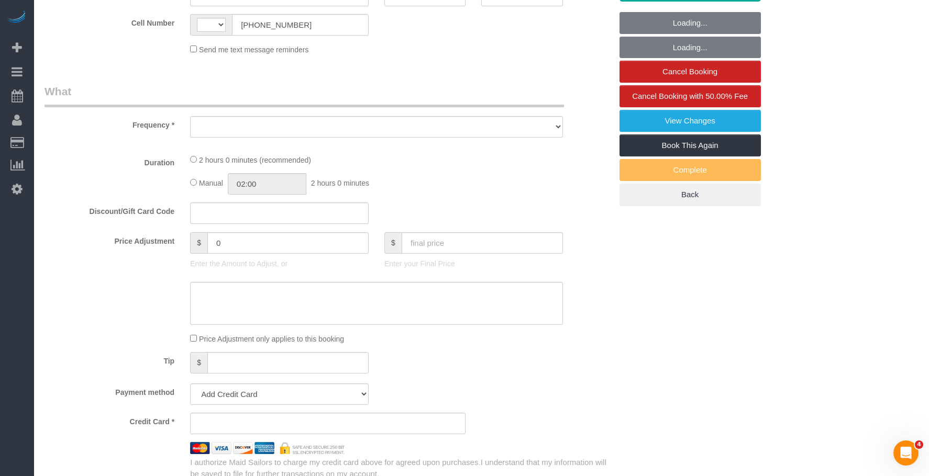
select select "string:US"
select select "object:772"
select select "number:89"
select select "number:90"
select select "number:15"
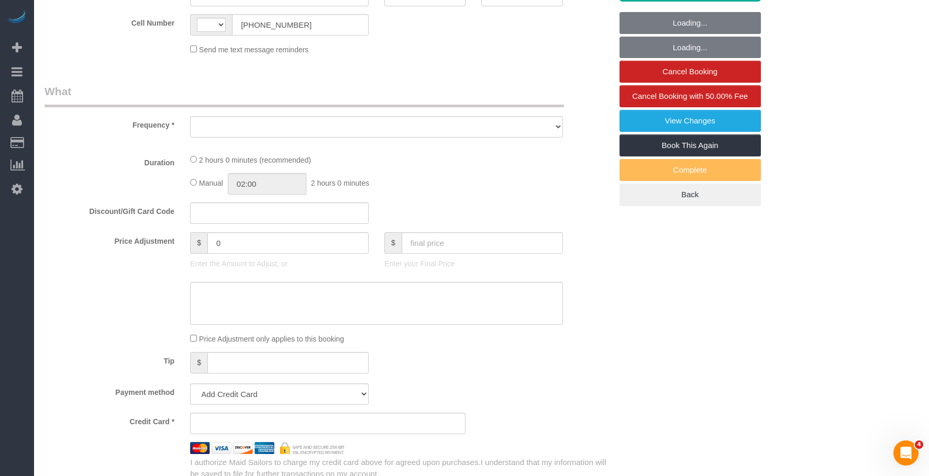
select select "number:7"
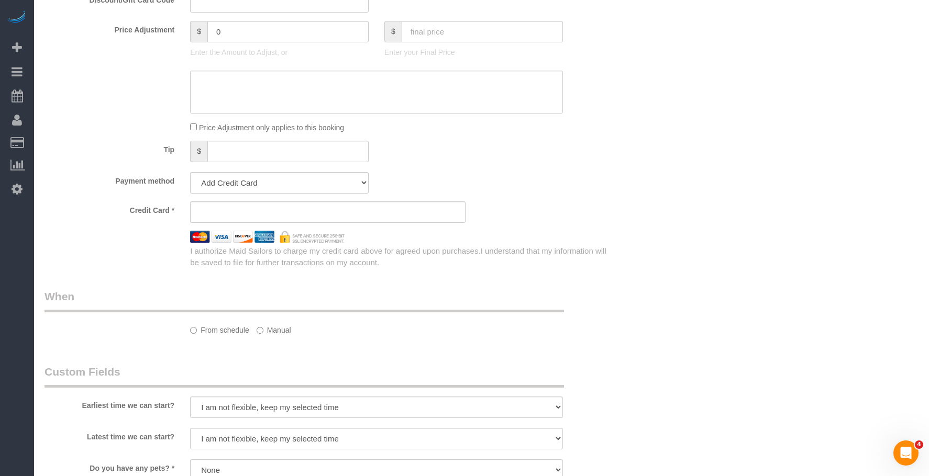
select select "string:stripe-pm_1S0pHZ4VGloSiKo7bXItwSkM"
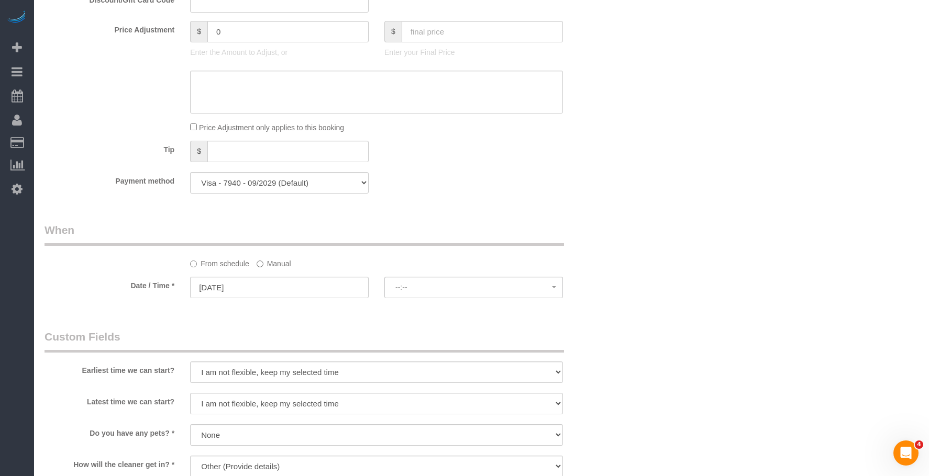
select select "object:928"
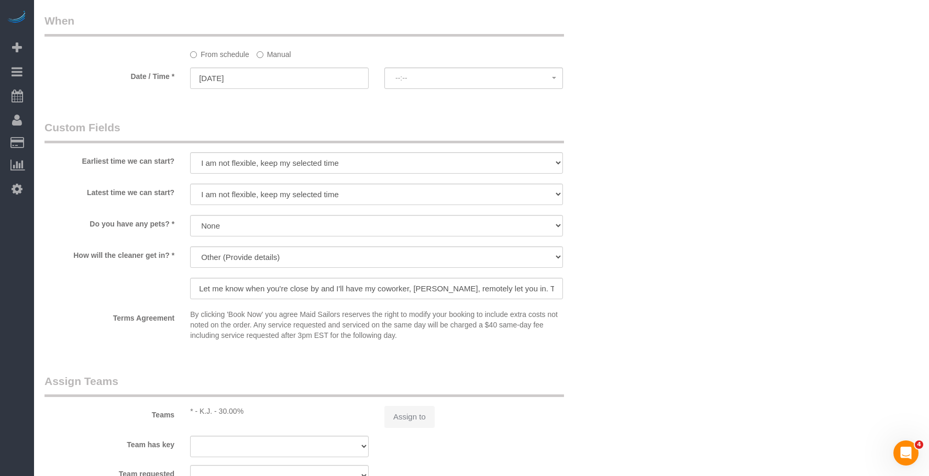
select select "spot1"
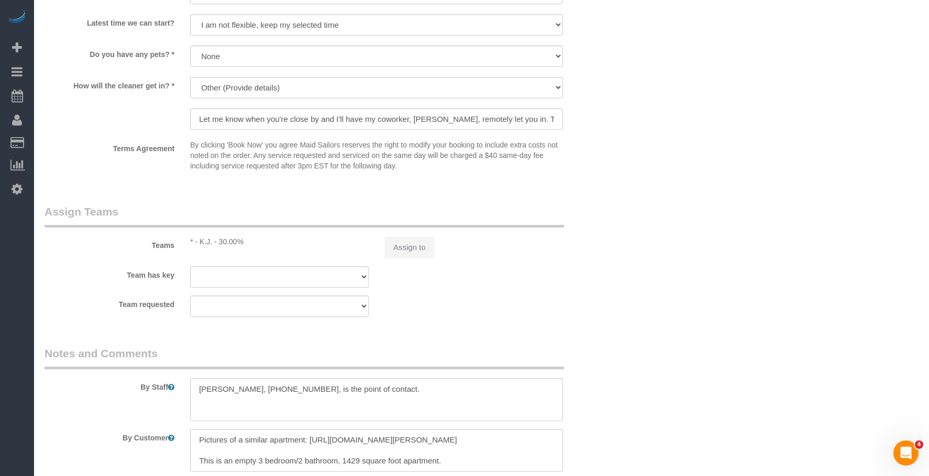
select select "2"
select select "120"
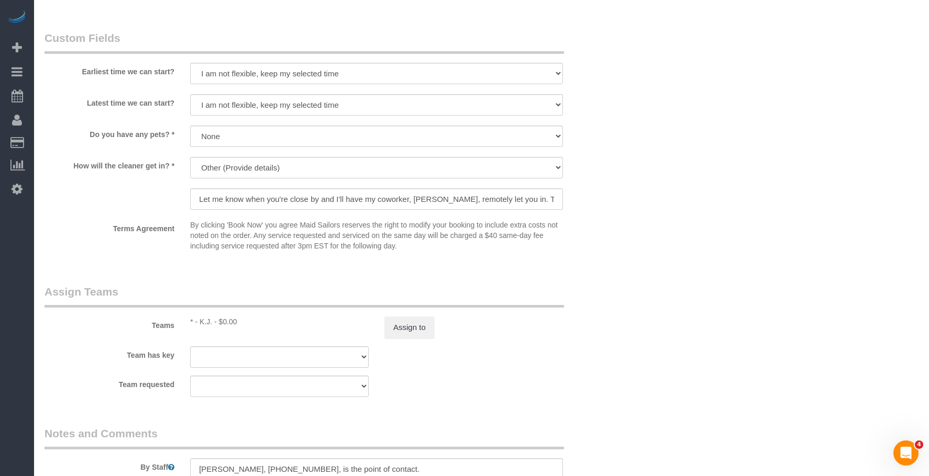
scroll to position [918, 0]
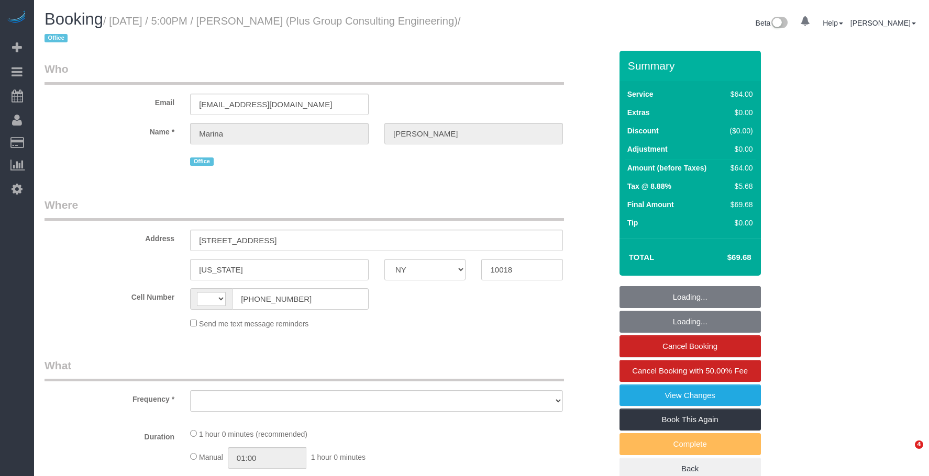
select select "NY"
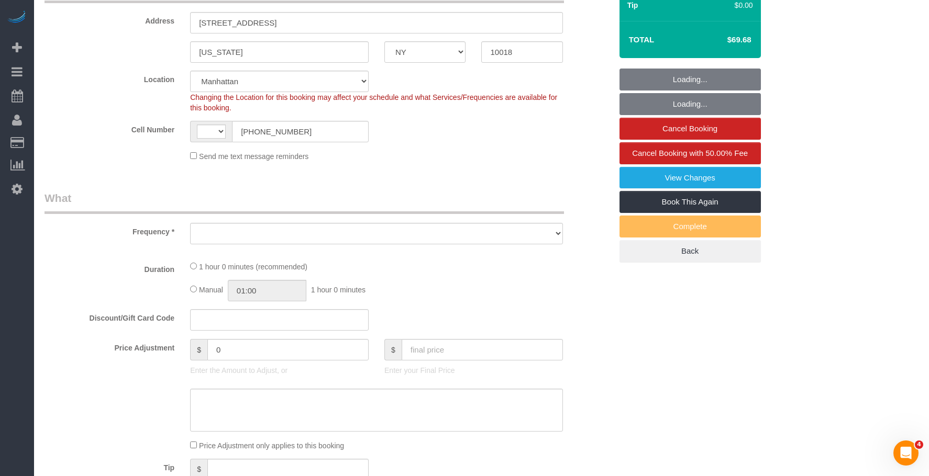
select select "string:stripe-pm_1QD6Ot4VGloSiKo7JaeKjUAM"
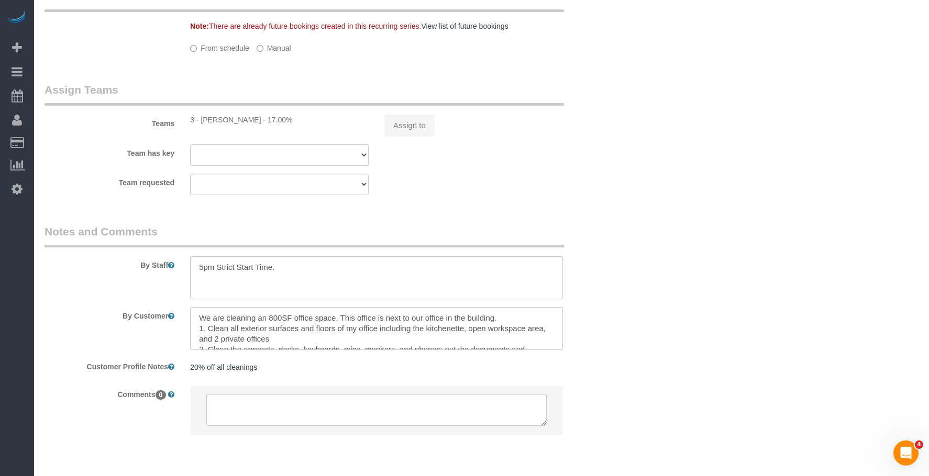
select select "string:US"
select select "object:919"
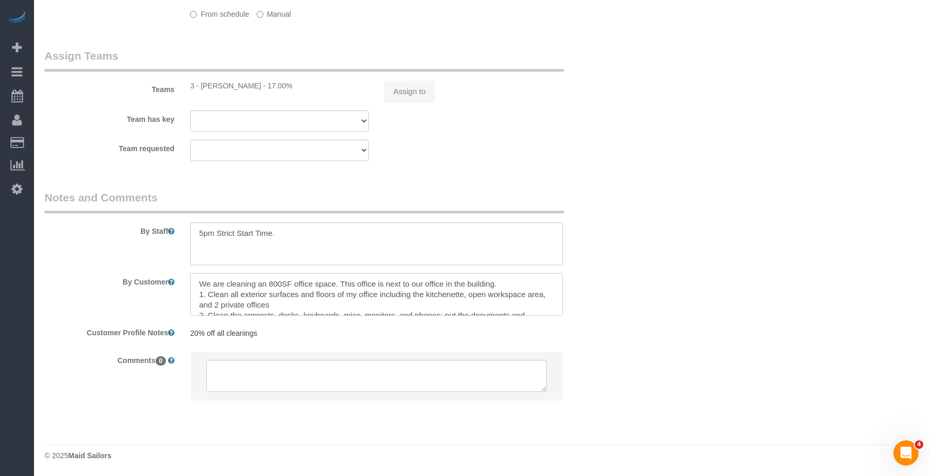
select select "spot1"
select select "number:89"
select select "number:90"
select select "number:15"
select select "number:5"
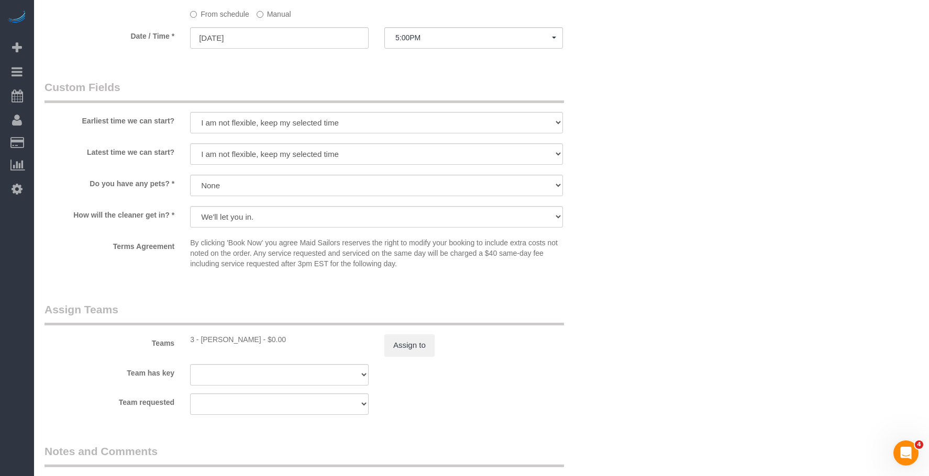
select select "object:1072"
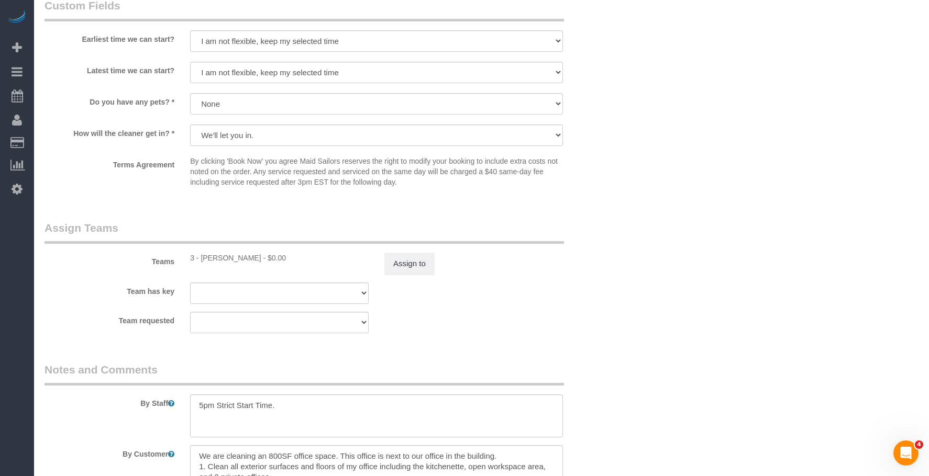
scroll to position [1139, 0]
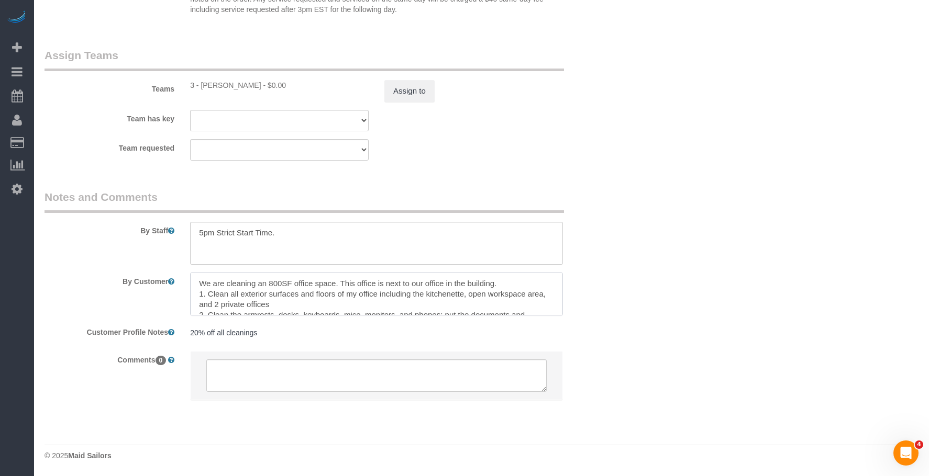
click at [405, 303] on textarea at bounding box center [376, 294] width 373 height 43
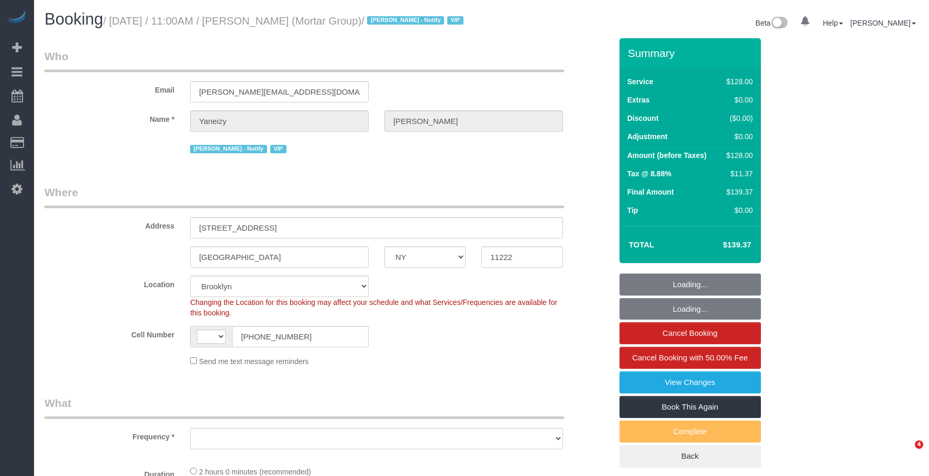
select select "NY"
click at [467, 33] on div "Booking / September 12, 2025 / 11:00AM / Yaneizy Castillo (Mortar Group) / Jack…" at bounding box center [259, 21] width 445 height 23
select select "120"
select select "number:89"
select select "number:90"
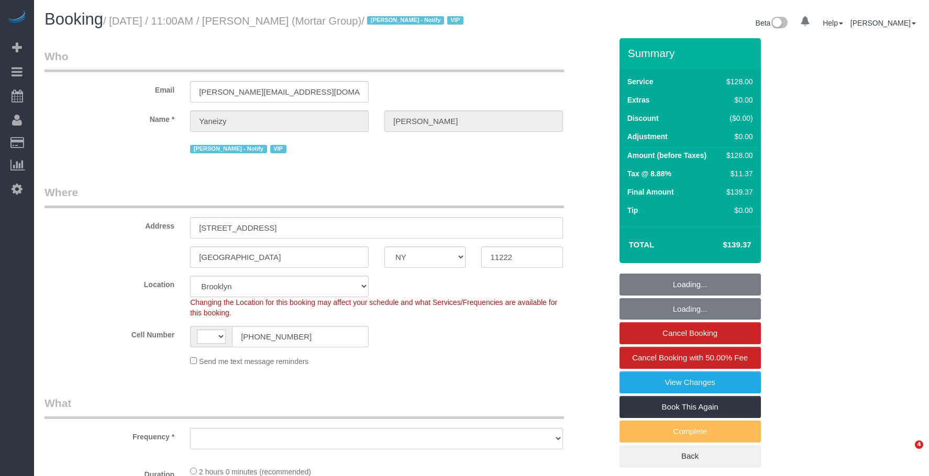
select select "number:15"
select select "number:7"
select select "string:[GEOGRAPHIC_DATA]"
select select "object:1456"
select select "string:stripe-pm_1S0pHZ4VGloSiKo7bXItwSkM"
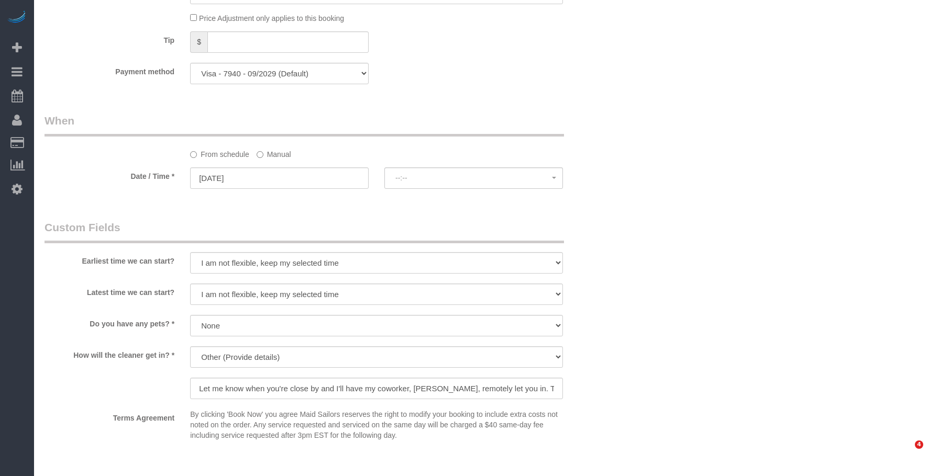
select select "spot1"
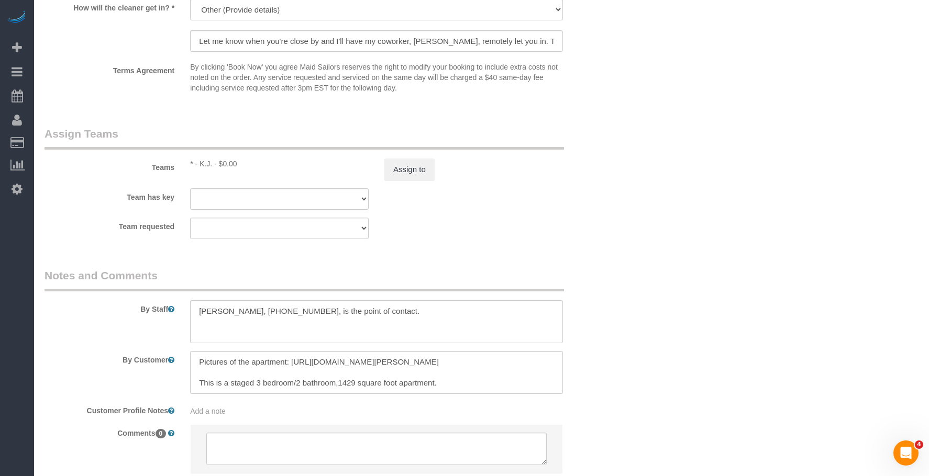
scroll to position [1099, 0]
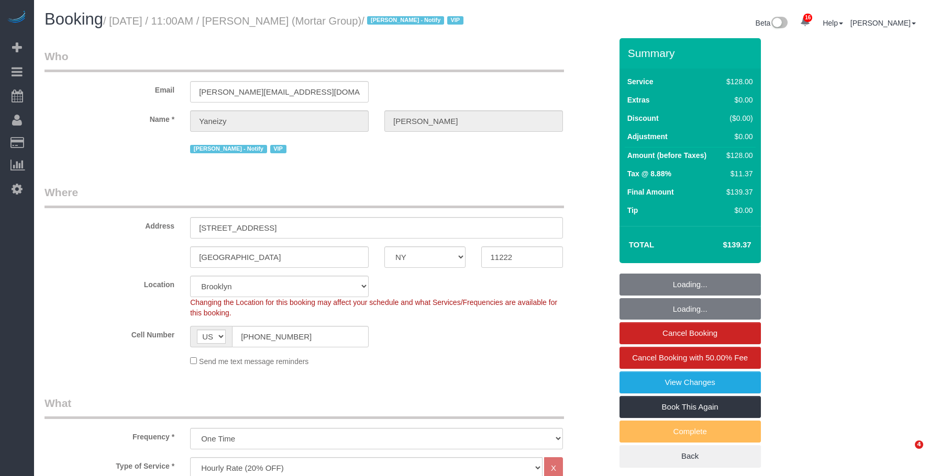
select select "NY"
select select "120"
select select "string:stripe-pm_1S0pHZ4VGloSiKo7bXItwSkM"
select select "spot1"
select select "number:89"
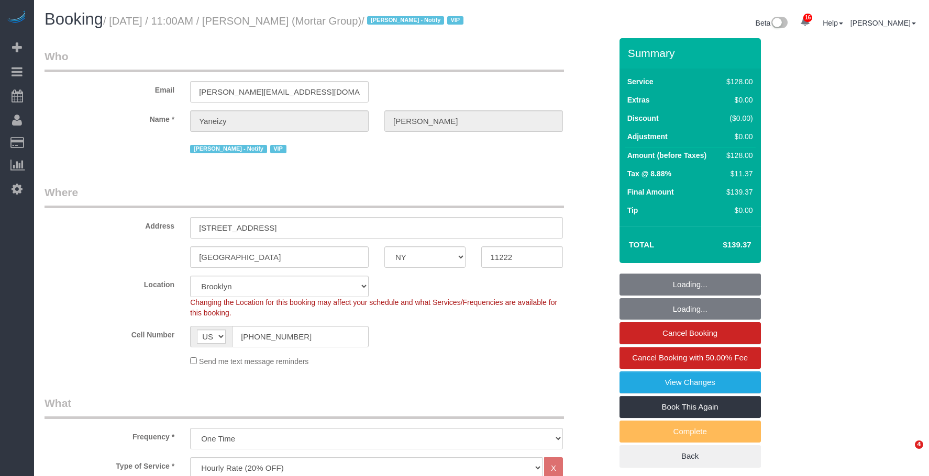
select select "number:90"
select select "number:15"
select select "number:7"
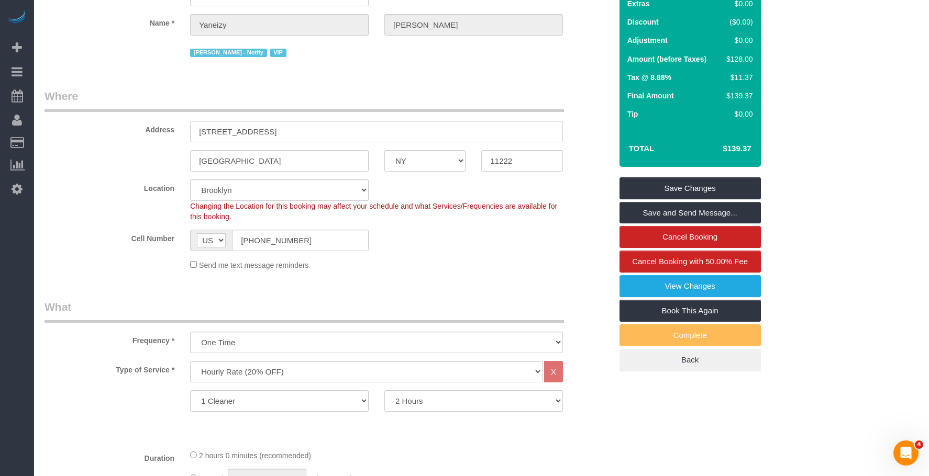
scroll to position [942, 0]
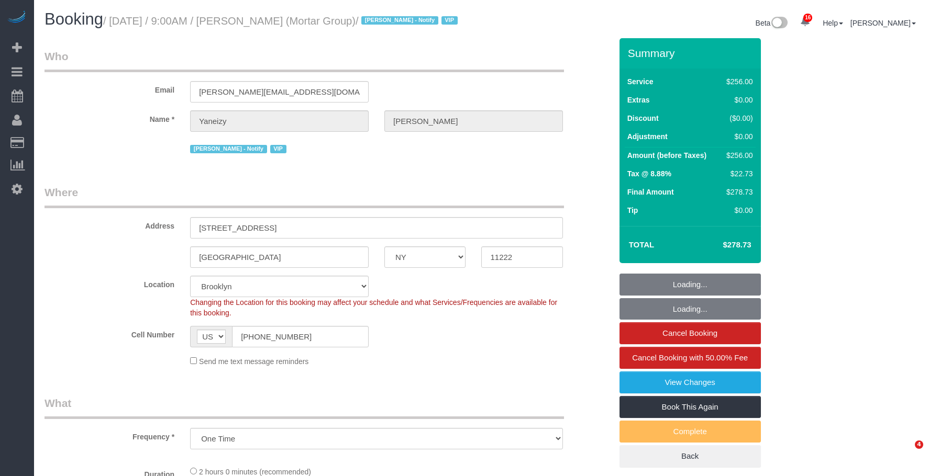
select select "NY"
select select "number:89"
select select "number:90"
select select "number:15"
select select "number:7"
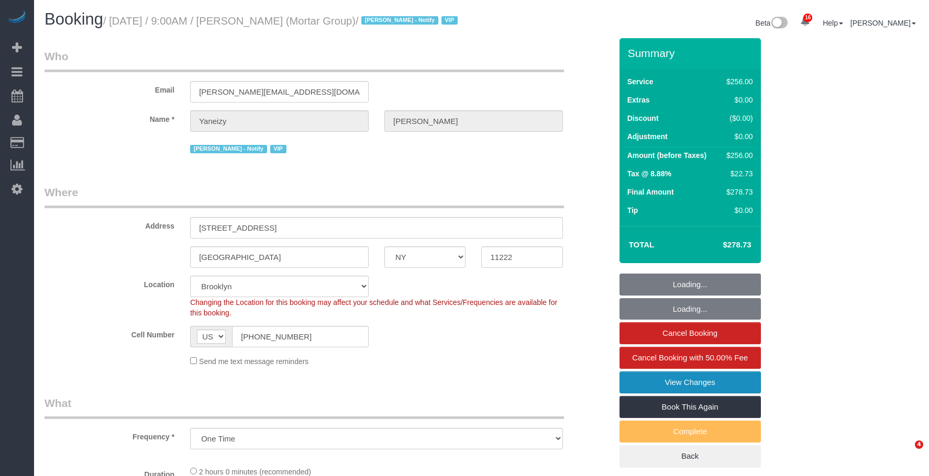
click at [641, 393] on link "View Changes" at bounding box center [689, 383] width 141 height 22
select select "object:1473"
select select "string:stripe-pm_1S0pHZ4VGloSiKo7bXItwSkM"
select select "spot1"
select select "2"
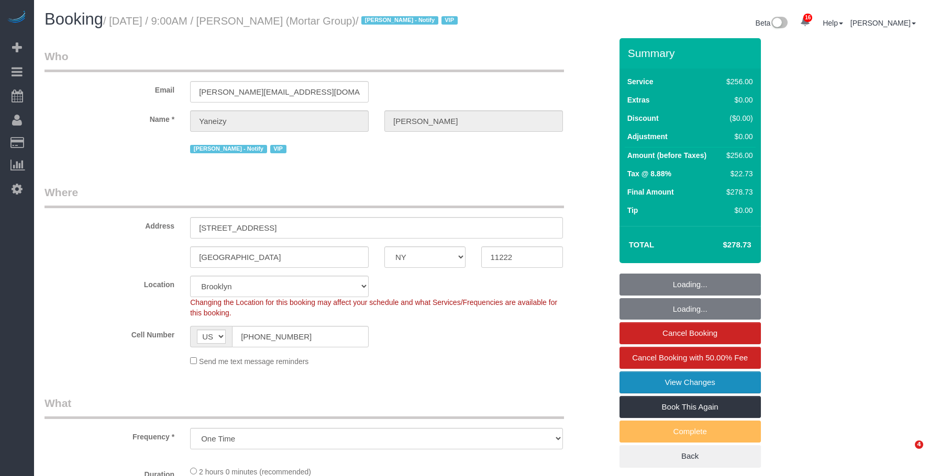
select select "120"
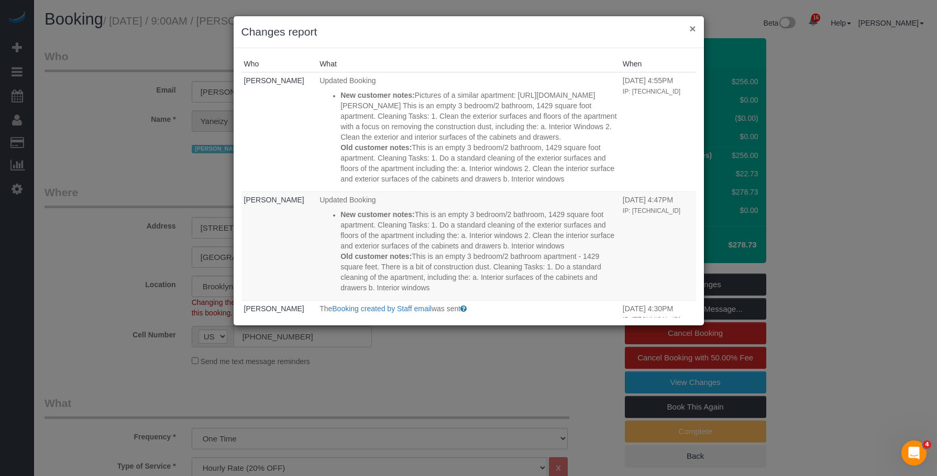
click at [690, 27] on button "×" at bounding box center [692, 28] width 6 height 11
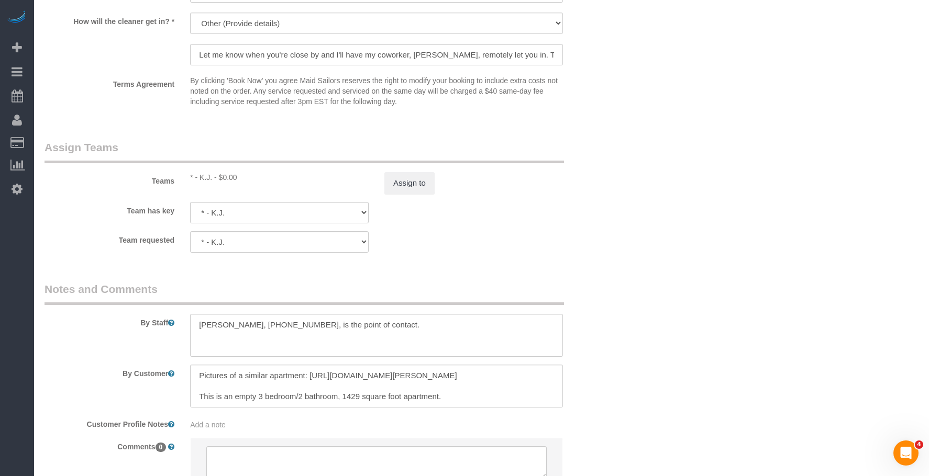
scroll to position [1147, 0]
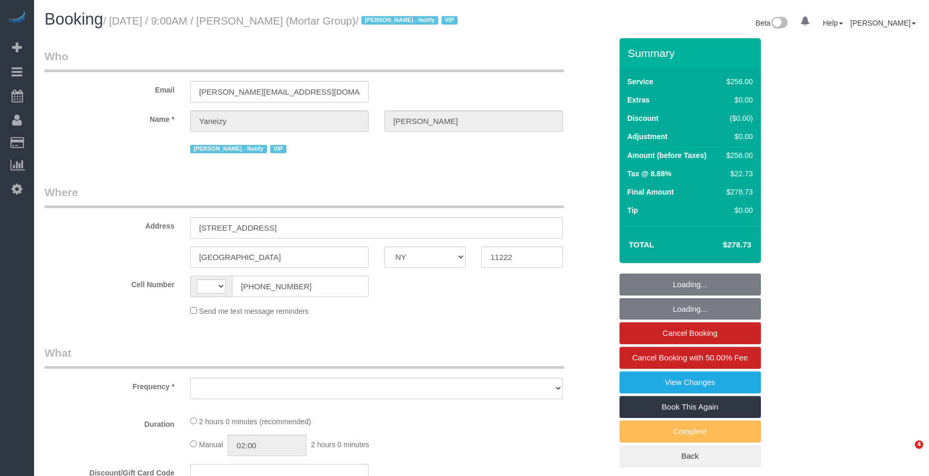
select select "NY"
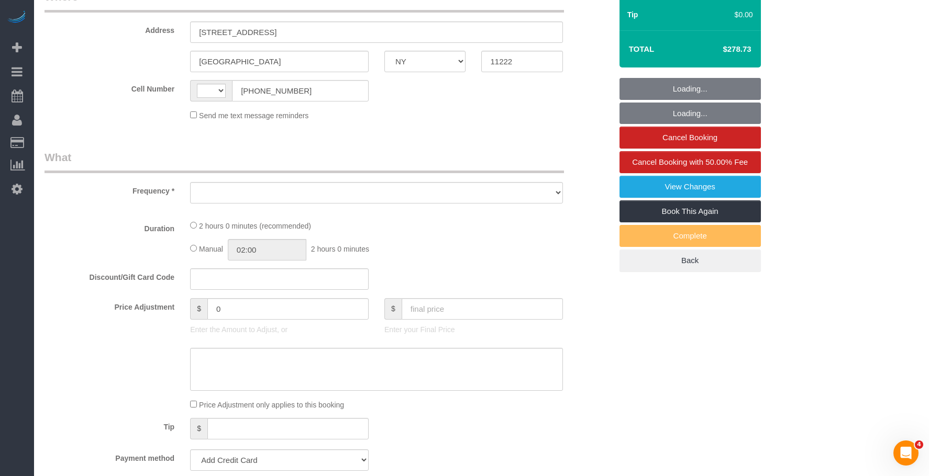
scroll to position [262, 0]
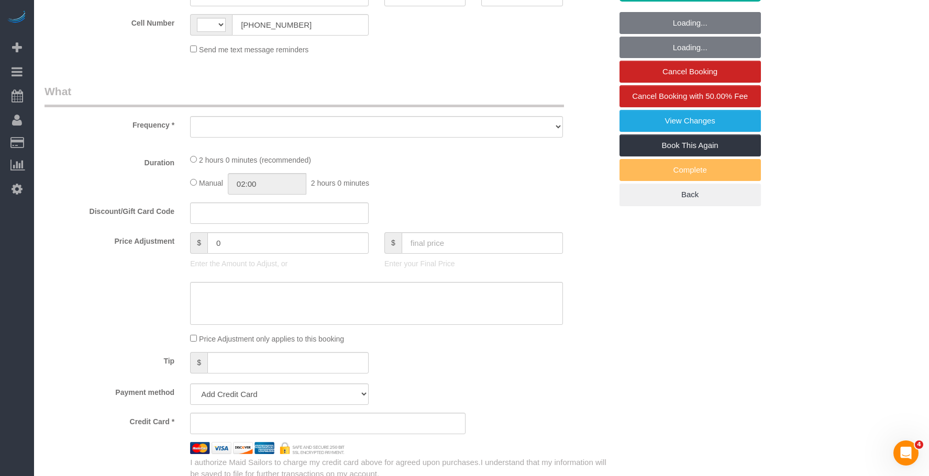
select select "string:[GEOGRAPHIC_DATA]"
select select "object:772"
select select "spot1"
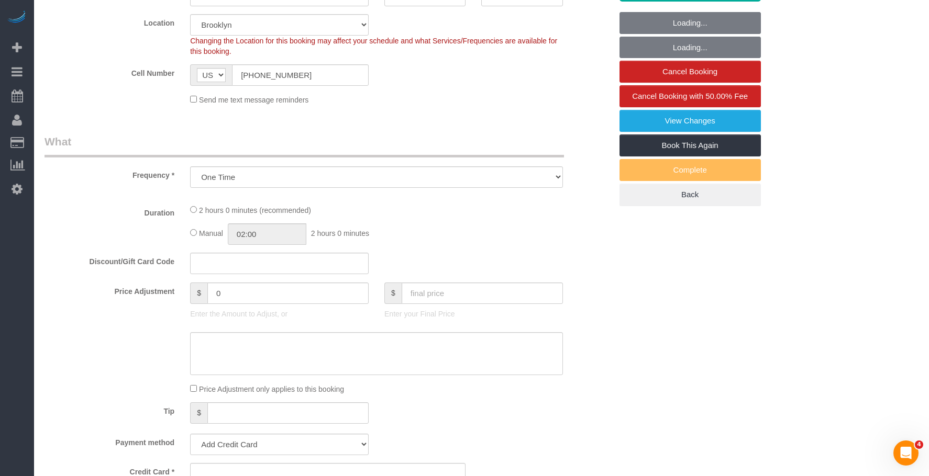
select select "2"
select select "120"
select select "number:89"
select select "number:90"
select select "number:15"
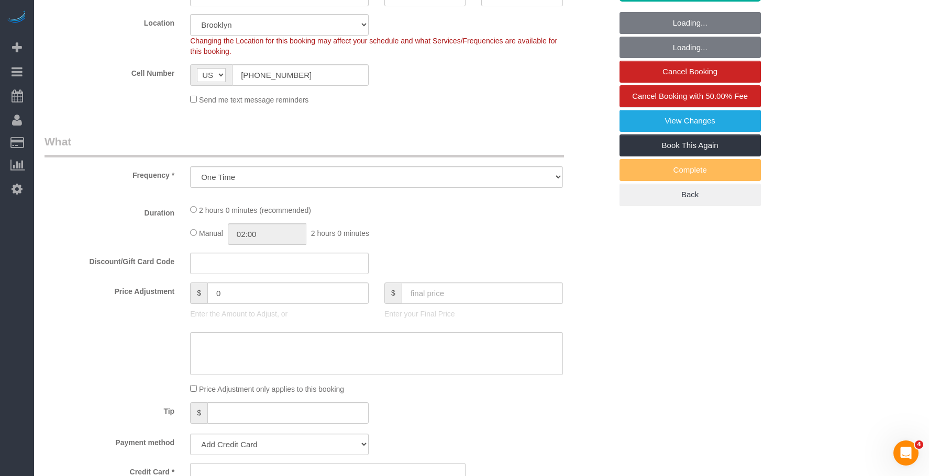
select select "number:7"
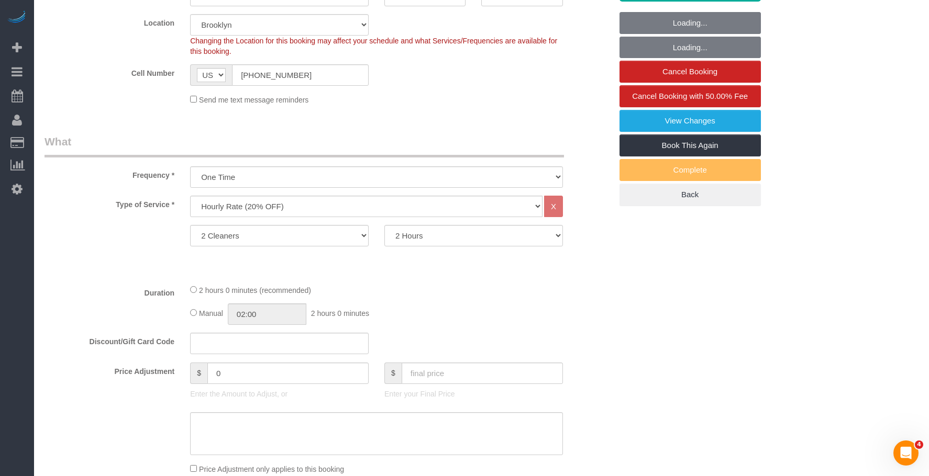
select select "string:stripe-pm_1S0pHZ4VGloSiKo7bXItwSkM"
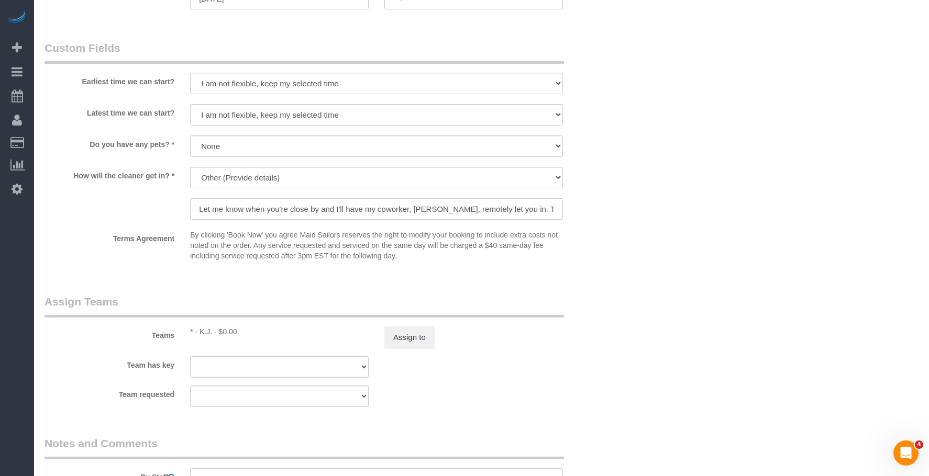
select select "object:1456"
select select "spot51"
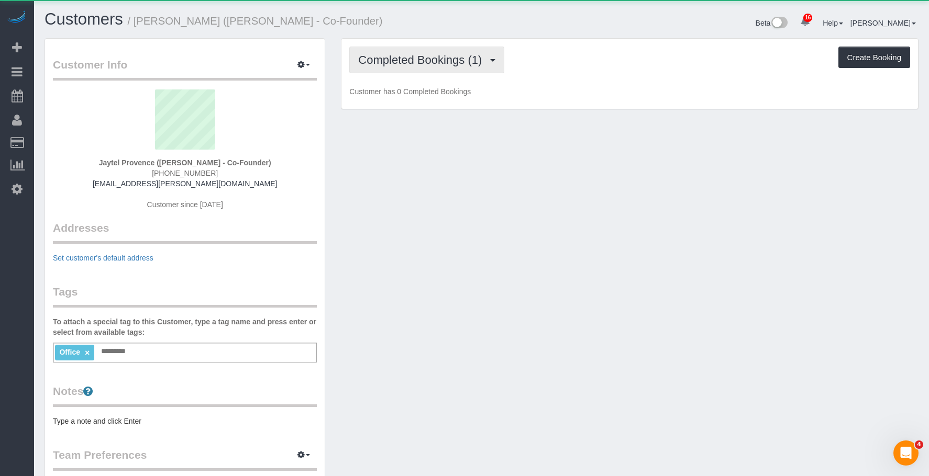
click at [441, 62] on span "Completed Bookings (1)" at bounding box center [422, 59] width 129 height 13
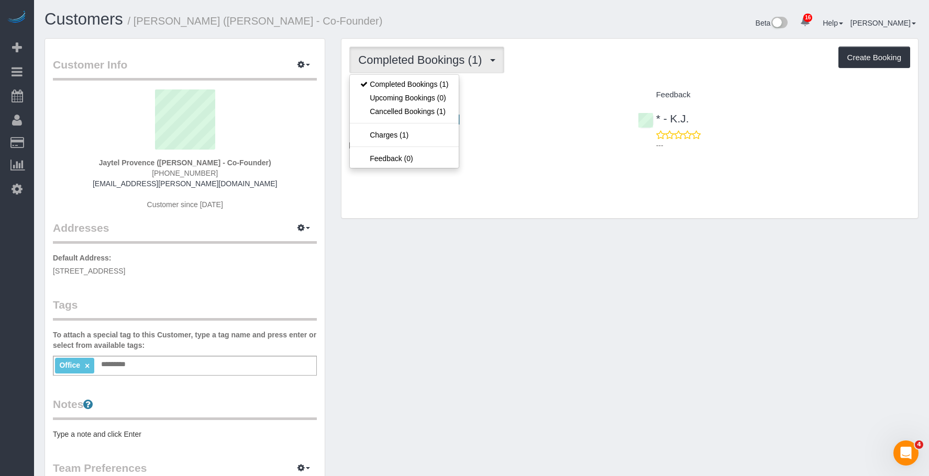
click at [646, 290] on div "Customer Info Edit Contact Info Send Message Email Preferences Special Sales Ta…" at bounding box center [481, 384] width 889 height 693
